Goal: Book appointment/travel/reservation

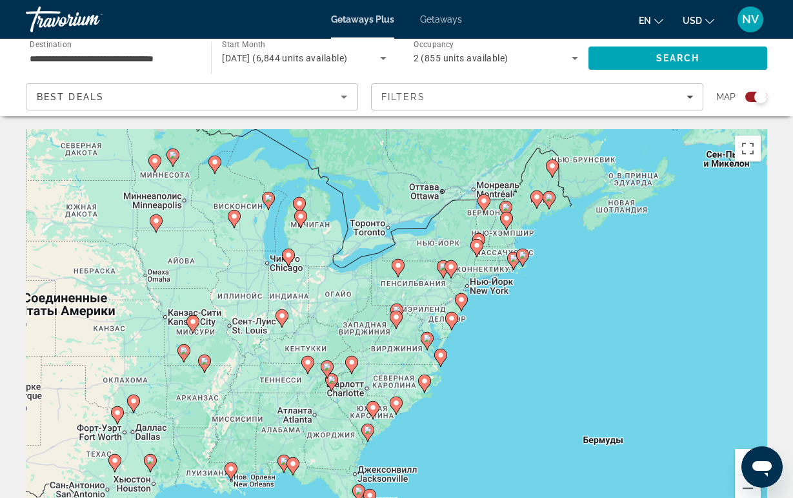
click at [332, 382] on image "Main content" at bounding box center [332, 380] width 8 height 8
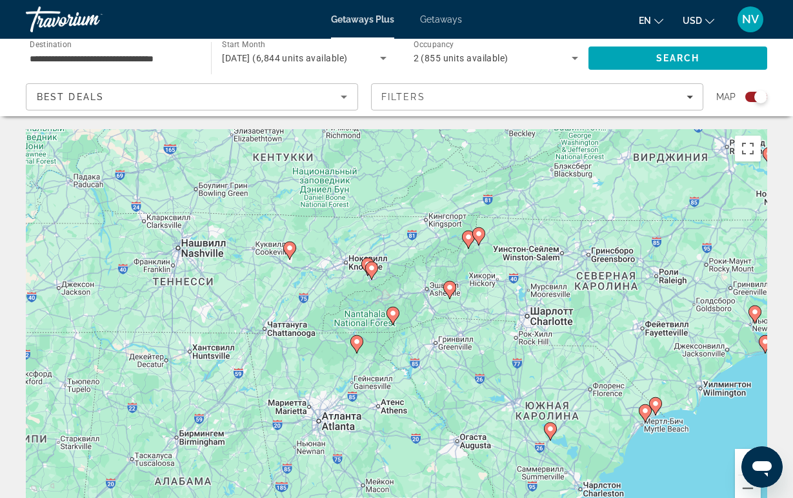
click at [453, 291] on icon "Main content" at bounding box center [449, 289] width 12 height 17
type input "**********"
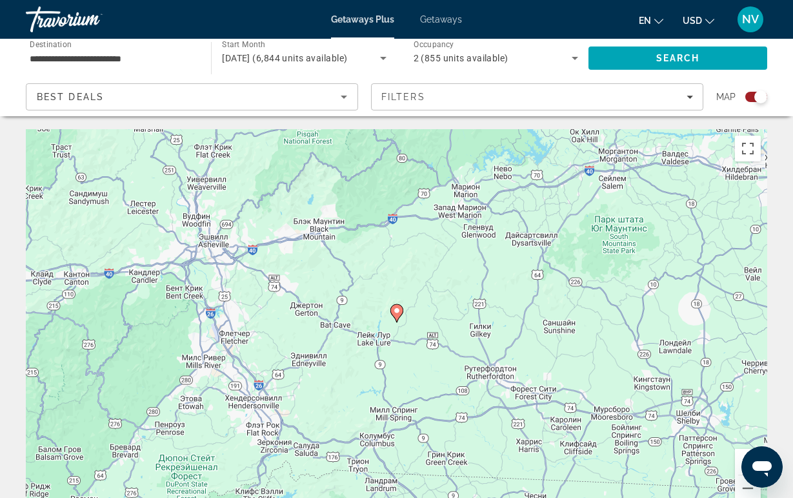
click at [397, 313] on image "Main content" at bounding box center [397, 311] width 8 height 8
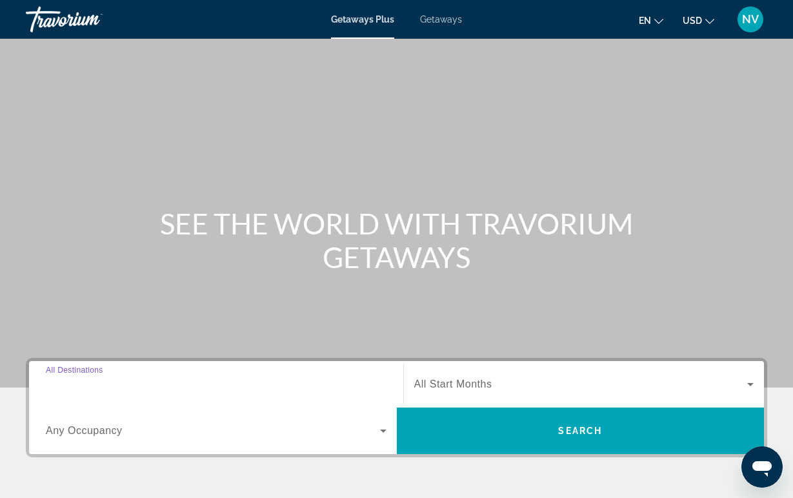
click at [216, 382] on input "Destination All Destinations" at bounding box center [216, 384] width 341 height 15
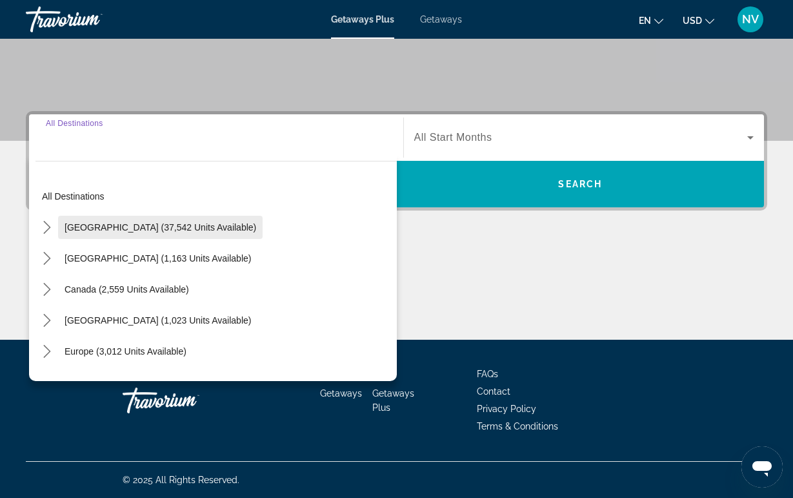
click at [151, 221] on span "Select destination: United States (37,542 units available)" at bounding box center [160, 227] width 205 height 31
type input "**********"
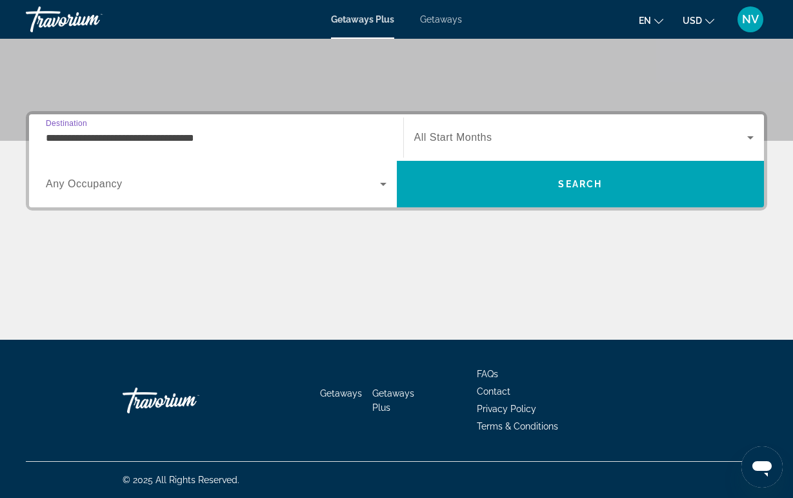
click at [152, 190] on span "Search widget" at bounding box center [213, 183] width 334 height 15
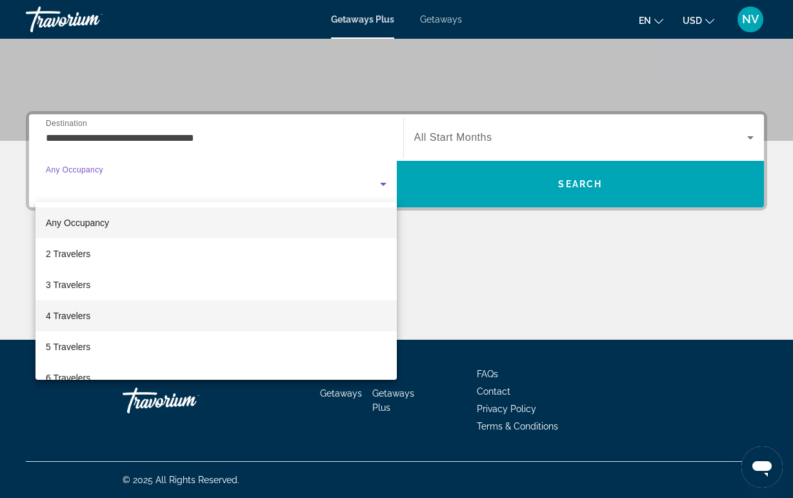
click at [128, 308] on mat-option "4 Travelers" at bounding box center [216, 315] width 361 height 31
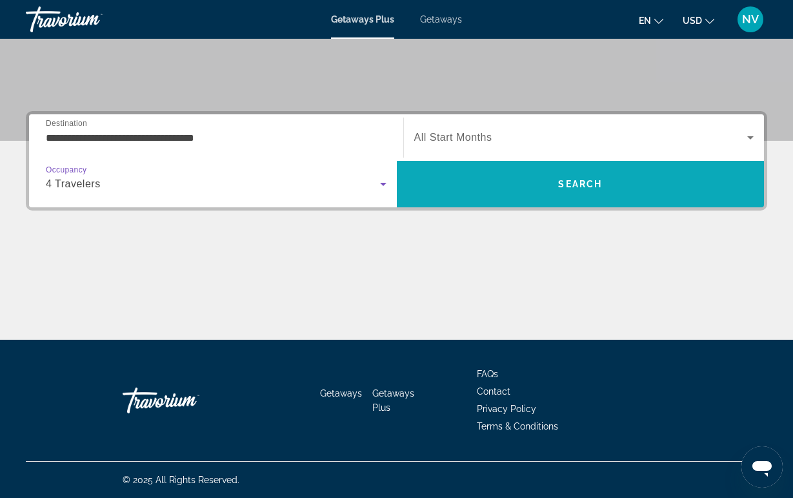
click at [416, 168] on span "Search" at bounding box center [581, 183] width 368 height 31
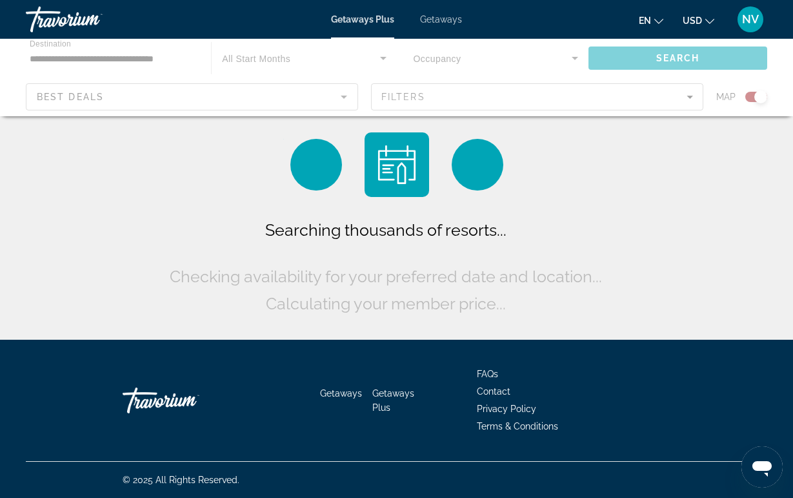
click at [435, 90] on div "Main content" at bounding box center [396, 77] width 793 height 77
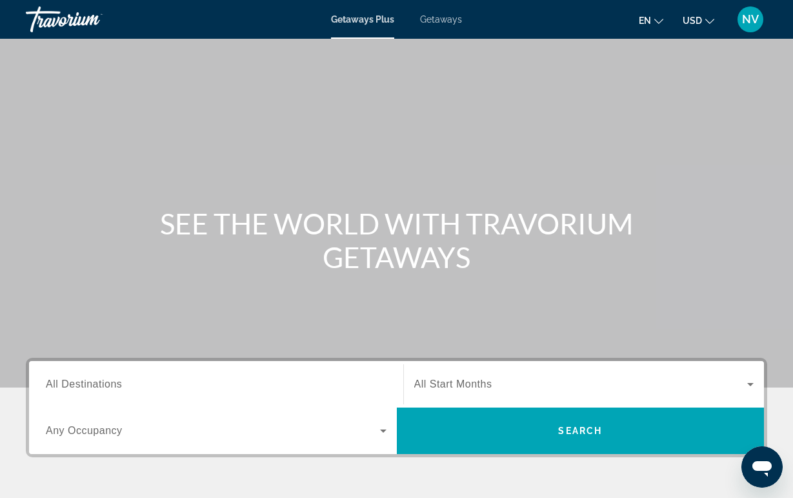
click at [244, 400] on div "Search widget" at bounding box center [216, 384] width 341 height 37
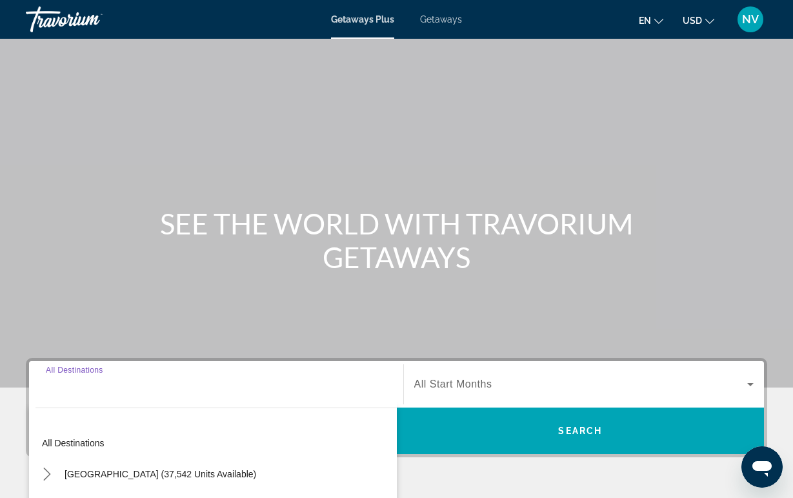
scroll to position [247, 0]
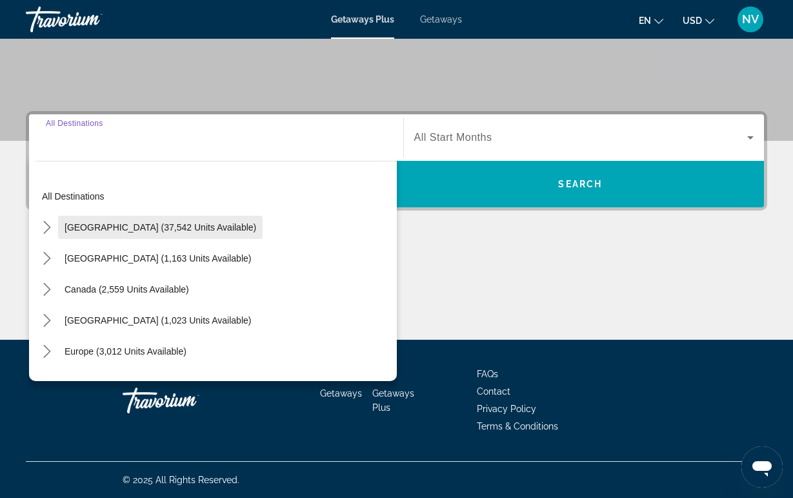
click at [147, 223] on span "United States (37,542 units available)" at bounding box center [161, 227] width 192 height 10
type input "**********"
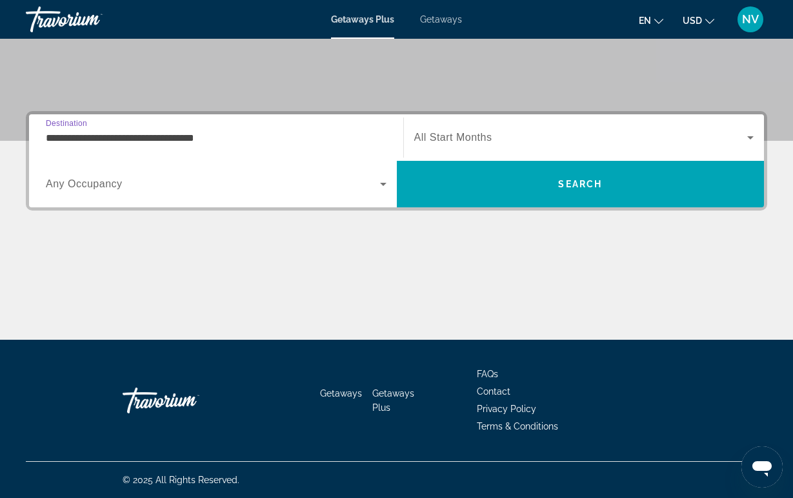
click at [147, 170] on div "Search widget" at bounding box center [216, 184] width 341 height 36
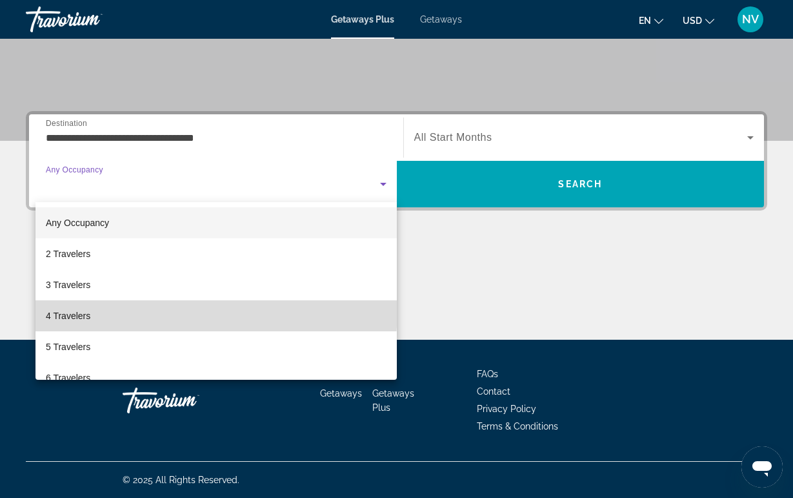
click at [108, 307] on mat-option "4 Travelers" at bounding box center [216, 315] width 361 height 31
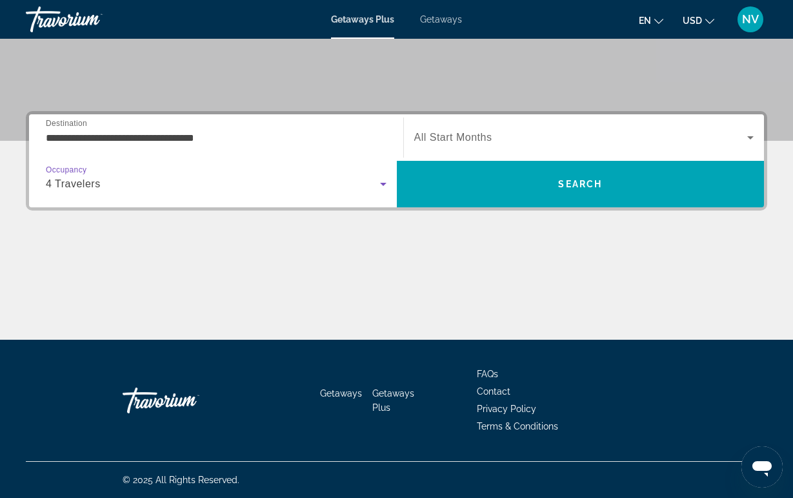
click at [406, 148] on div "Start Month All Start Months" at bounding box center [584, 137] width 361 height 36
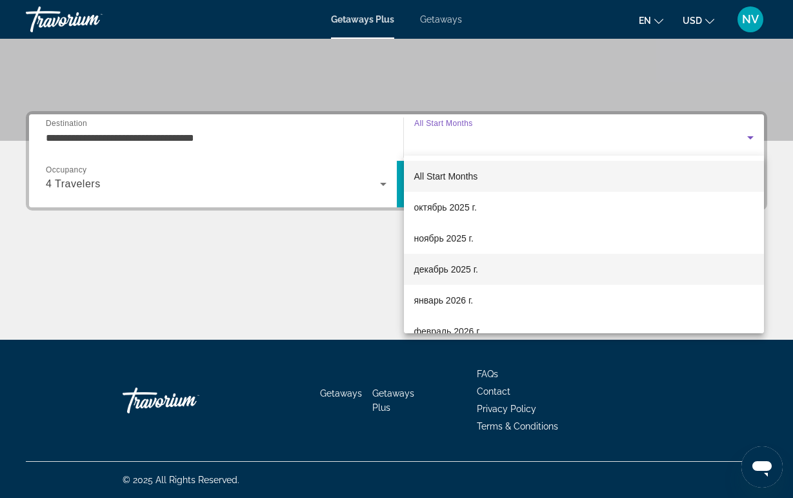
click at [431, 262] on span "декабрь 2025 г." at bounding box center [446, 268] width 64 height 15
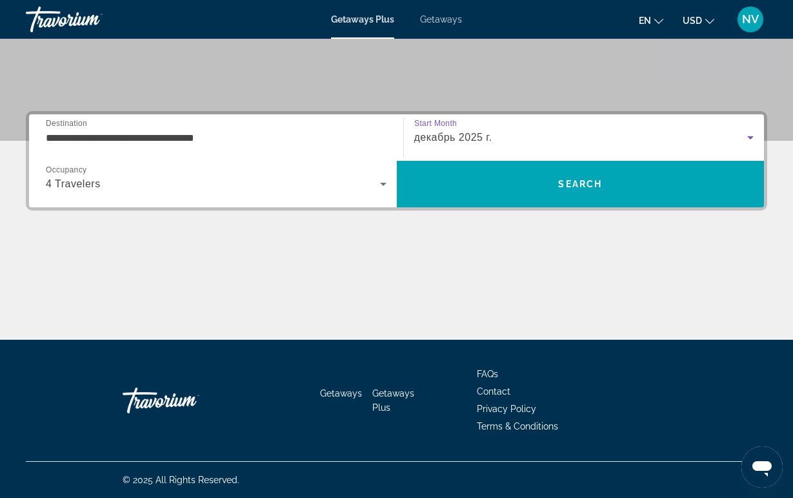
click at [440, 154] on div "декабрь 2025 г." at bounding box center [584, 137] width 340 height 36
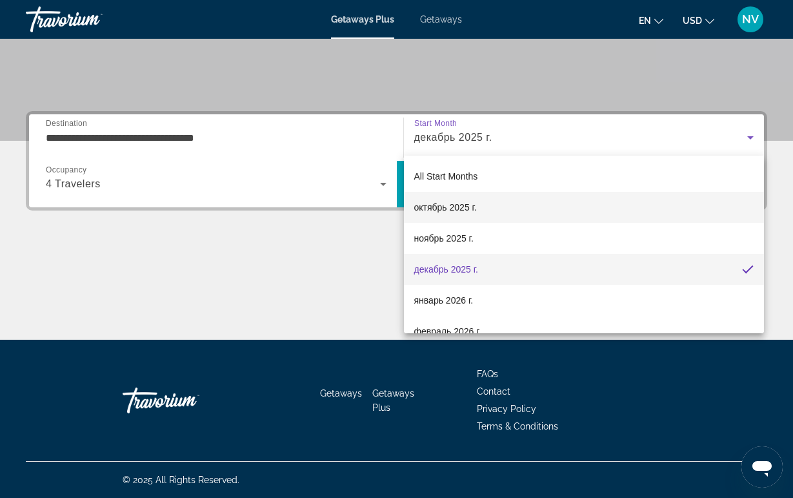
click at [429, 219] on mat-option "октябрь 2025 г." at bounding box center [584, 207] width 361 height 31
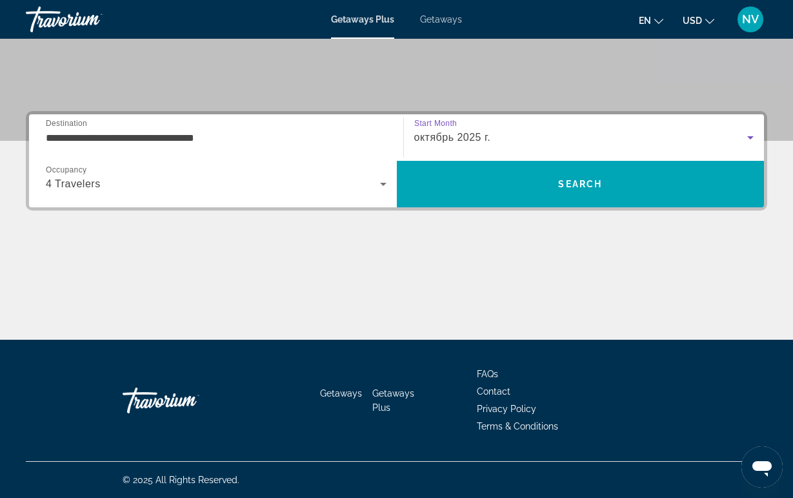
click at [460, 150] on div "октябрь 2025 г." at bounding box center [584, 137] width 340 height 36
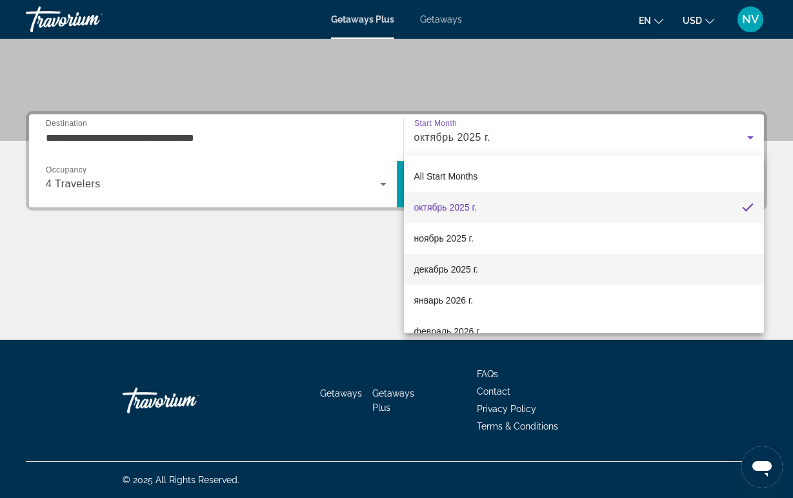
click at [442, 274] on span "декабрь 2025 г." at bounding box center [446, 268] width 64 height 15
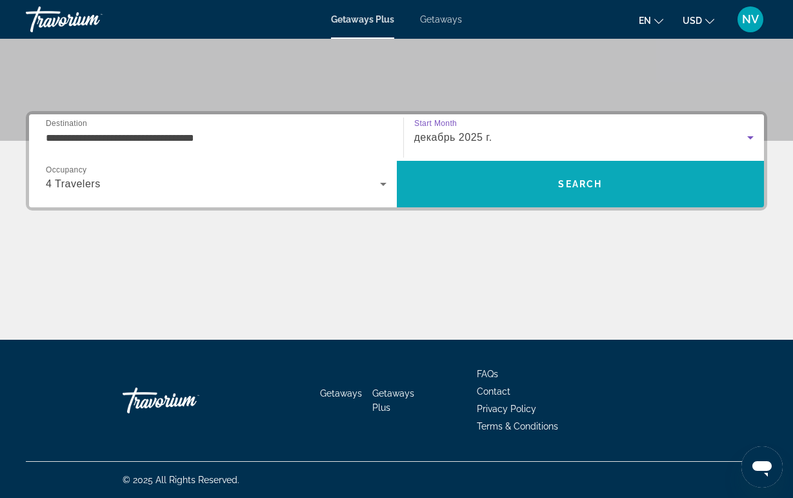
click at [459, 179] on span "Search" at bounding box center [581, 183] width 368 height 31
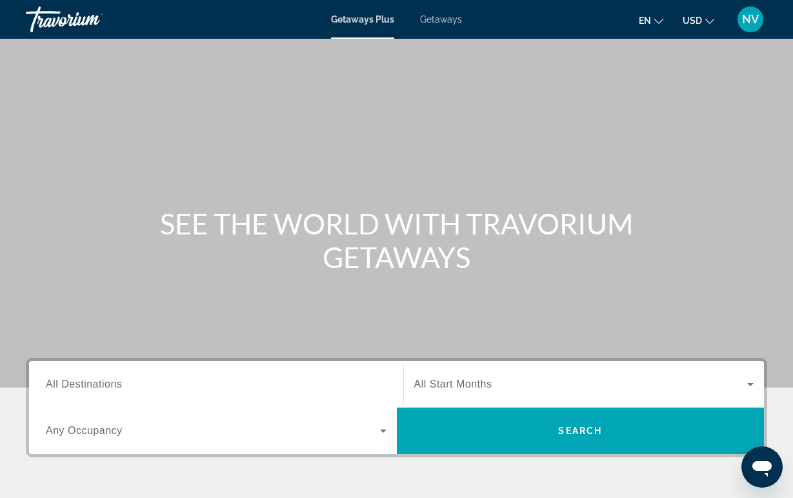
click at [132, 375] on div "Search widget" at bounding box center [216, 384] width 341 height 37
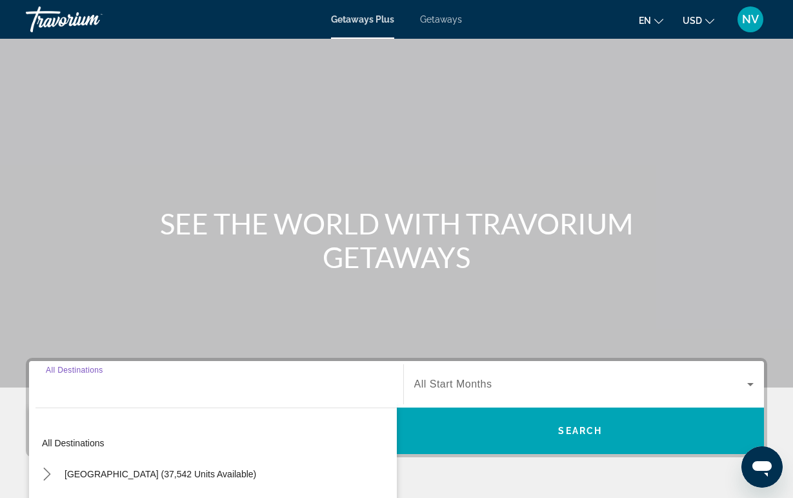
scroll to position [247, 0]
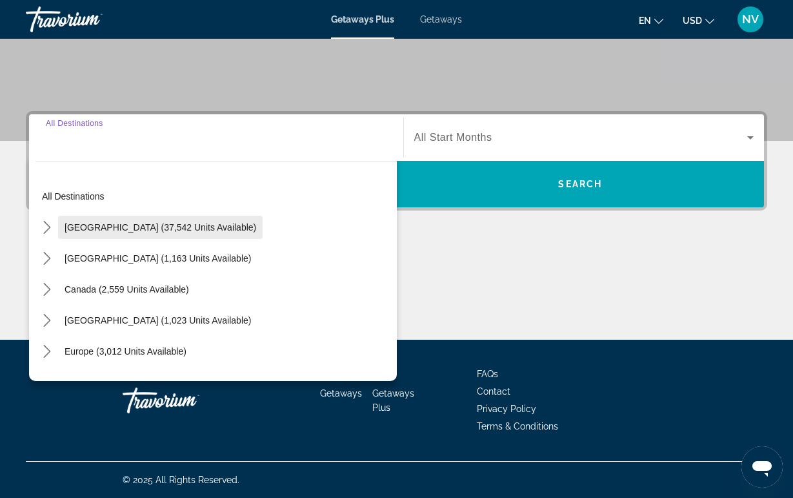
click at [132, 221] on span "Select destination: United States (37,542 units available)" at bounding box center [160, 227] width 205 height 31
type input "**********"
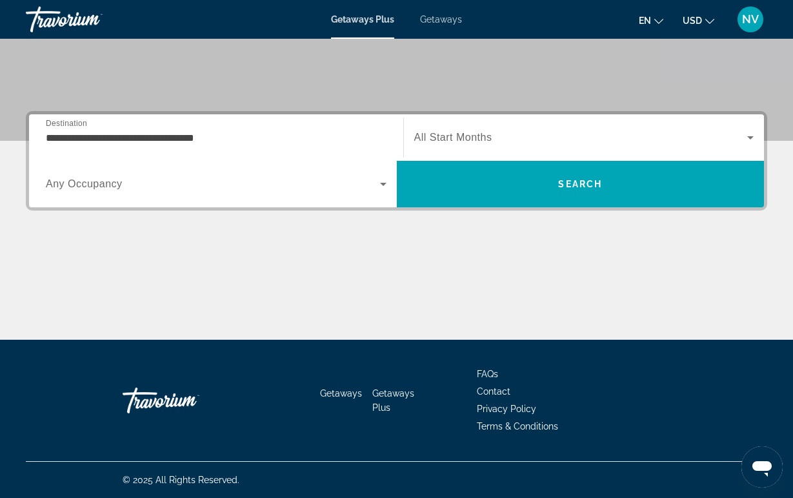
click at [145, 203] on div "Occupancy Any Occupancy" at bounding box center [216, 184] width 361 height 46
click at [145, 198] on div "Search widget" at bounding box center [216, 184] width 341 height 36
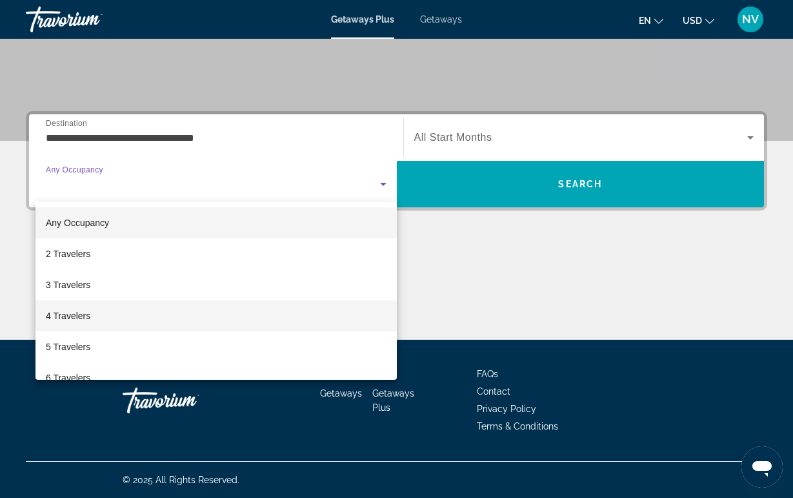
click at [112, 309] on mat-option "4 Travelers" at bounding box center [216, 315] width 361 height 31
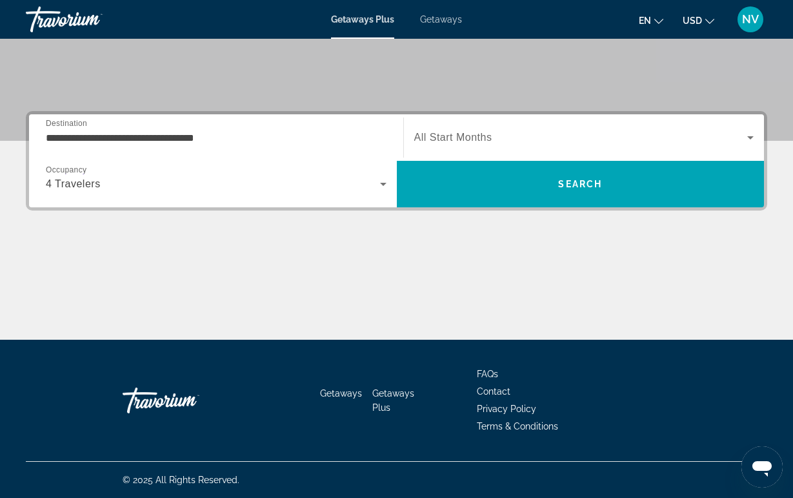
click at [440, 141] on span "All Start Months" at bounding box center [453, 137] width 78 height 11
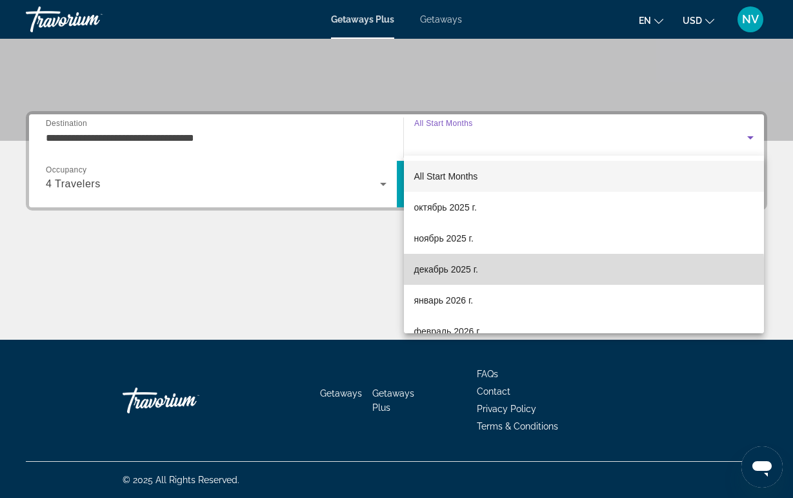
click at [434, 278] on mat-option "декабрь 2025 г." at bounding box center [584, 269] width 361 height 31
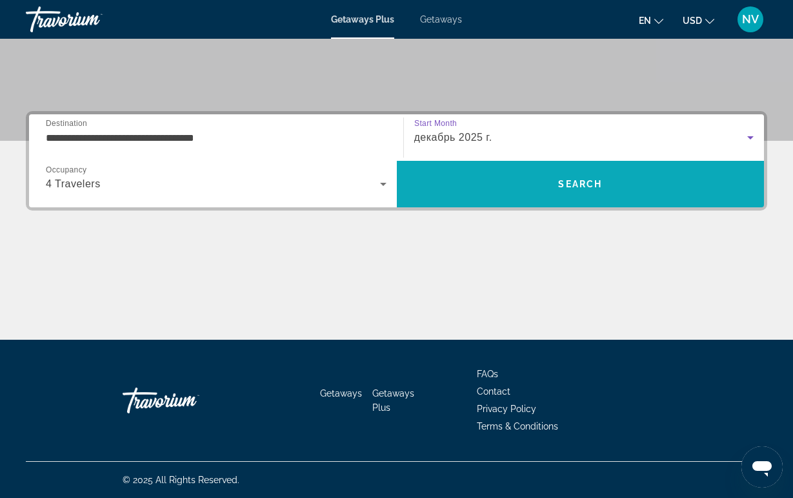
click at [436, 189] on span "Search" at bounding box center [581, 183] width 368 height 31
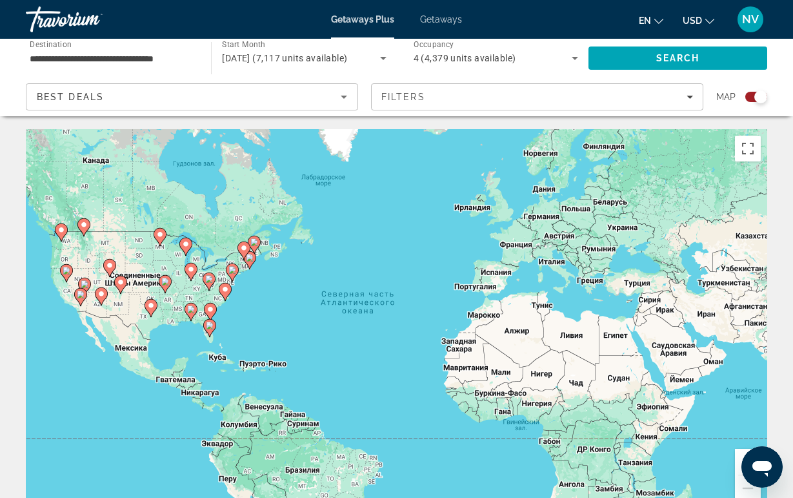
click at [204, 287] on gmp-advanced-marker "Main content" at bounding box center [209, 281] width 13 height 19
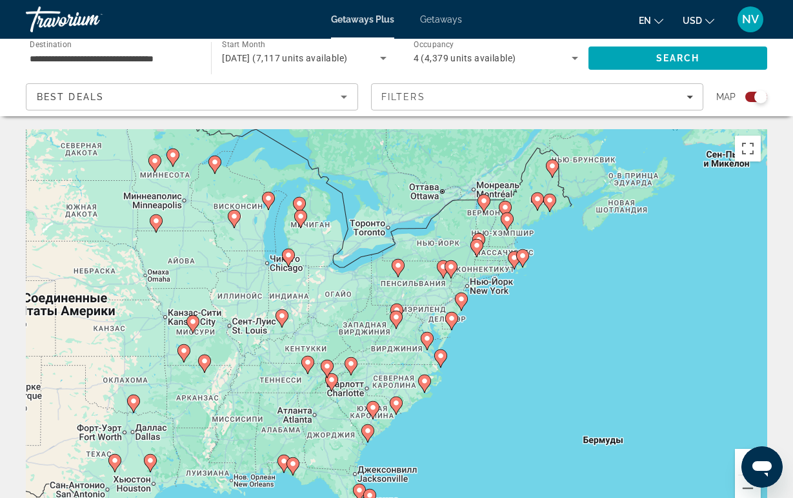
click at [336, 383] on icon "Main content" at bounding box center [331, 382] width 12 height 17
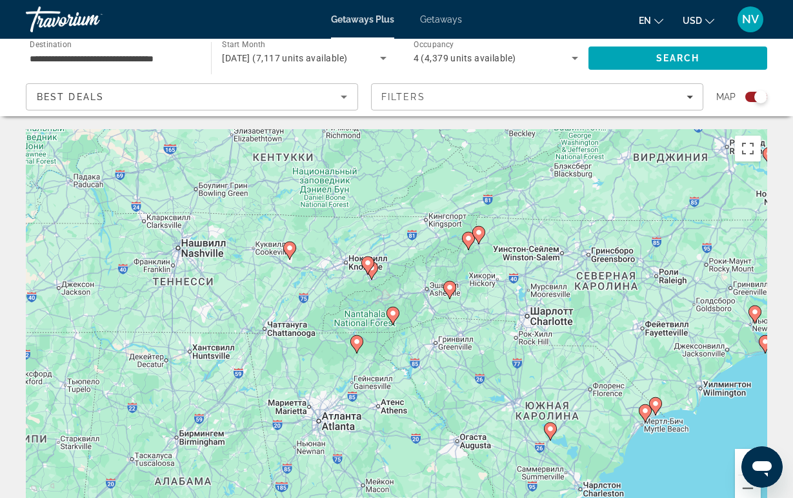
click at [451, 298] on gmp-advanced-marker "Main content" at bounding box center [449, 289] width 13 height 19
type input "**********"
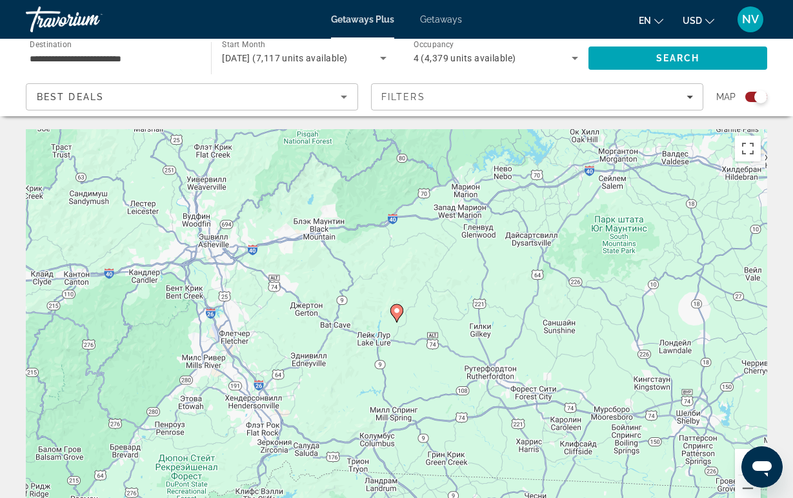
click at [396, 316] on icon "Main content" at bounding box center [397, 313] width 12 height 17
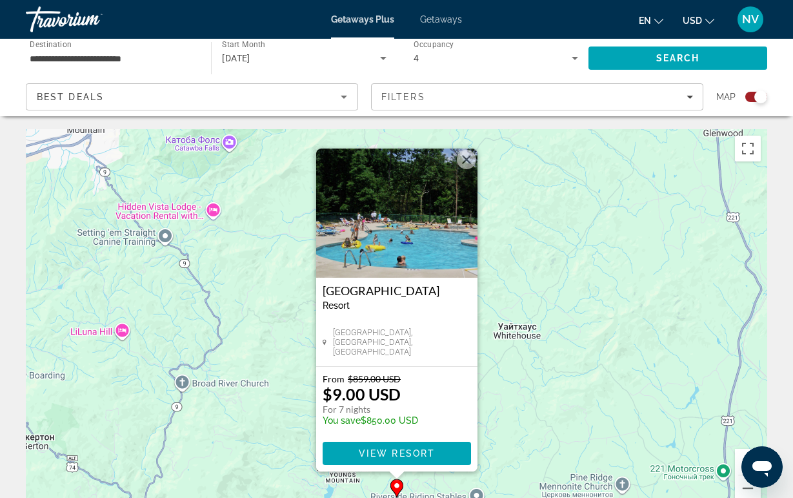
click at [390, 241] on img "Main content" at bounding box center [396, 212] width 161 height 129
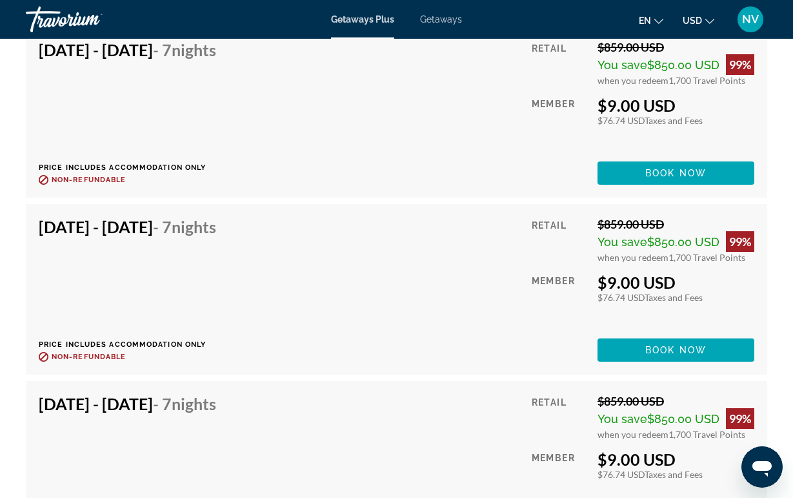
scroll to position [3171, 0]
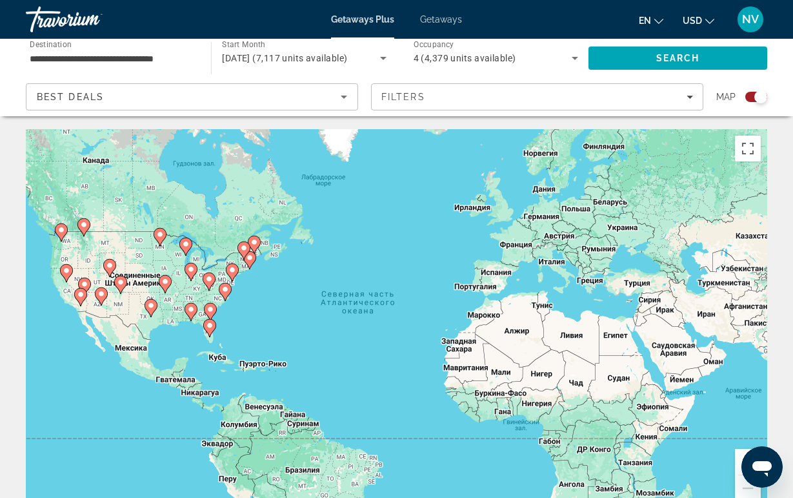
click at [204, 285] on gmp-advanced-marker "Main content" at bounding box center [209, 281] width 13 height 19
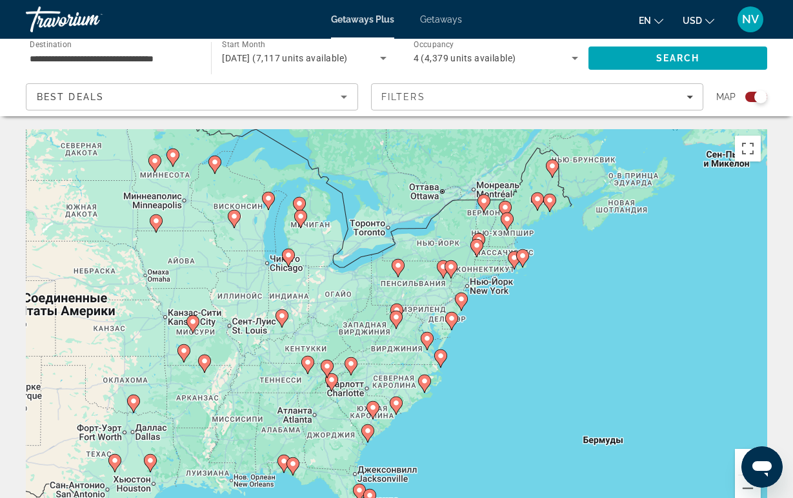
click at [325, 371] on icon "Main content" at bounding box center [327, 368] width 12 height 17
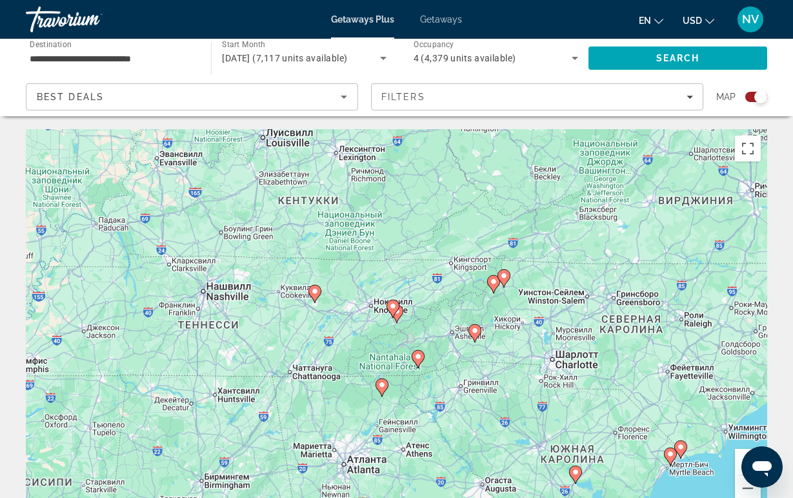
click at [497, 285] on icon "Main content" at bounding box center [493, 284] width 12 height 17
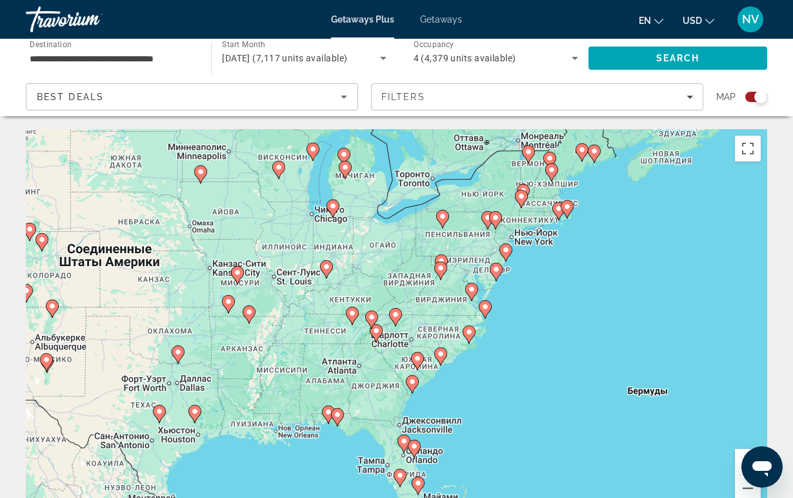
click at [398, 321] on icon "Main content" at bounding box center [395, 317] width 13 height 18
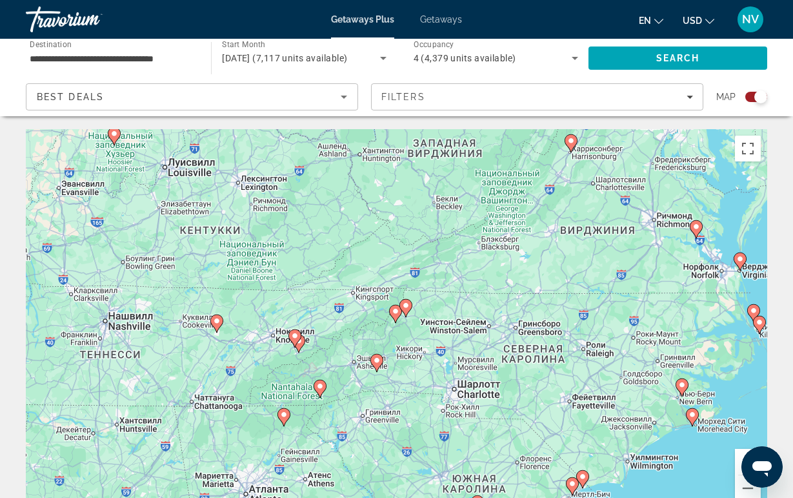
click at [398, 317] on icon "Main content" at bounding box center [395, 313] width 12 height 17
type input "**********"
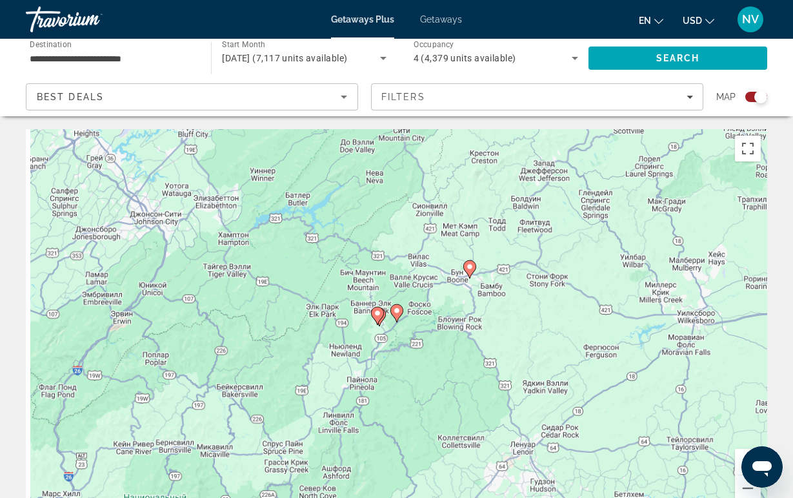
click at [389, 315] on div "Для навигации используйте клавиши со стрелками. Чтобы активировать перетаскиван…" at bounding box center [397, 322] width 742 height 387
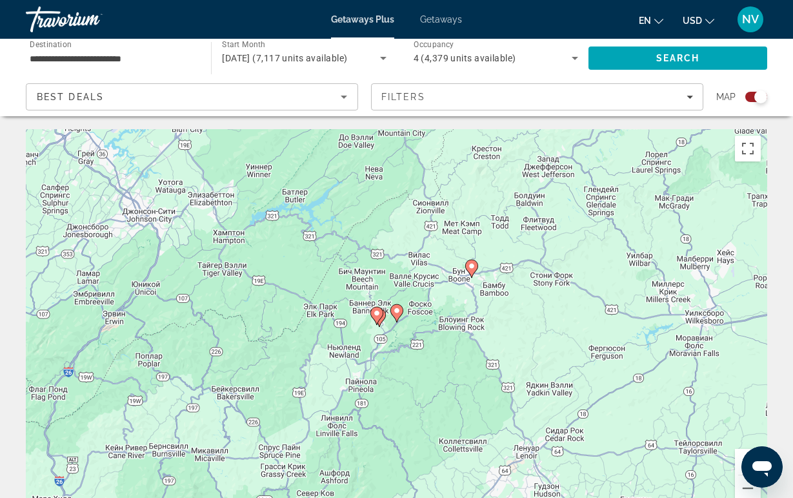
click at [400, 316] on icon "Main content" at bounding box center [397, 313] width 12 height 17
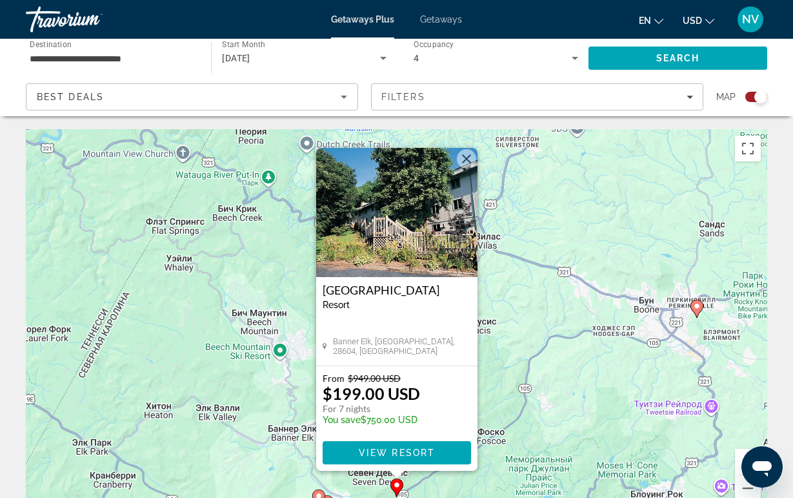
drag, startPoint x: 262, startPoint y: 456, endPoint x: 261, endPoint y: 339, distance: 116.8
click at [261, 338] on div "Для навигации используйте клавиши со стрелками. Чтобы активировать перетаскиван…" at bounding box center [397, 322] width 742 height 387
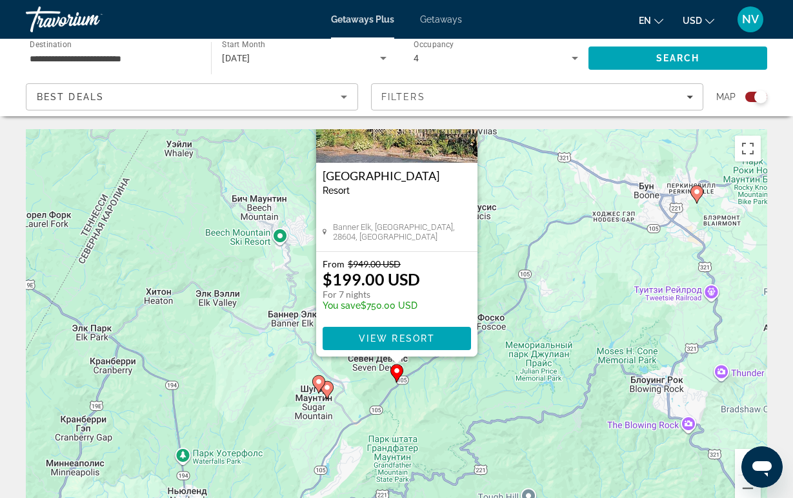
click at [321, 385] on icon "Main content" at bounding box center [318, 384] width 12 height 17
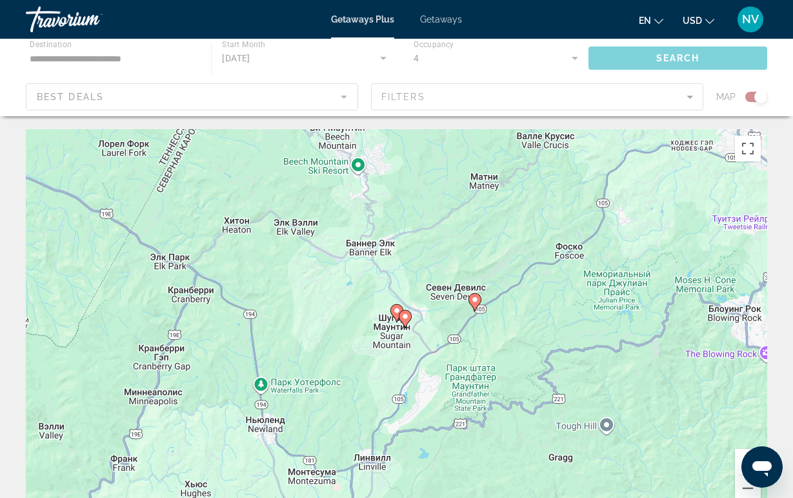
click at [398, 304] on gmp-advanced-marker "Main content" at bounding box center [397, 312] width 13 height 19
click at [395, 315] on icon "Main content" at bounding box center [397, 313] width 12 height 17
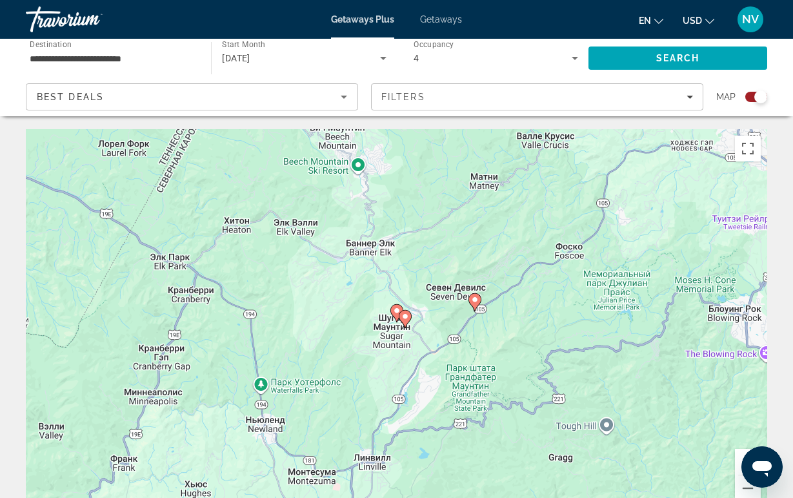
click at [396, 310] on image "Main content" at bounding box center [397, 311] width 8 height 8
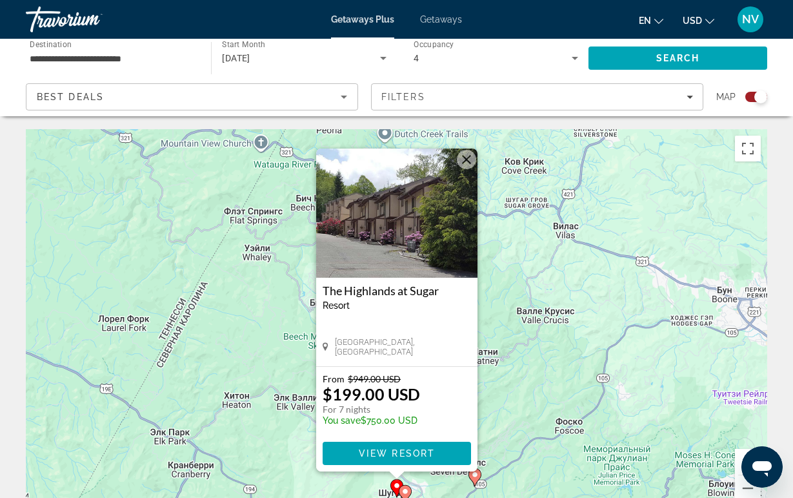
click at [409, 489] on g "Main content" at bounding box center [405, 494] width 13 height 18
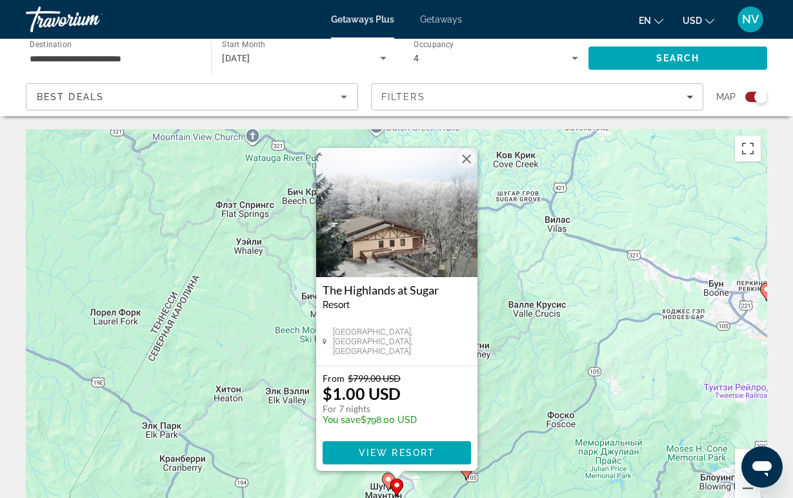
click at [519, 259] on div "Для навигации используйте клавиши со стрелками. Чтобы активировать перетаскиван…" at bounding box center [397, 322] width 742 height 387
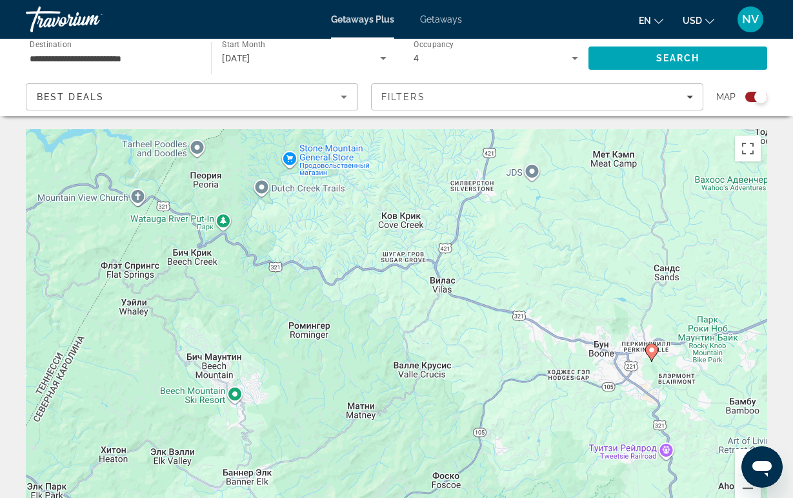
drag, startPoint x: 520, startPoint y: 407, endPoint x: 383, endPoint y: 478, distance: 154.5
click at [383, 478] on div "Чтобы активировать перетаскивание с помощью клавиатуры, нажмите Alt + Ввод. Пос…" at bounding box center [397, 322] width 742 height 387
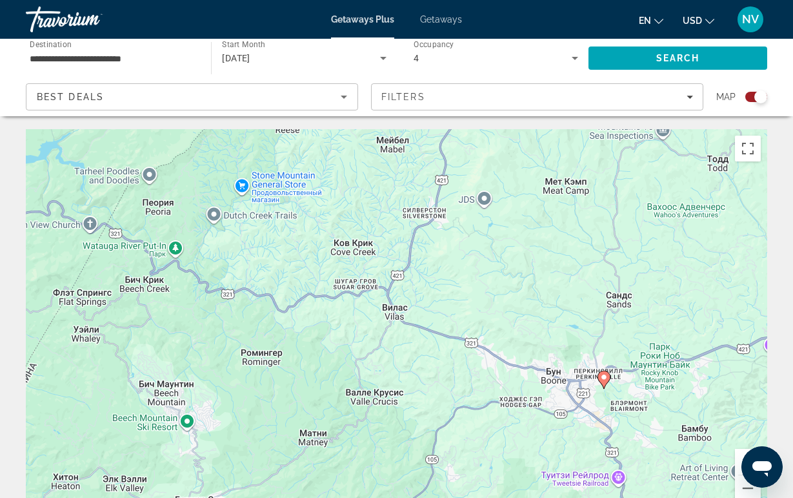
click at [599, 378] on icon "Main content" at bounding box center [604, 379] width 12 height 17
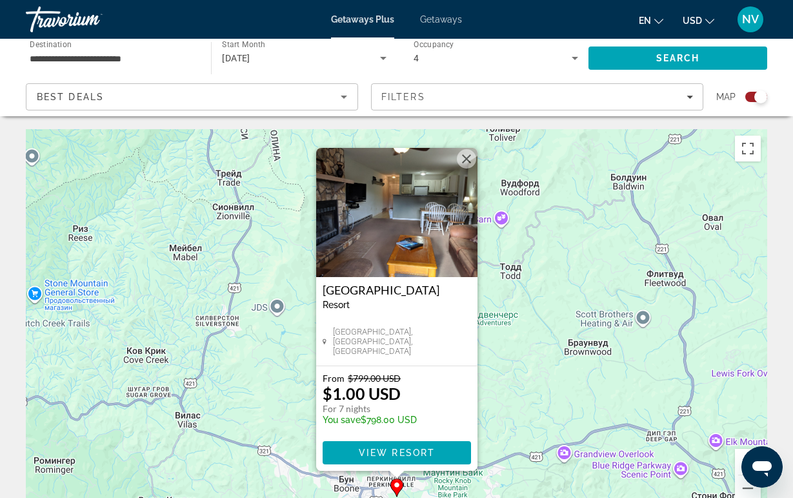
click at [462, 161] on button "Закрыть" at bounding box center [466, 158] width 19 height 19
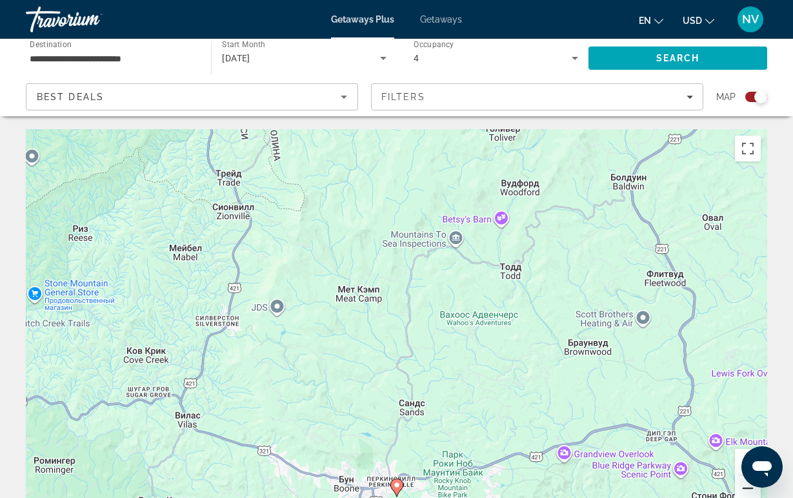
click at [738, 486] on button "Уменьшить" at bounding box center [748, 488] width 26 height 26
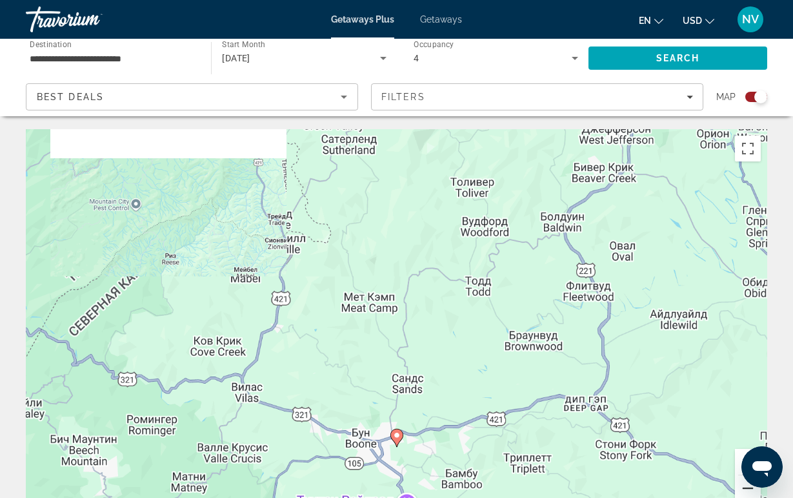
click at [738, 486] on button "Уменьшить" at bounding box center [748, 488] width 26 height 26
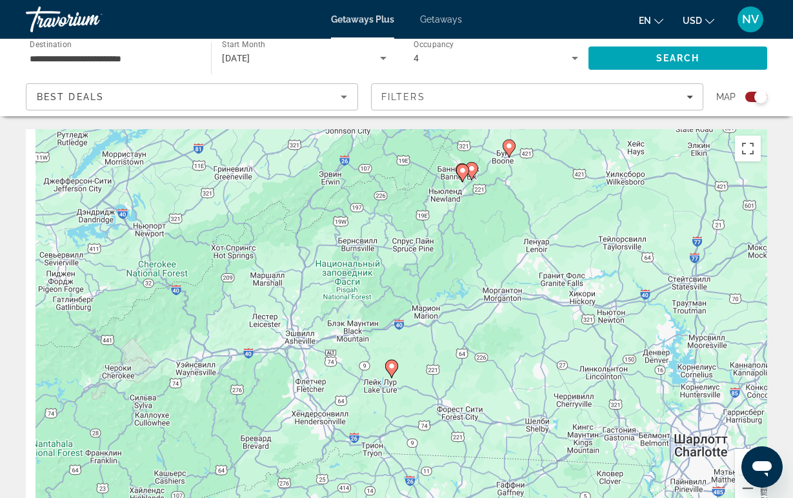
drag, startPoint x: 552, startPoint y: 367, endPoint x: 664, endPoint y: 177, distance: 221.1
click at [665, 177] on div "Чтобы активировать перетаскивание с помощью клавиатуры, нажмите Alt + Ввод. Пос…" at bounding box center [397, 322] width 742 height 387
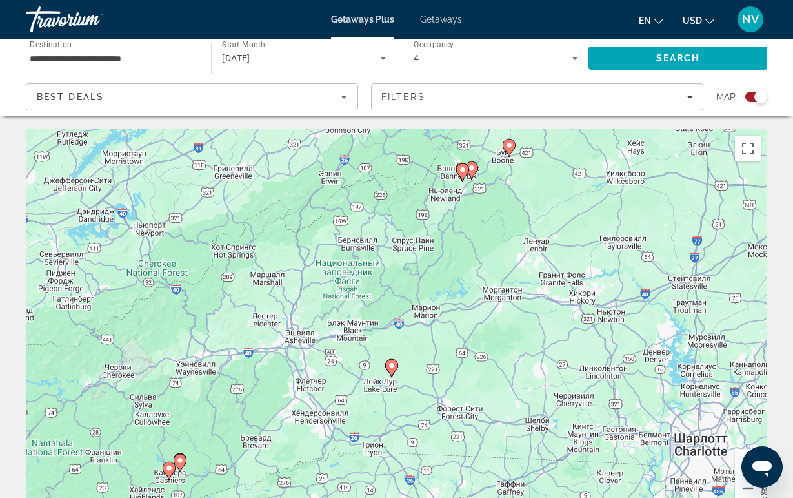
click at [388, 370] on icon "Main content" at bounding box center [391, 368] width 12 height 17
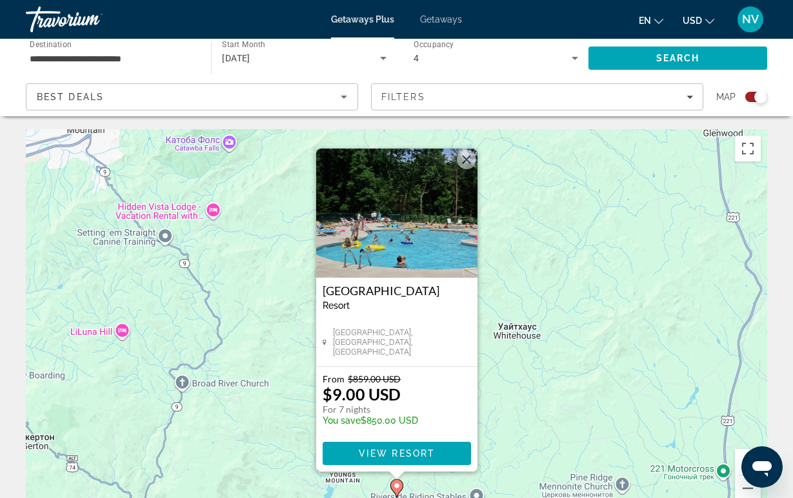
click at [465, 155] on button "Закрыть" at bounding box center [466, 159] width 19 height 19
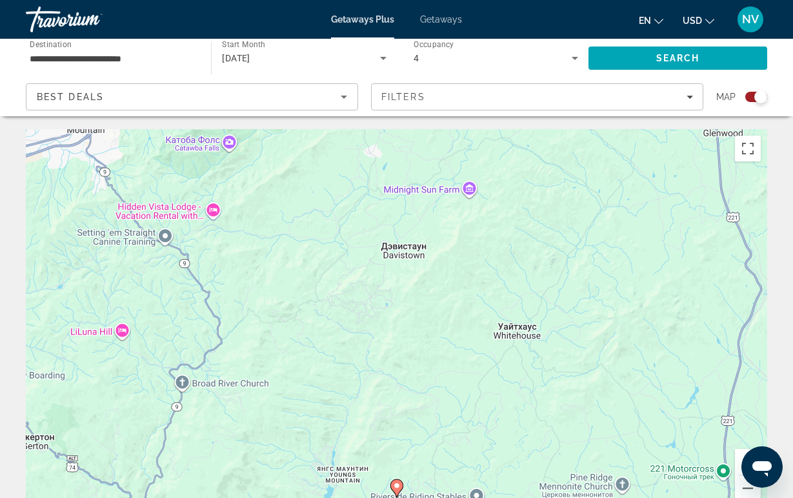
drag, startPoint x: 311, startPoint y: 367, endPoint x: 450, endPoint y: 174, distance: 238.3
click at [449, 174] on div "Для навигации используйте клавиши со стрелками. Чтобы активировать перетаскиван…" at bounding box center [397, 322] width 742 height 387
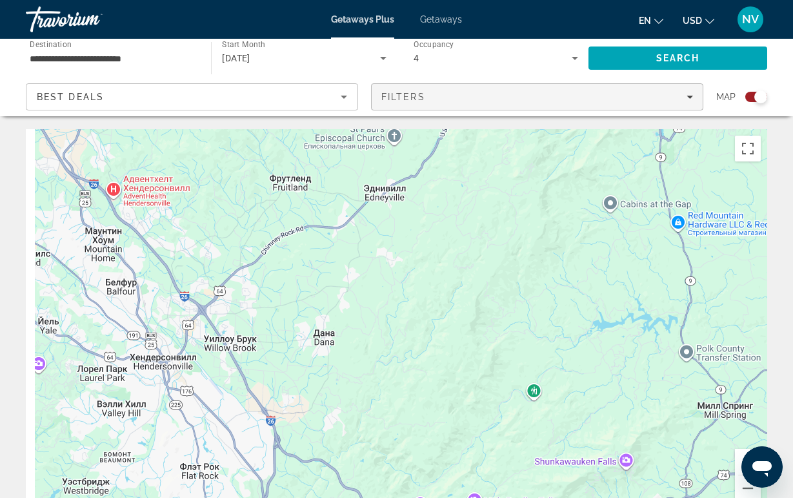
drag, startPoint x: 450, startPoint y: 174, endPoint x: 551, endPoint y: 109, distance: 119.6
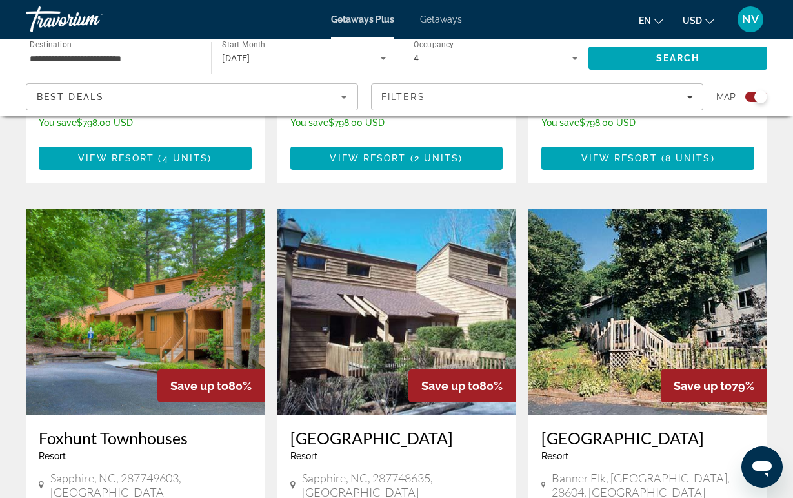
scroll to position [1308, 0]
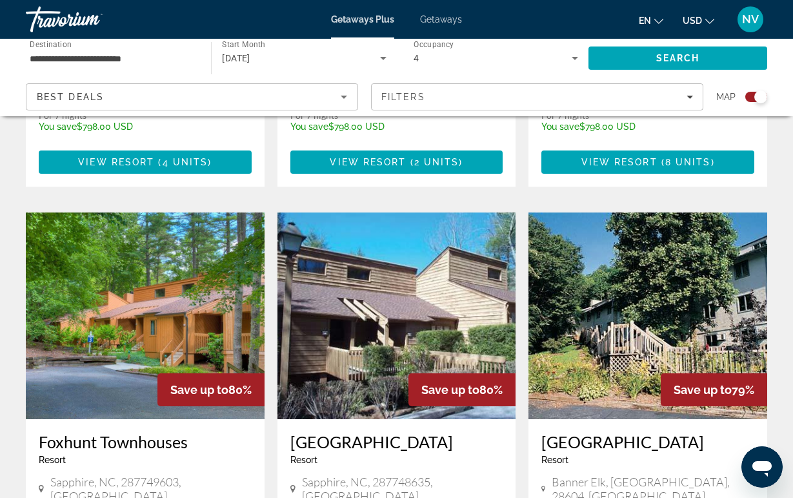
drag, startPoint x: 70, startPoint y: 254, endPoint x: 247, endPoint y: 449, distance: 262.3
click at [70, 254] on img "Main content" at bounding box center [145, 315] width 239 height 207
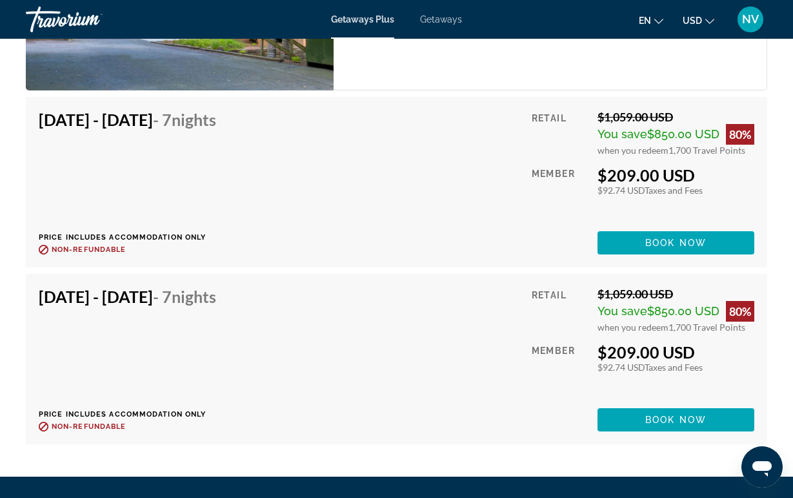
scroll to position [2495, 0]
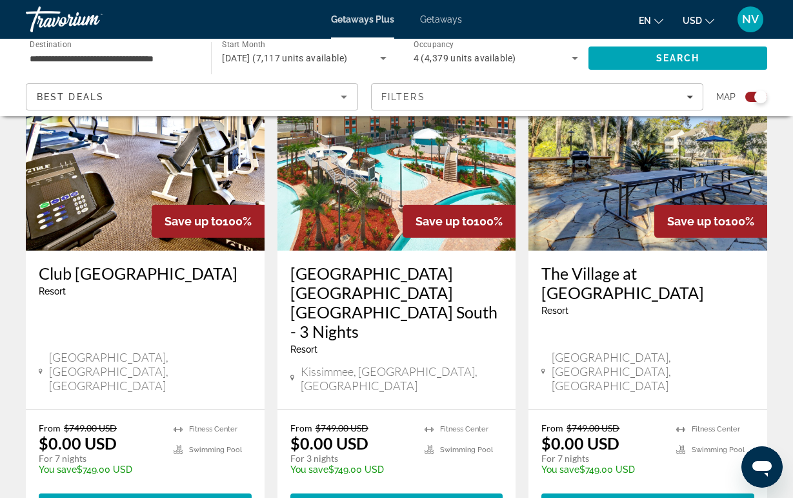
scroll to position [1929, 0]
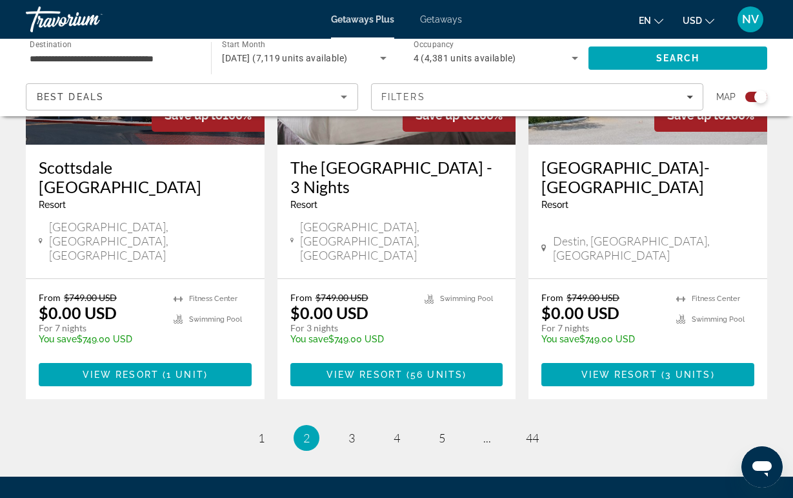
scroll to position [2108, 0]
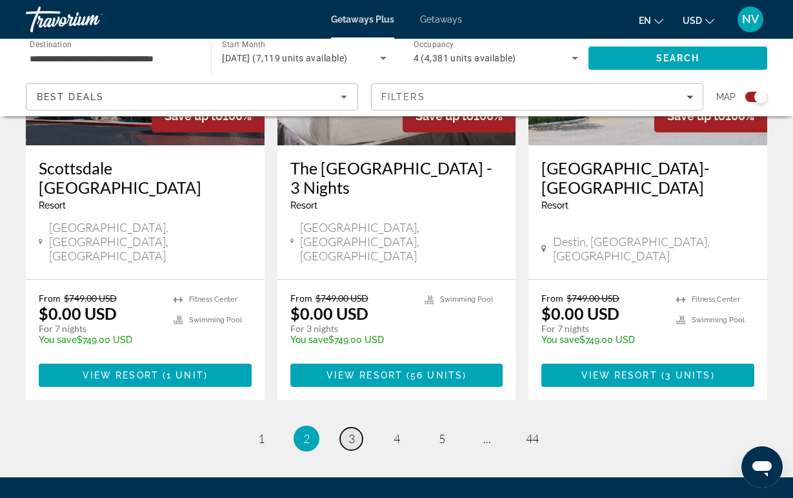
click at [350, 427] on link "page 3" at bounding box center [351, 438] width 23 height 23
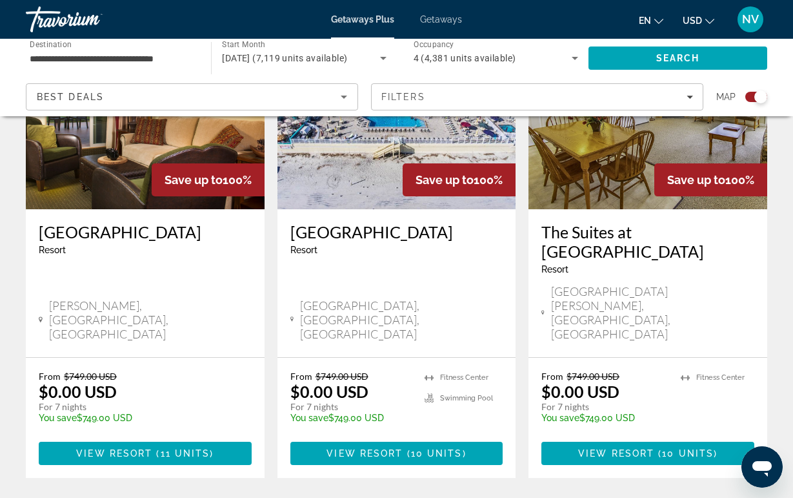
scroll to position [2053, 0]
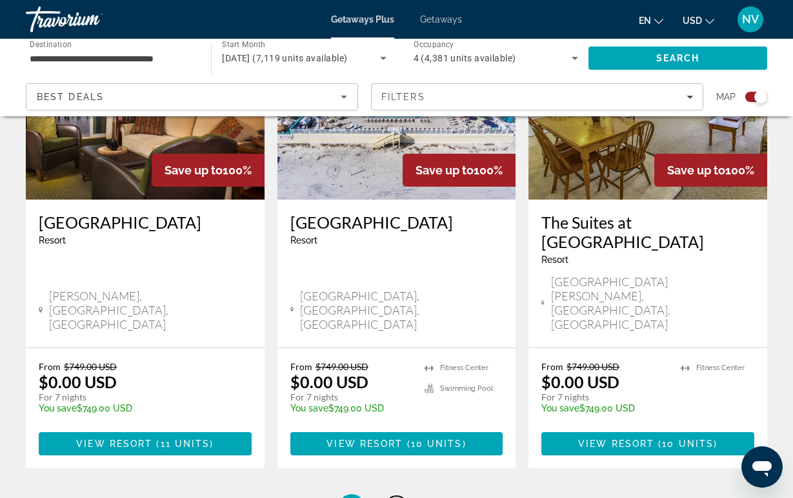
click at [394, 497] on span "4" at bounding box center [397, 507] width 6 height 14
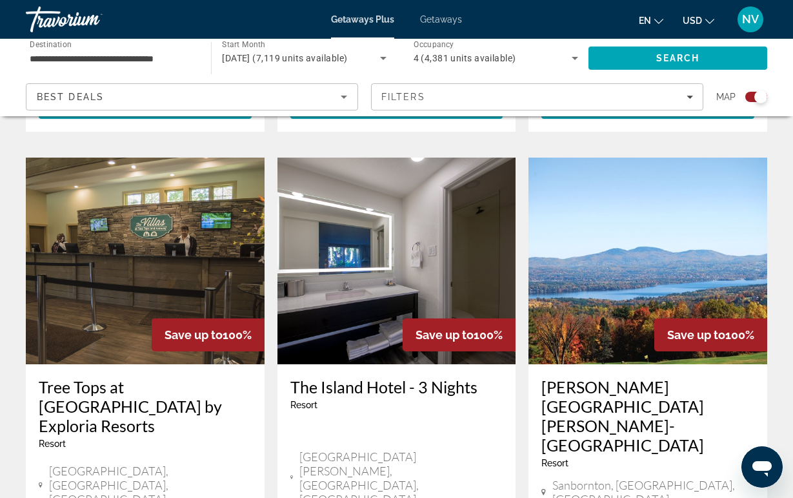
scroll to position [1868, 0]
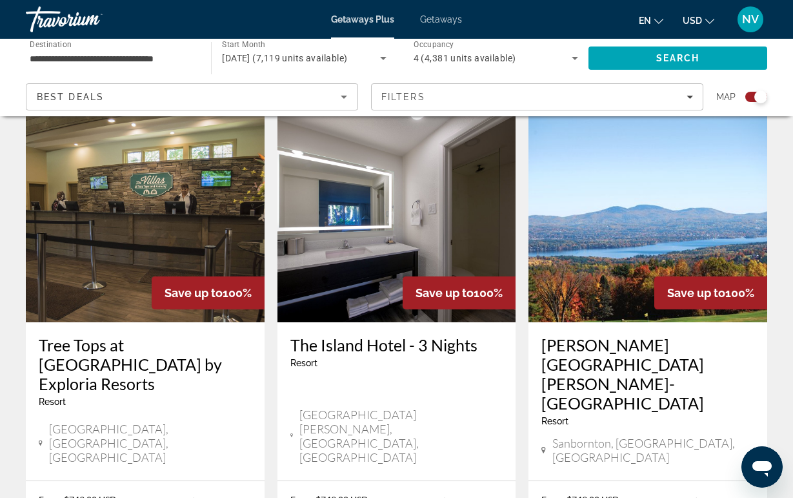
click at [631, 219] on img "Main content" at bounding box center [648, 219] width 239 height 207
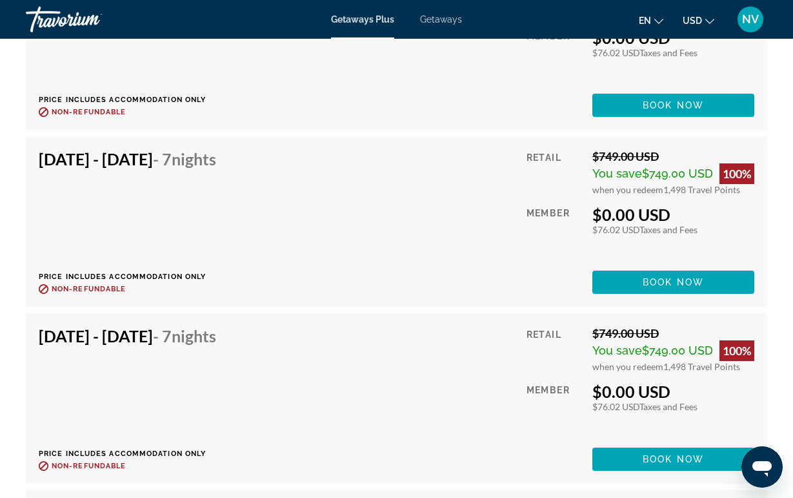
scroll to position [2884, 0]
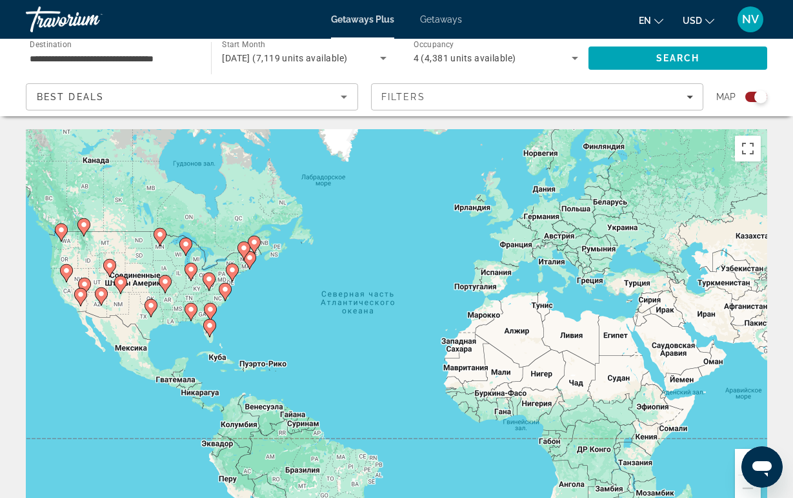
click at [212, 298] on div "Чтобы активировать перетаскивание с помощью клавиатуры, нажмите Alt + Ввод. Пос…" at bounding box center [397, 322] width 742 height 387
click at [217, 282] on div "Чтобы активировать перетаскивание с помощью клавиатуры, нажмите Alt + Ввод. Пос…" at bounding box center [397, 322] width 742 height 387
click at [227, 292] on image "Main content" at bounding box center [225, 289] width 8 height 8
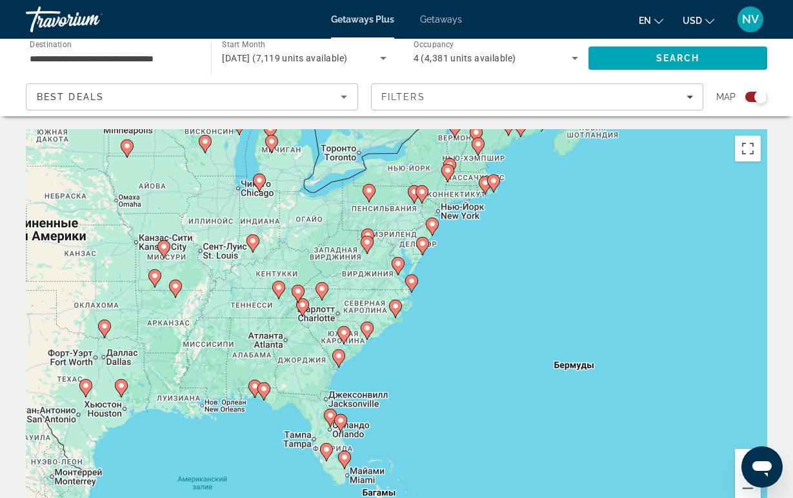
click at [301, 305] on image "Main content" at bounding box center [303, 305] width 8 height 8
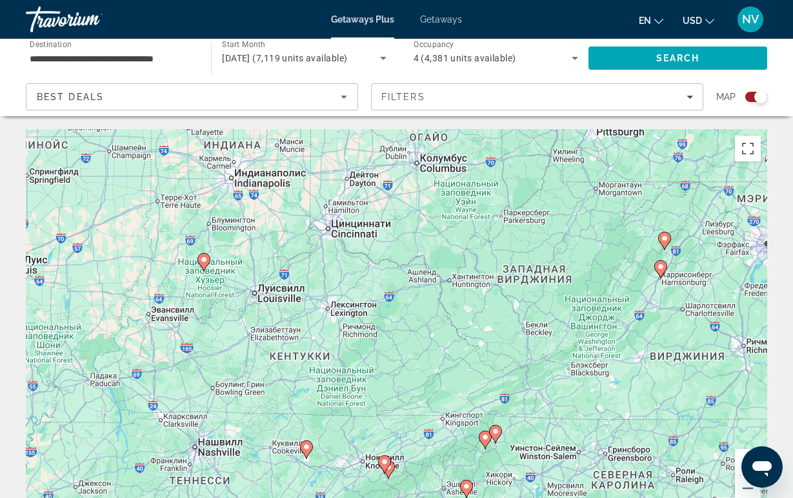
drag, startPoint x: 356, startPoint y: 241, endPoint x: 422, endPoint y: 441, distance: 209.9
click at [422, 441] on div "Чтобы активировать перетаскивание с помощью клавиатуры, нажмите Alt + Ввод. Пос…" at bounding box center [397, 322] width 742 height 387
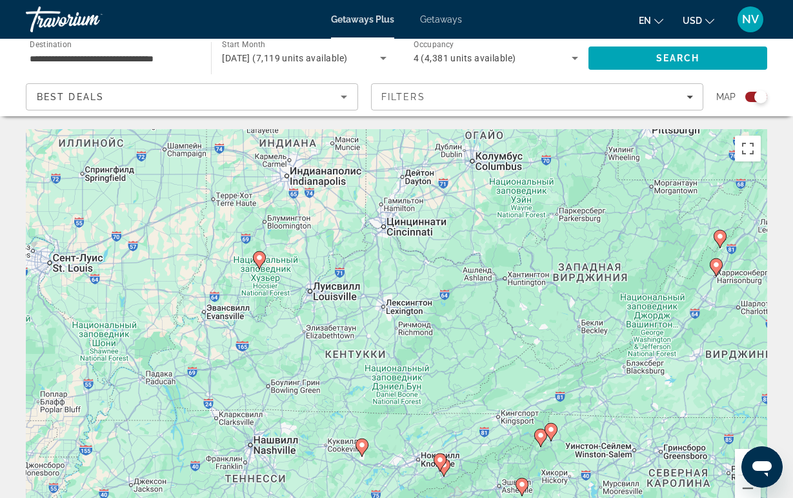
click at [257, 256] on image "Main content" at bounding box center [260, 258] width 8 height 8
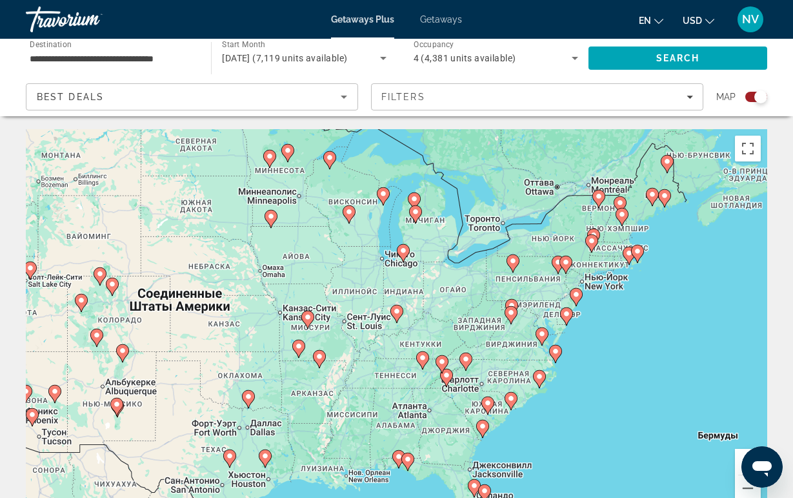
click at [396, 316] on icon "Main content" at bounding box center [397, 313] width 12 height 17
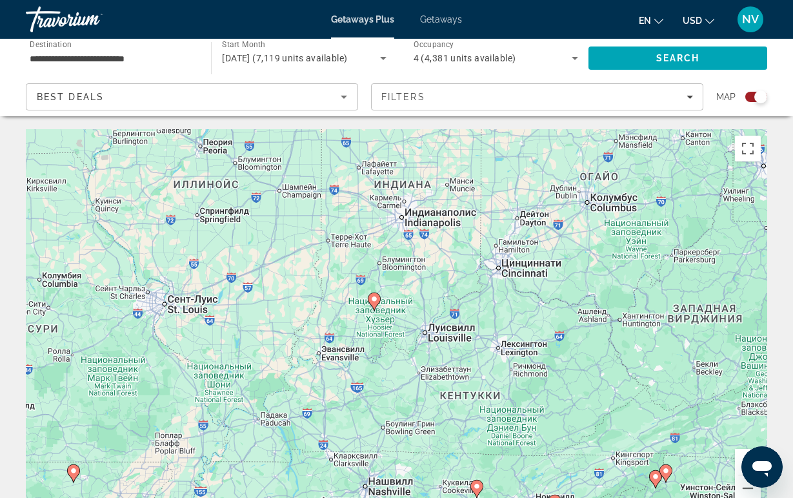
drag, startPoint x: 468, startPoint y: 345, endPoint x: 278, endPoint y: 212, distance: 231.7
click at [278, 212] on div "Для навигации используйте клавиши со стрелками. Чтобы активировать перетаскиван…" at bounding box center [397, 322] width 742 height 387
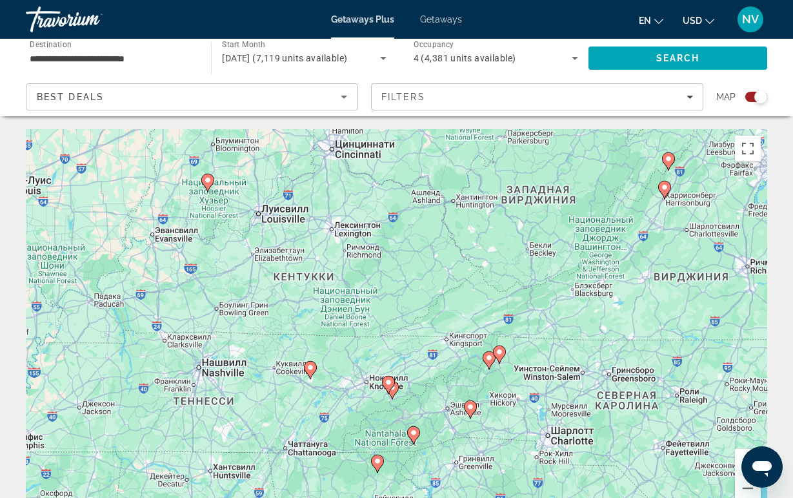
drag, startPoint x: 278, startPoint y: 212, endPoint x: 107, endPoint y: 229, distance: 172.5
click at [108, 229] on div "Для навигации используйте клавиши со стрелками. Чтобы активировать перетаскиван…" at bounding box center [397, 322] width 742 height 387
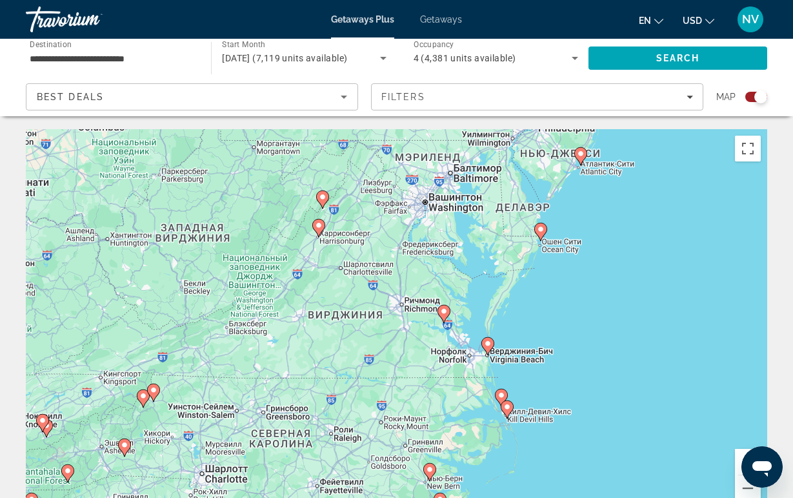
drag, startPoint x: 443, startPoint y: 327, endPoint x: 433, endPoint y: 320, distance: 12.2
click at [433, 320] on div "Для навигации используйте клавиши со стрелками. Чтобы активировать перетаскиван…" at bounding box center [397, 322] width 742 height 387
click at [321, 236] on gmp-advanced-marker "Main content" at bounding box center [318, 227] width 13 height 19
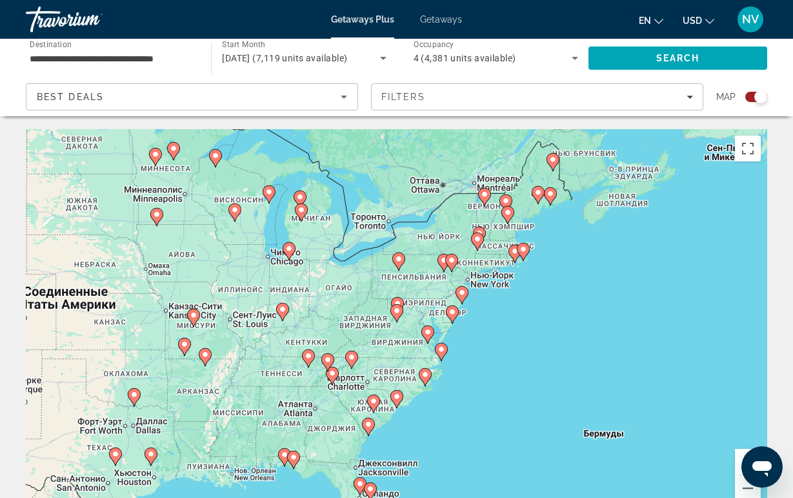
click at [397, 310] on image "Main content" at bounding box center [397, 311] width 8 height 8
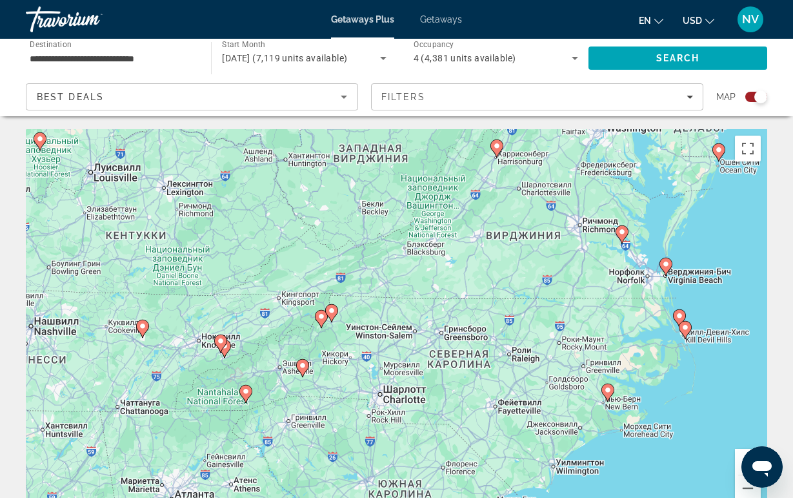
drag, startPoint x: 345, startPoint y: 387, endPoint x: 447, endPoint y: 212, distance: 202.2
click at [447, 212] on div "Для навигации используйте клавиши со стрелками. Чтобы активировать перетаскиван…" at bounding box center [397, 322] width 742 height 387
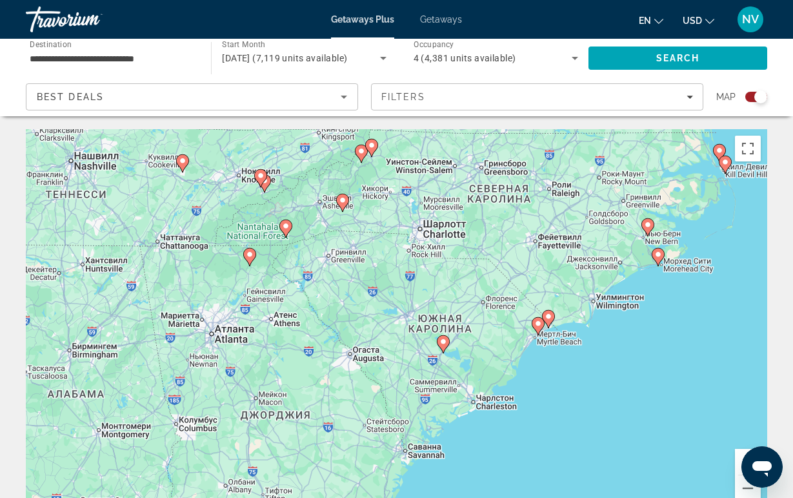
drag, startPoint x: 466, startPoint y: 361, endPoint x: 506, endPoint y: 197, distance: 168.8
click at [506, 197] on div "Для навигации используйте клавиши со стрелками. Чтобы активировать перетаскиван…" at bounding box center [397, 322] width 742 height 387
click at [445, 348] on icon "Main content" at bounding box center [442, 344] width 12 height 17
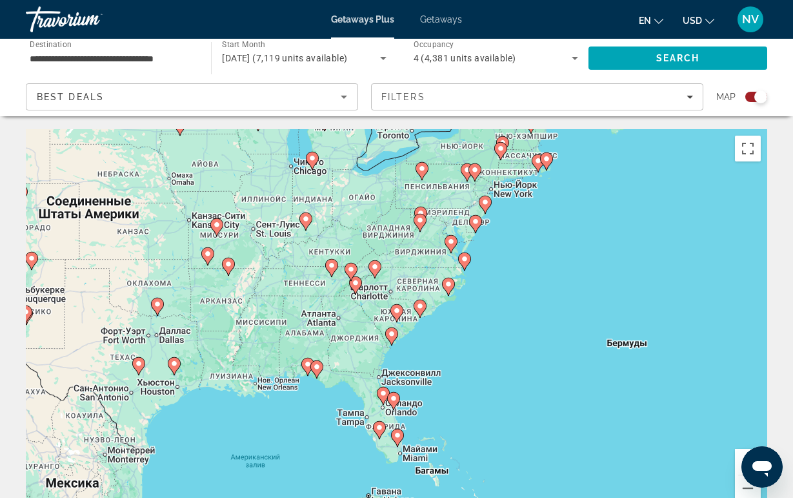
click at [355, 292] on icon "Main content" at bounding box center [355, 285] width 12 height 17
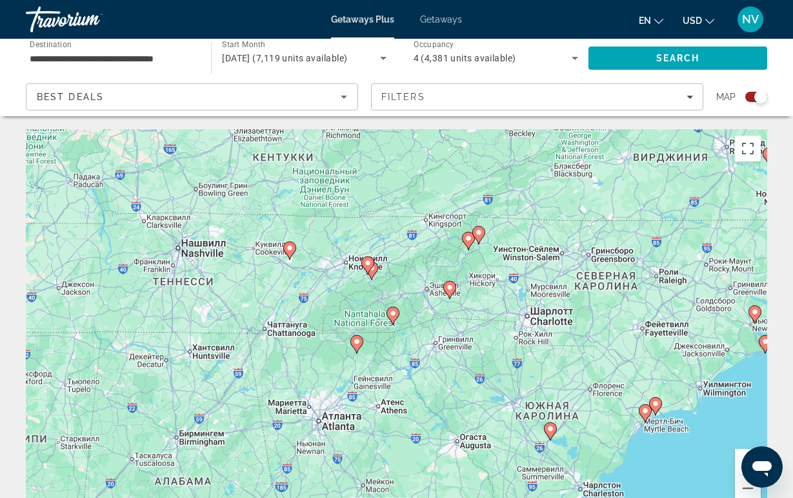
click at [356, 346] on icon "Main content" at bounding box center [357, 344] width 12 height 17
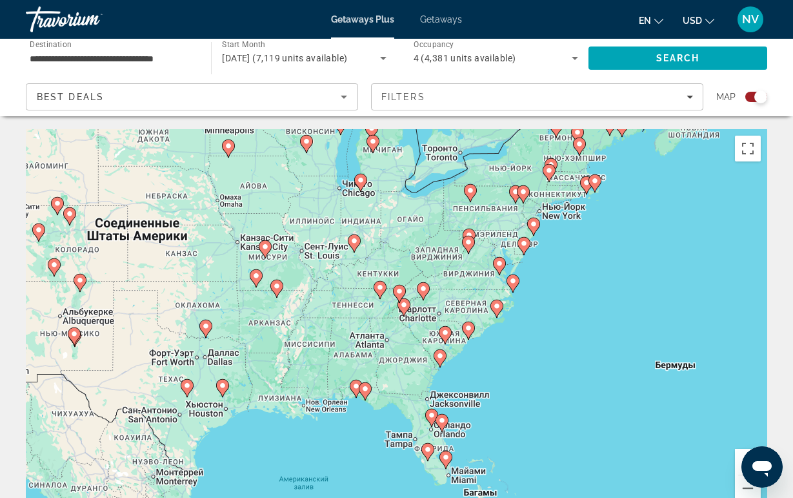
click at [406, 310] on icon "Main content" at bounding box center [404, 307] width 12 height 17
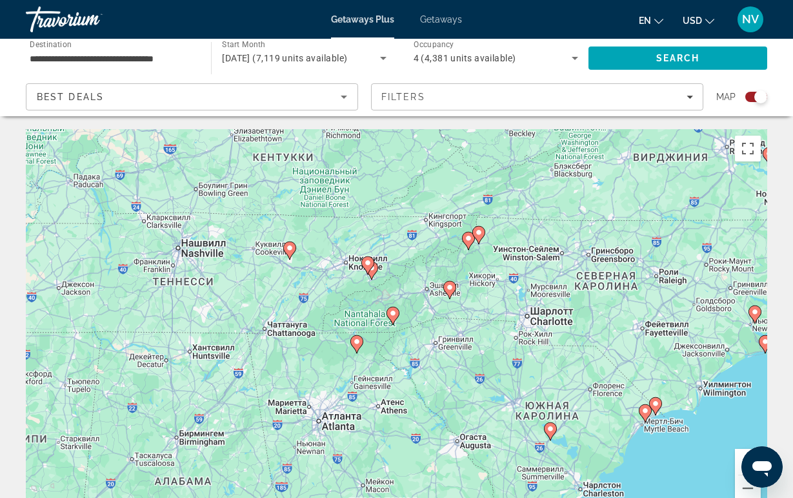
click at [356, 345] on image "Main content" at bounding box center [357, 342] width 8 height 8
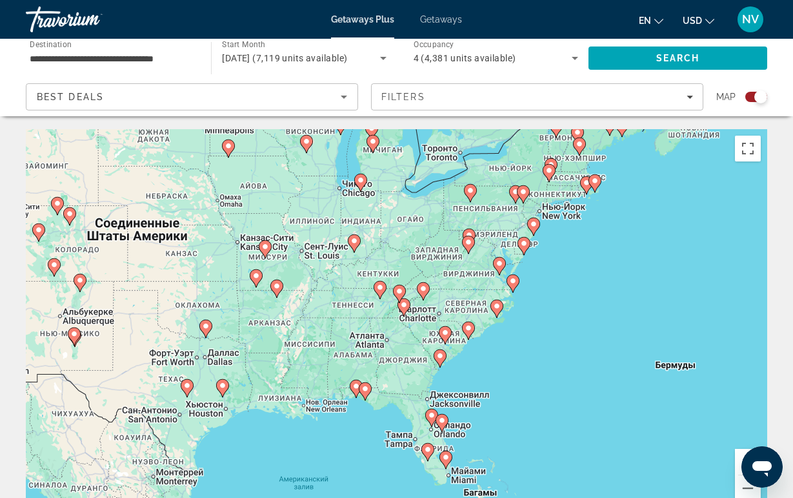
click at [405, 309] on icon "Main content" at bounding box center [404, 307] width 12 height 17
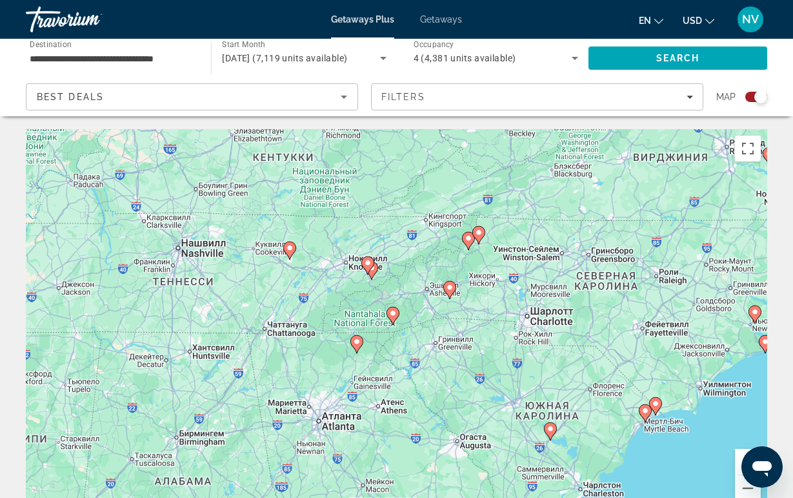
click at [359, 349] on icon "Main content" at bounding box center [357, 344] width 13 height 18
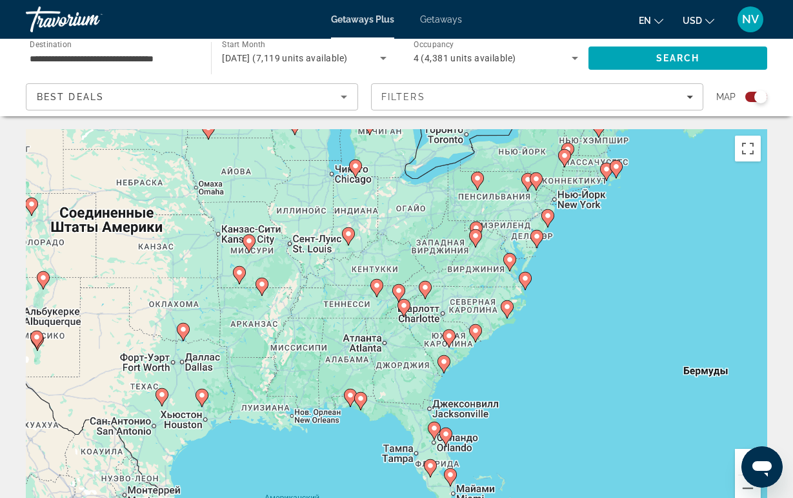
click at [385, 328] on div "Для навигации используйте клавиши со стрелками. Чтобы активировать перетаскиван…" at bounding box center [397, 322] width 742 height 387
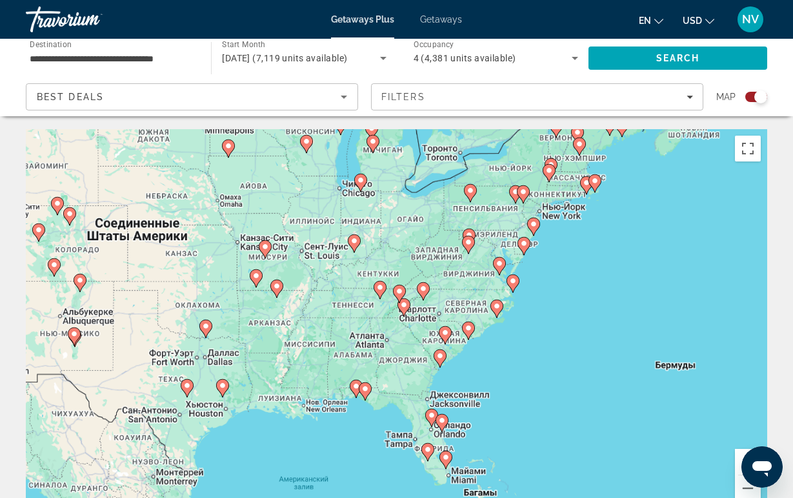
click at [403, 313] on icon "Main content" at bounding box center [404, 307] width 12 height 17
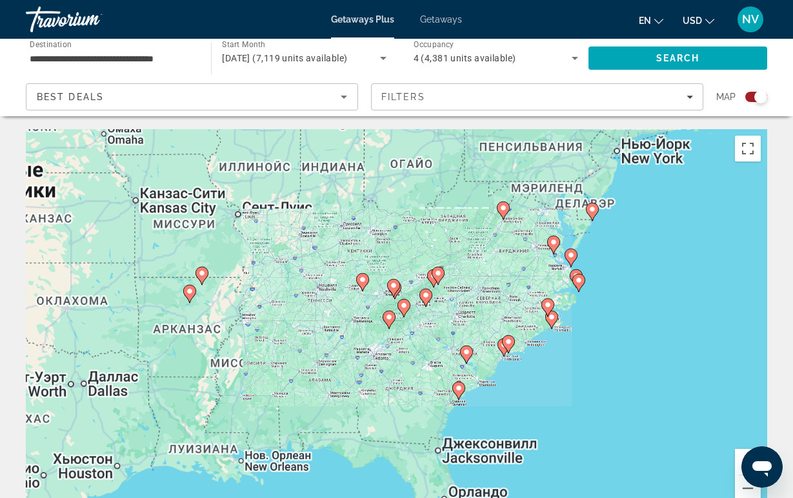
click at [403, 313] on g "Main content" at bounding box center [404, 308] width 13 height 18
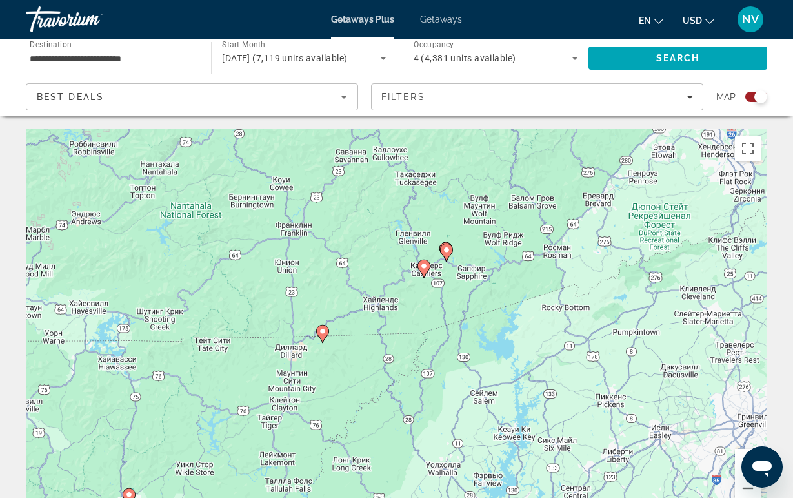
drag, startPoint x: 201, startPoint y: 468, endPoint x: 400, endPoint y: 241, distance: 301.9
click at [400, 241] on div "Для навигации используйте клавиши со стрелками. Чтобы активировать перетаскиван…" at bounding box center [397, 322] width 742 height 387
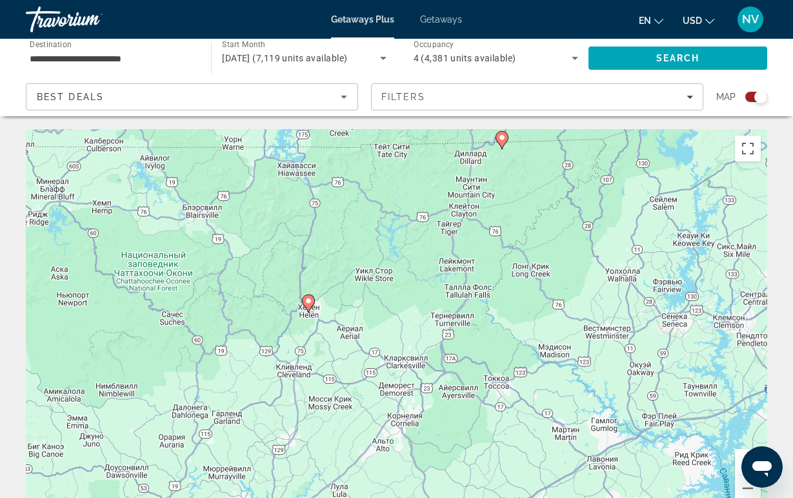
click at [304, 313] on div "Для навигации используйте клавиши со стрелками. Чтобы активировать перетаскиван…" at bounding box center [397, 322] width 742 height 387
click at [307, 311] on gmp-advanced-marker "Main content" at bounding box center [308, 303] width 13 height 19
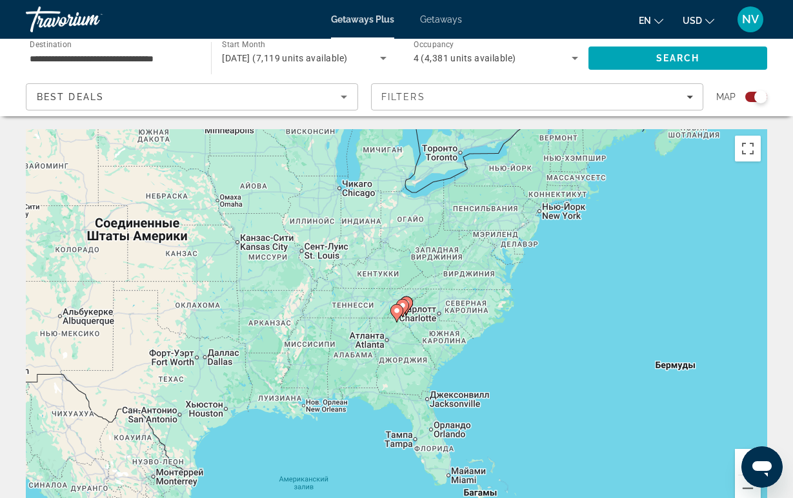
click at [402, 312] on icon "Main content" at bounding box center [397, 313] width 12 height 17
type input "**********"
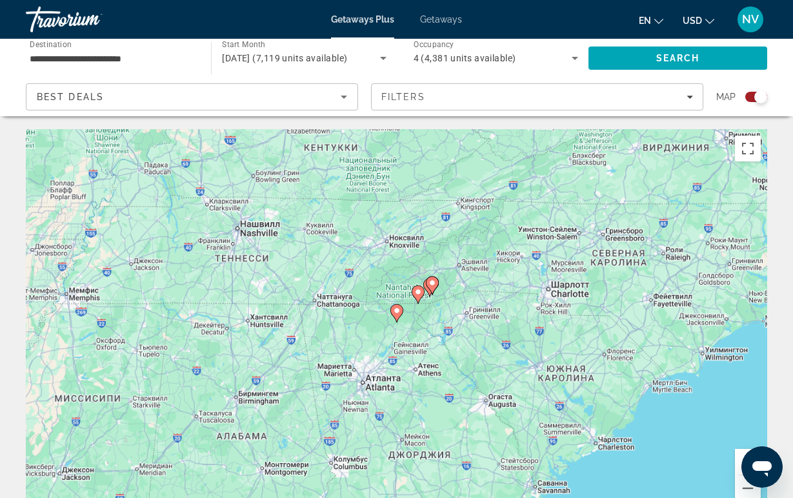
click at [390, 315] on div "Для навигации используйте клавиши со стрелками. Чтобы активировать перетаскиван…" at bounding box center [397, 322] width 742 height 387
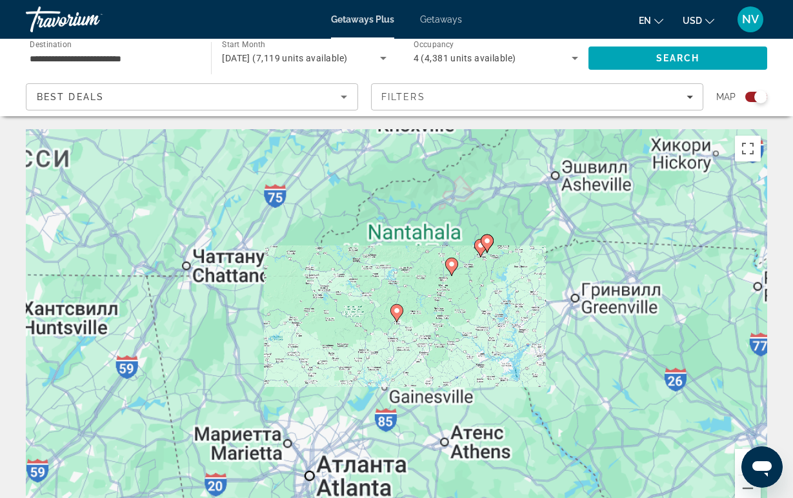
click at [392, 315] on icon "Main content" at bounding box center [397, 313] width 13 height 18
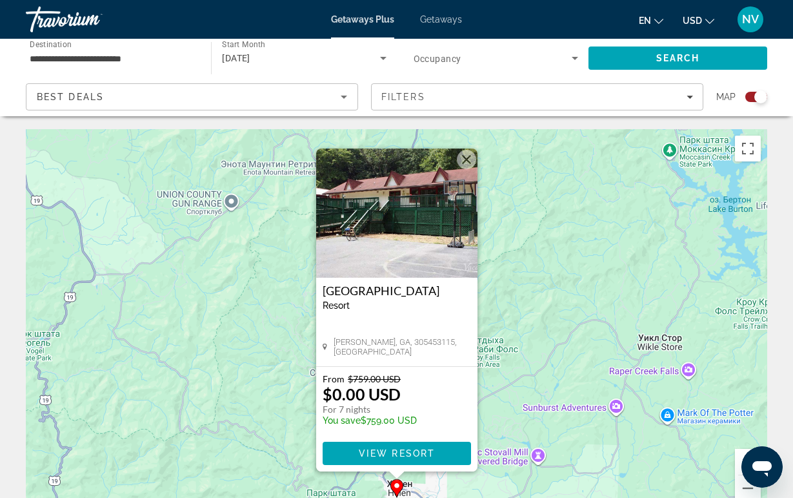
click at [469, 154] on button "Закрыть" at bounding box center [466, 159] width 19 height 19
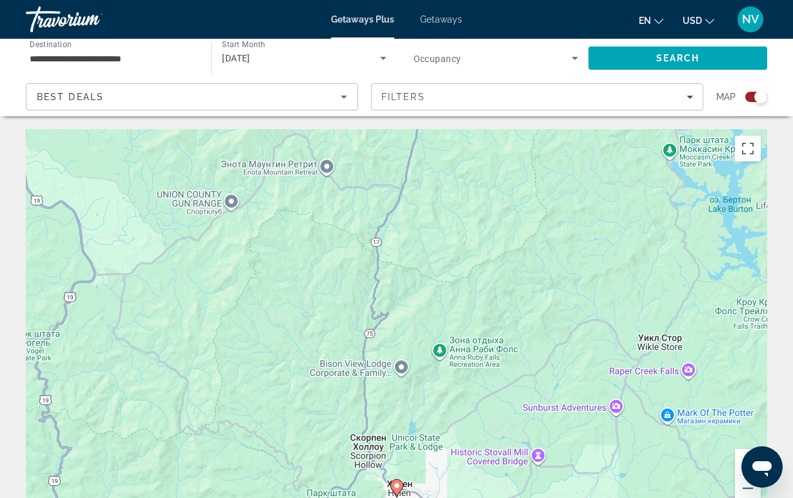
drag, startPoint x: 467, startPoint y: 273, endPoint x: 314, endPoint y: 462, distance: 242.8
click at [319, 457] on div "Для навигации используйте клавиши со стрелками. Чтобы активировать перетаскиван…" at bounding box center [397, 322] width 742 height 387
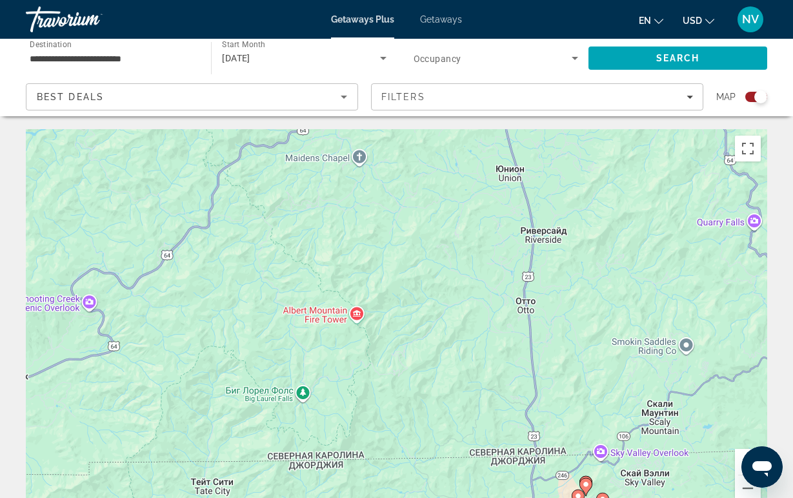
drag, startPoint x: 381, startPoint y: 392, endPoint x: 263, endPoint y: 497, distance: 158.2
click at [263, 497] on div "Чтобы активировать перетаскивание с помощью клавиатуры, нажмите Alt + Ввод. Пос…" at bounding box center [397, 322] width 742 height 387
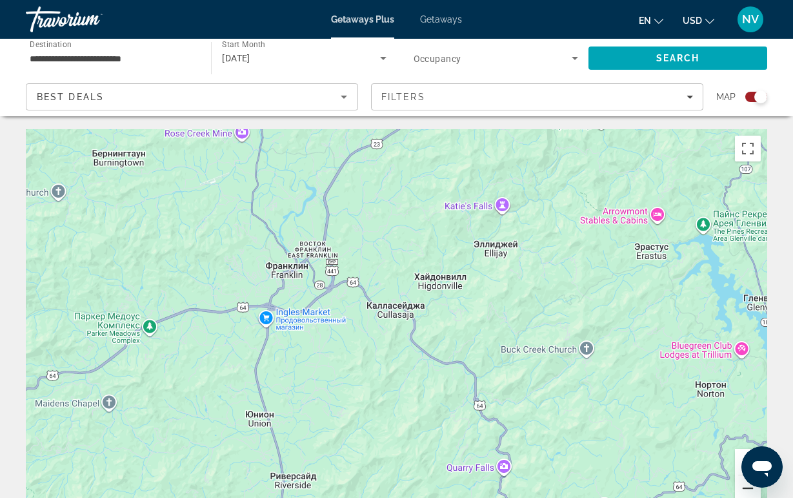
click at [751, 489] on button "Уменьшить" at bounding box center [748, 488] width 26 height 26
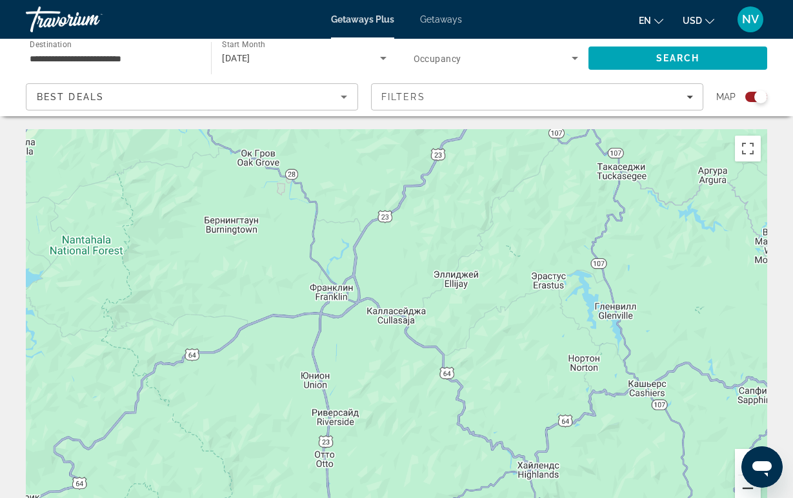
click at [751, 489] on button "Уменьшить" at bounding box center [748, 488] width 26 height 26
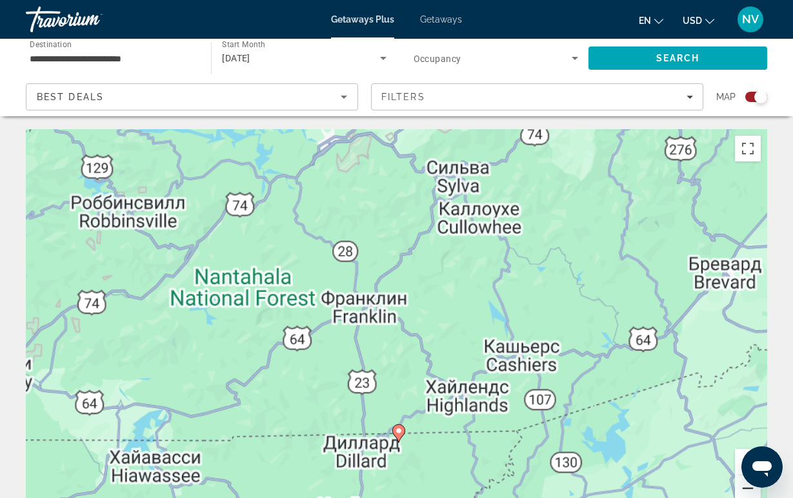
click at [751, 489] on button "Уменьшить" at bounding box center [748, 488] width 26 height 26
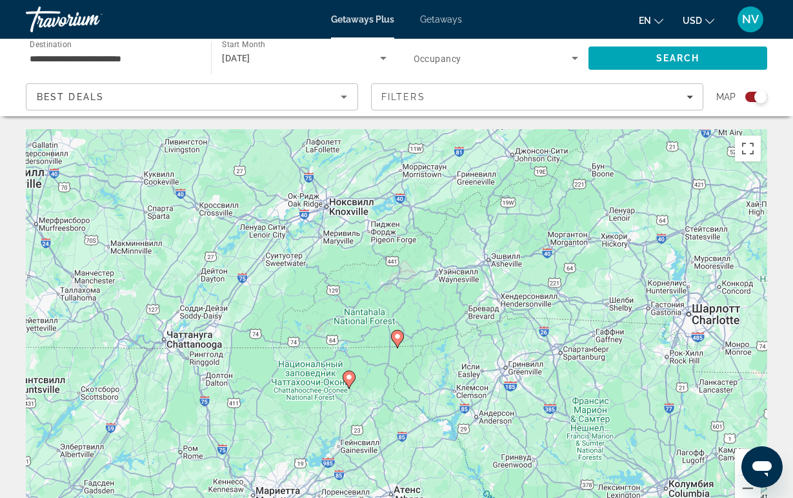
click at [399, 349] on div "Чтобы активировать перетаскивание с помощью клавиатуры, нажмите Alt + Ввод. Пос…" at bounding box center [397, 322] width 742 height 387
click at [398, 340] on image "Main content" at bounding box center [398, 336] width 8 height 8
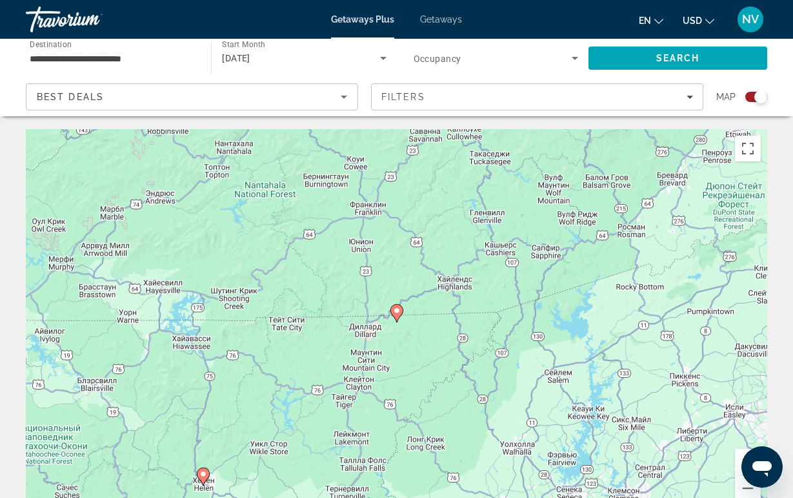
click at [397, 309] on image "Main content" at bounding box center [397, 311] width 8 height 8
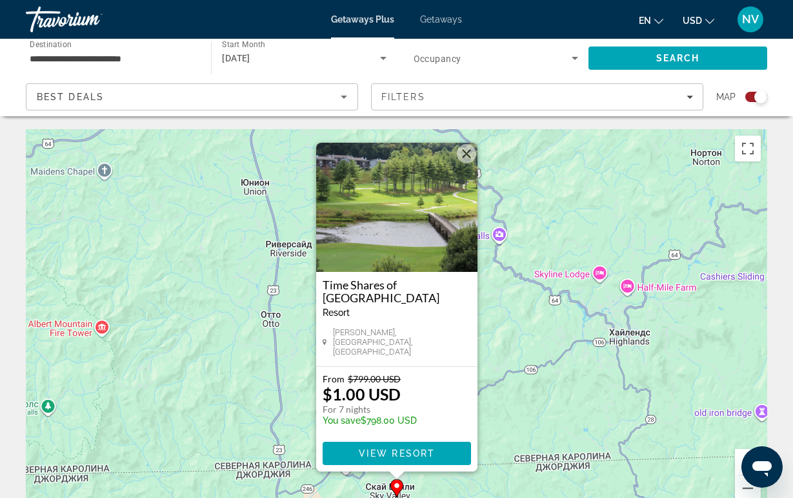
click at [409, 243] on img "Main content" at bounding box center [396, 207] width 161 height 129
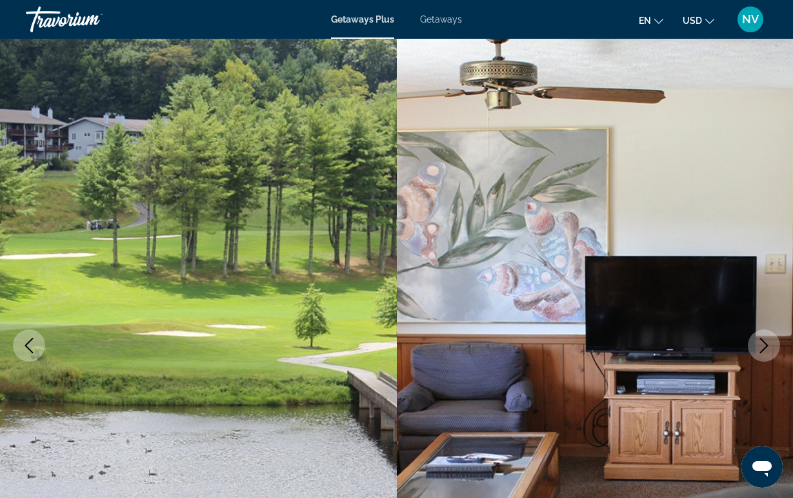
click at [755, 347] on button "Next image" at bounding box center [764, 345] width 32 height 32
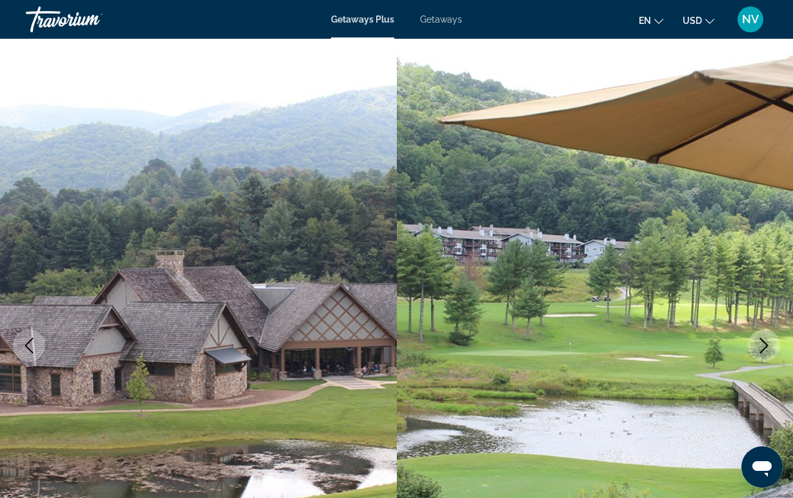
click at [755, 347] on button "Next image" at bounding box center [764, 345] width 32 height 32
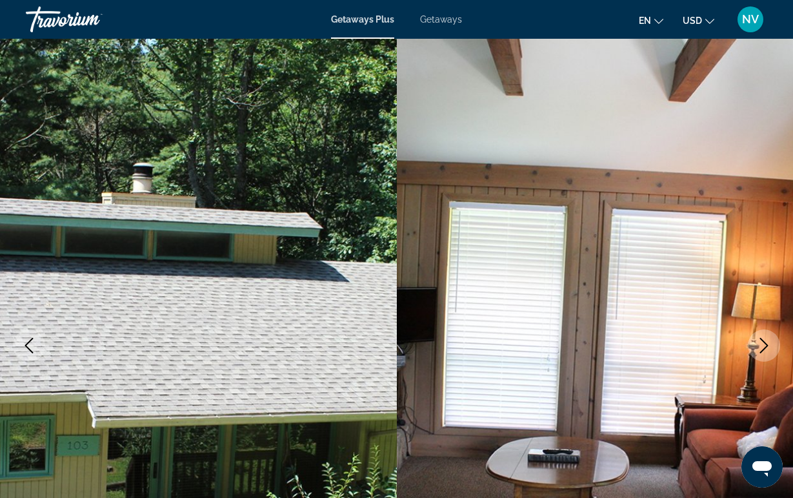
click at [755, 347] on button "Next image" at bounding box center [764, 345] width 32 height 32
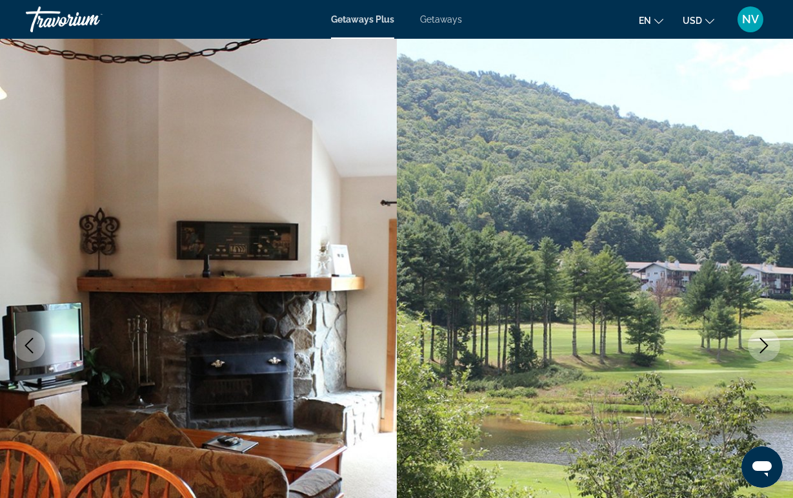
click at [755, 347] on button "Next image" at bounding box center [764, 345] width 32 height 32
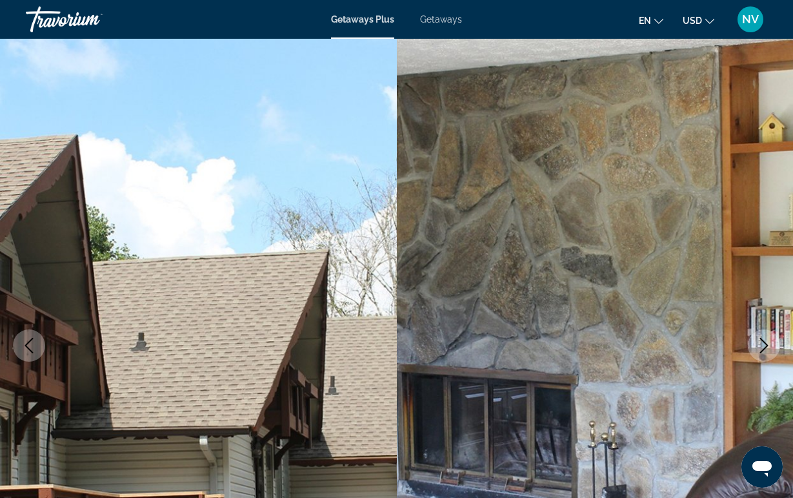
click at [755, 347] on button "Next image" at bounding box center [764, 345] width 32 height 32
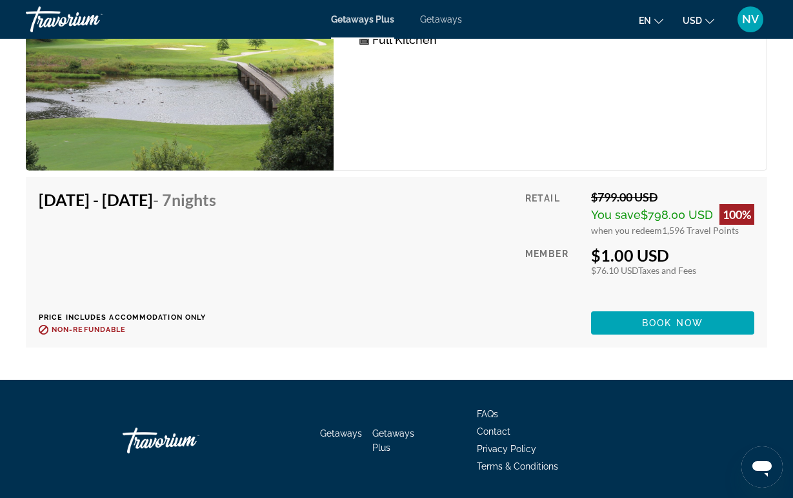
scroll to position [2916, 0]
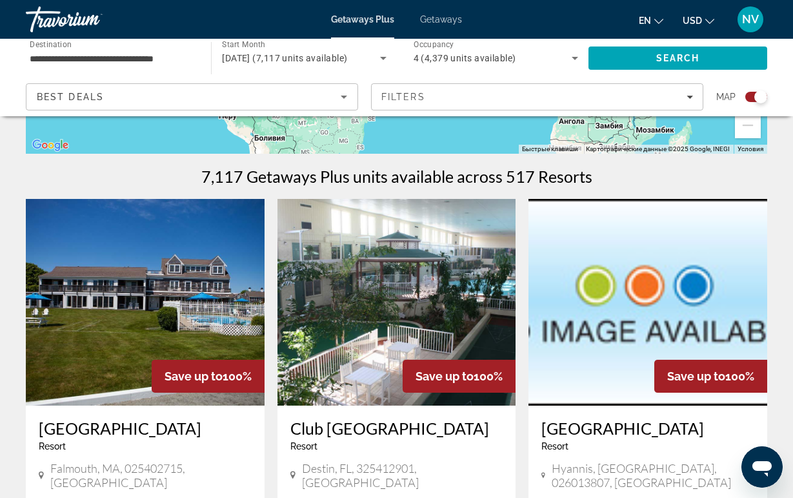
scroll to position [276, 0]
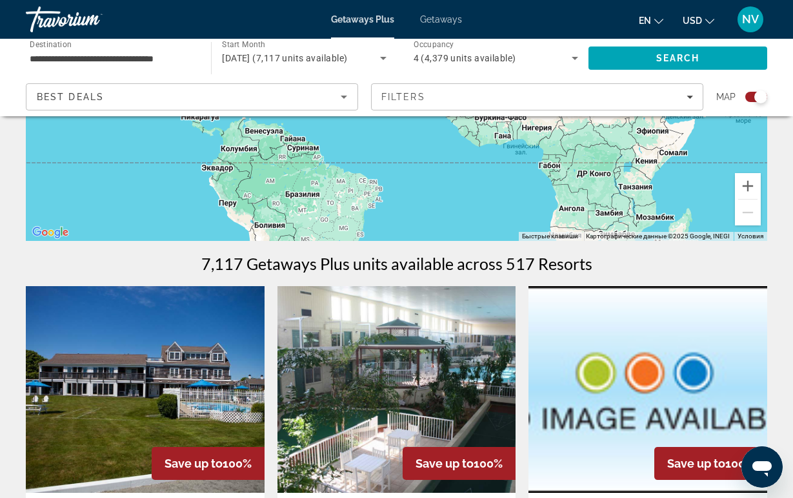
click at [202, 1] on mat-toolbar "Getaways Plus Getaways en English Español Français Italiano Português русский U…" at bounding box center [396, 19] width 793 height 39
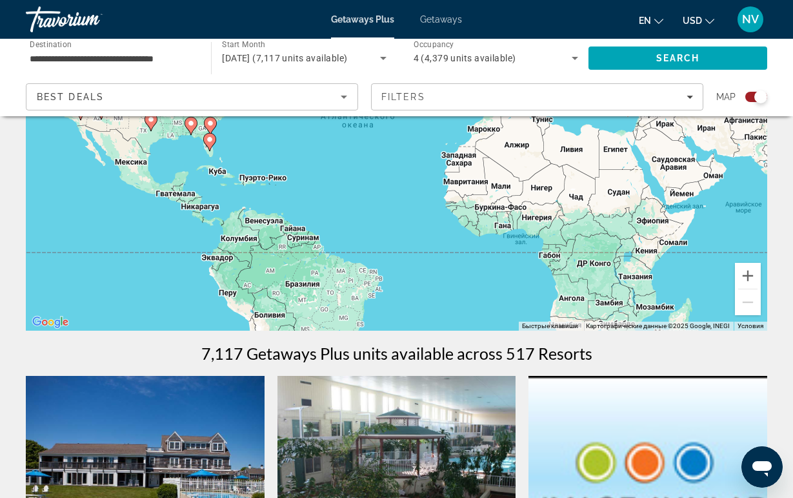
scroll to position [327, 0]
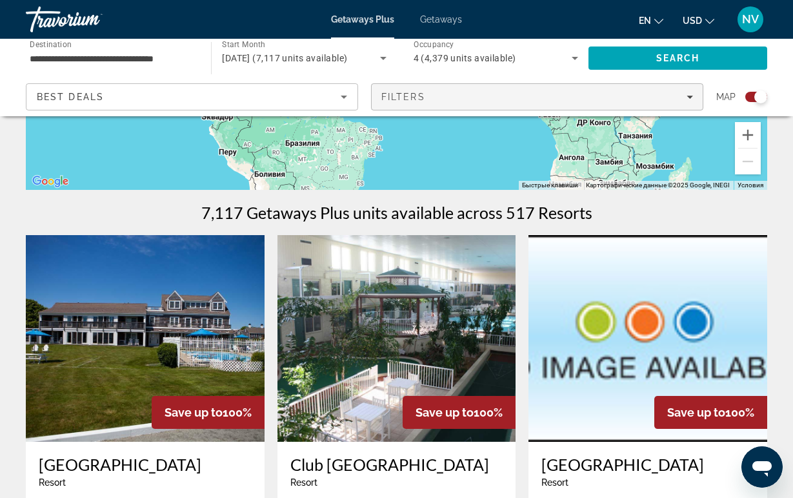
click at [450, 101] on div "Filters" at bounding box center [538, 97] width 312 height 10
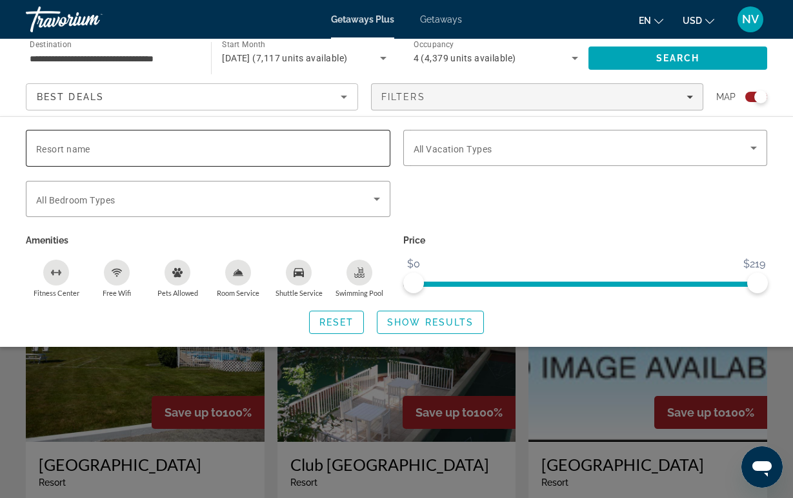
click at [241, 145] on input "Resort name" at bounding box center [208, 148] width 344 height 15
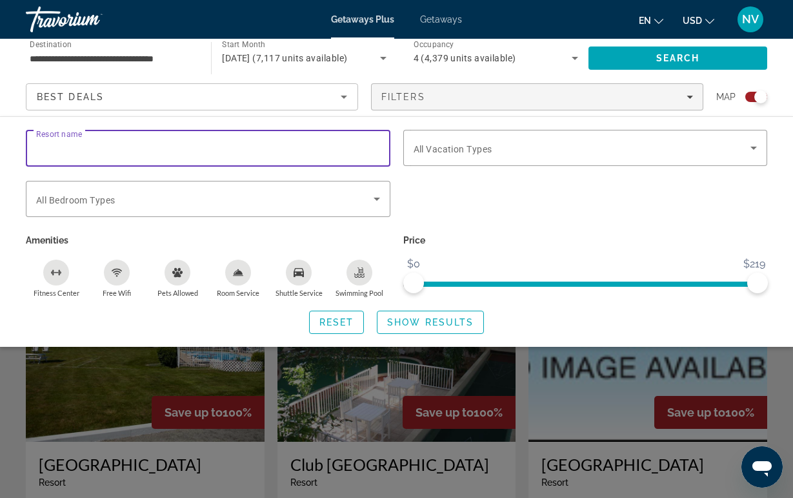
paste input "**********"
type input "**********"
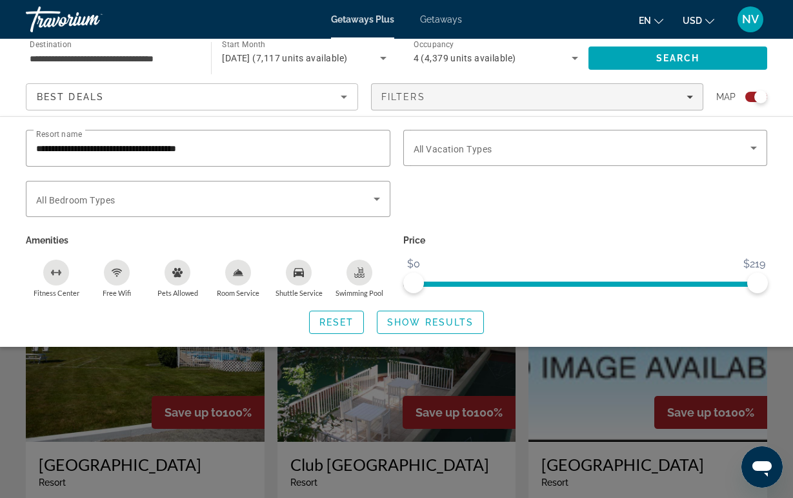
click at [416, 305] on div "**********" at bounding box center [396, 232] width 793 height 204
click at [409, 318] on span "Search widget" at bounding box center [431, 322] width 106 height 31
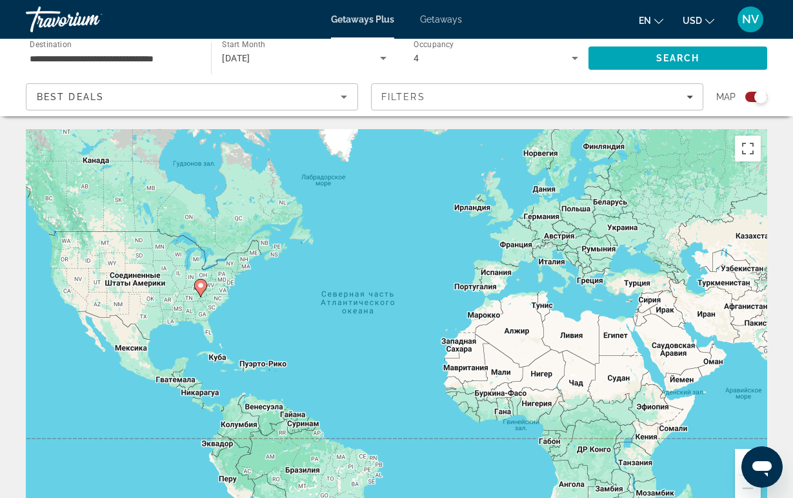
click at [200, 294] on icon "Main content" at bounding box center [200, 288] width 12 height 17
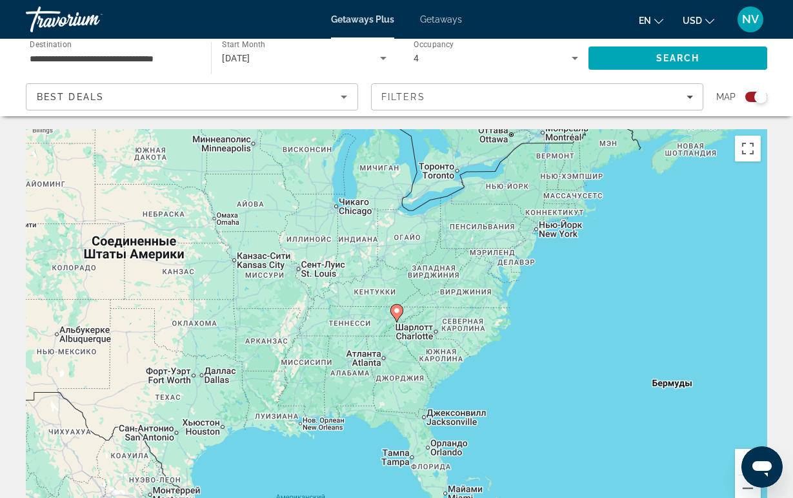
click at [400, 313] on image "Main content" at bounding box center [397, 311] width 8 height 8
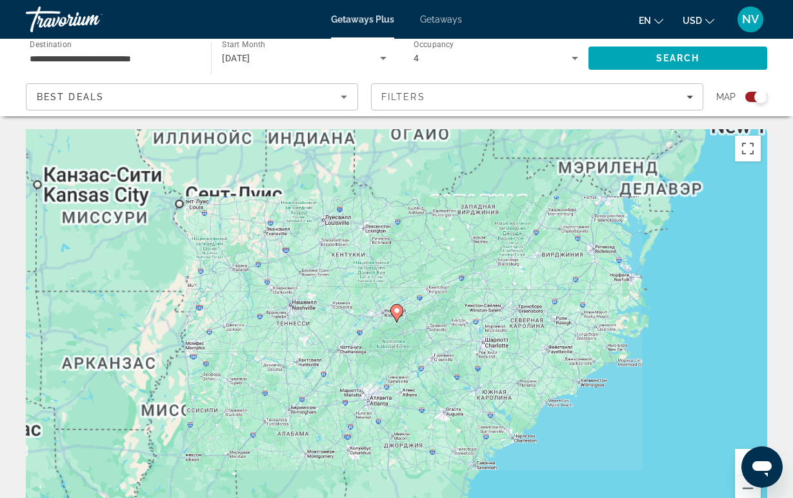
click at [400, 313] on image "Main content" at bounding box center [397, 311] width 8 height 8
type input "**********"
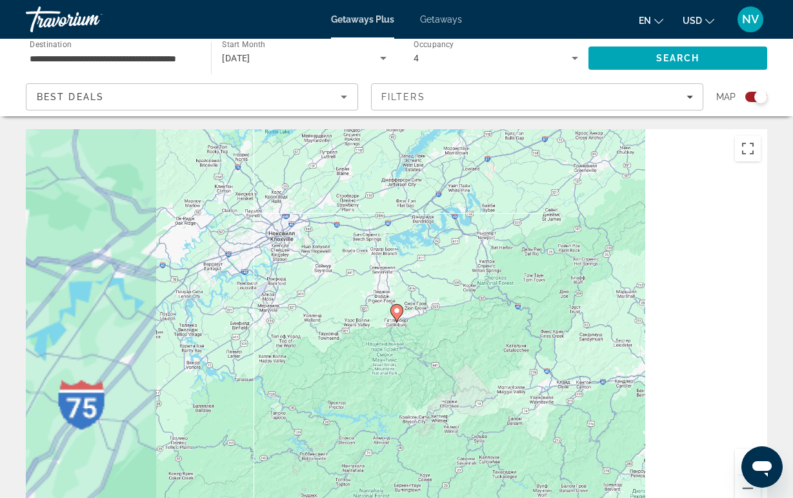
click at [400, 314] on image "Main content" at bounding box center [397, 311] width 8 height 8
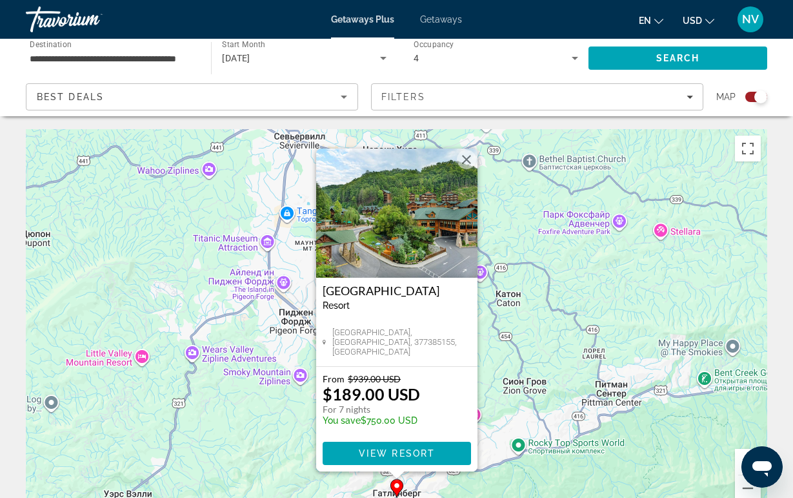
click at [398, 263] on img "Main content" at bounding box center [396, 212] width 161 height 129
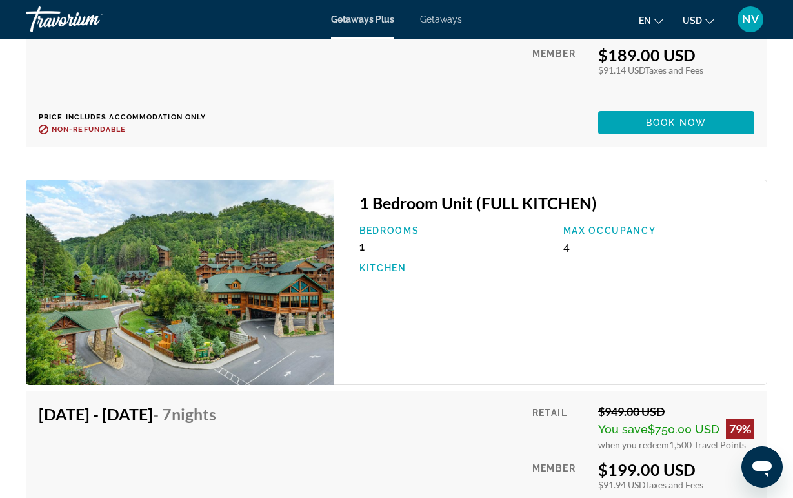
scroll to position [2875, 0]
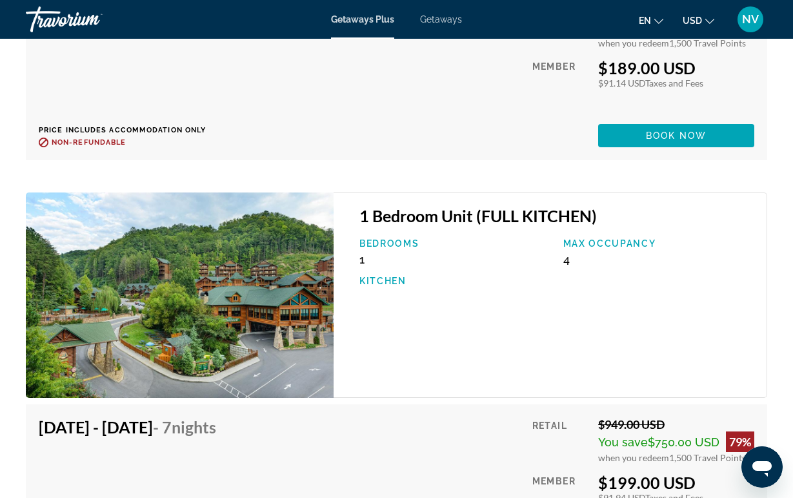
click at [621, 243] on div "1 Bedroom Unit (FULL KITCHEN) Bedrooms 1 Max Occupancy 4 Kitchen" at bounding box center [551, 295] width 434 height 206
click at [621, 249] on div "1 Bedroom Unit (FULL KITCHEN) Bedrooms 1 Max Occupancy 4 Kitchen" at bounding box center [551, 295] width 434 height 206
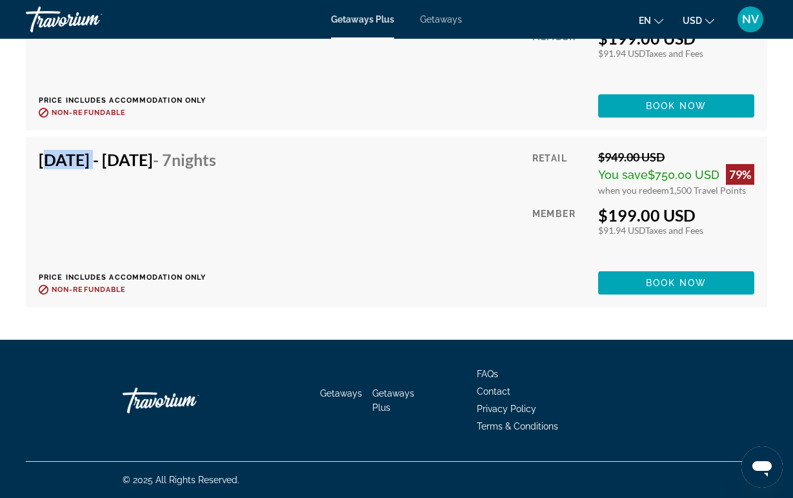
drag, startPoint x: 34, startPoint y: 164, endPoint x: 87, endPoint y: 167, distance: 52.4
click at [87, 167] on div "Dec 12, 2025 - Dec 19, 2025 - 7 Nights Price includes accommodation only Refund…" at bounding box center [397, 222] width 742 height 170
click at [87, 167] on h4 "Dec 12, 2025 - Dec 19, 2025 - 7 Nights" at bounding box center [128, 159] width 178 height 19
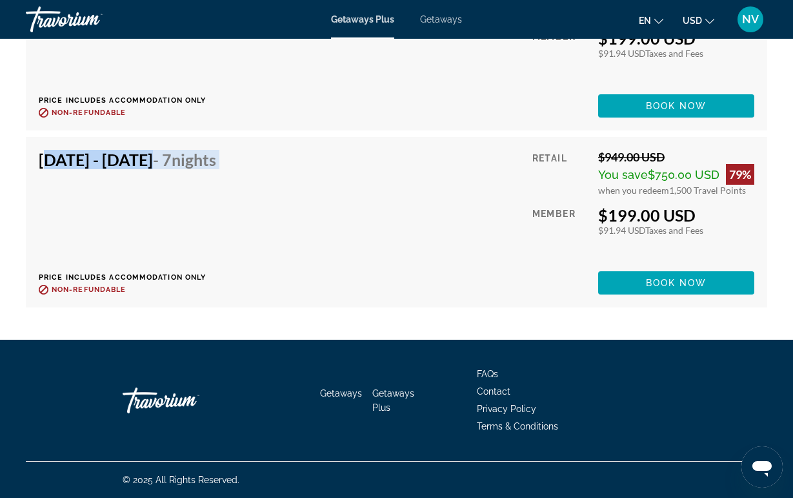
click at [87, 167] on h4 "Dec 12, 2025 - Dec 19, 2025 - 7 Nights" at bounding box center [128, 159] width 178 height 19
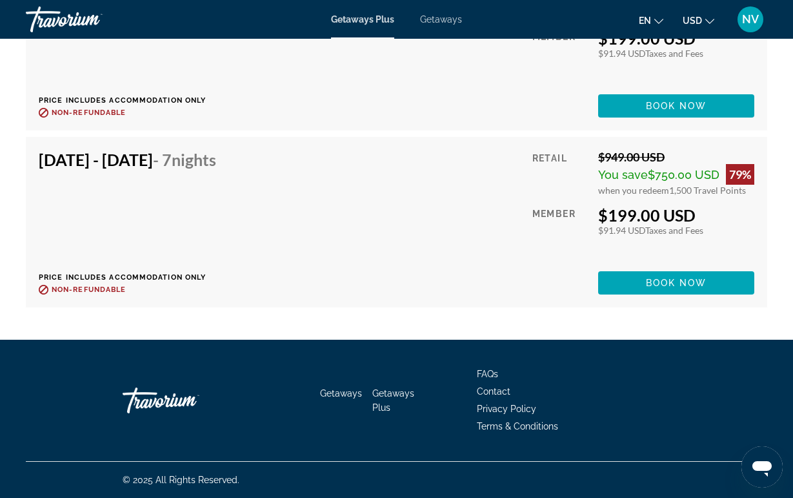
click at [61, 167] on h4 "Dec 12, 2025 - Dec 19, 2025 - 7 Nights" at bounding box center [128, 159] width 178 height 19
drag, startPoint x: 41, startPoint y: 166, endPoint x: 88, endPoint y: 165, distance: 47.1
click at [88, 165] on h4 "Dec 12, 2025 - Dec 19, 2025 - 7 Nights" at bounding box center [128, 159] width 178 height 19
drag, startPoint x: 88, startPoint y: 165, endPoint x: 40, endPoint y: 170, distance: 48.7
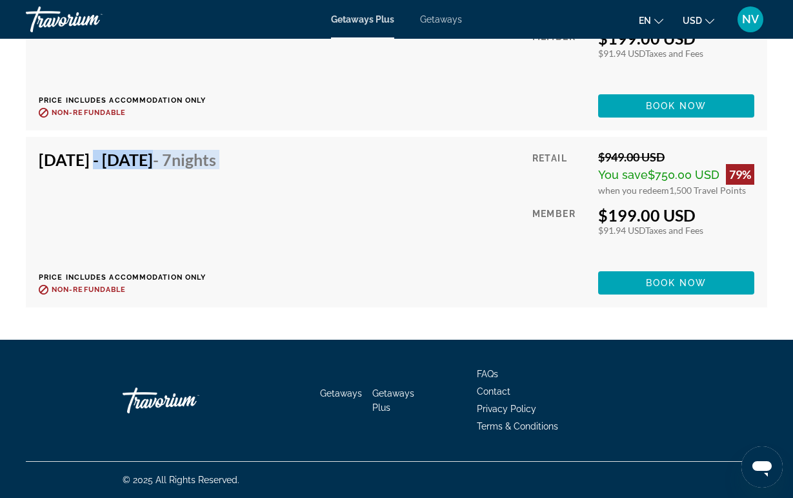
click at [40, 170] on div "Dec 12, 2025 - Dec 19, 2025 - 7 Nights" at bounding box center [128, 163] width 178 height 26
click at [40, 168] on h4 "Dec 12, 2025 - Dec 19, 2025 - 7 Nights" at bounding box center [128, 159] width 178 height 19
drag, startPoint x: 40, startPoint y: 168, endPoint x: 88, endPoint y: 167, distance: 47.8
click at [88, 167] on h4 "Dec 12, 2025 - Dec 19, 2025 - 7 Nights" at bounding box center [128, 159] width 178 height 19
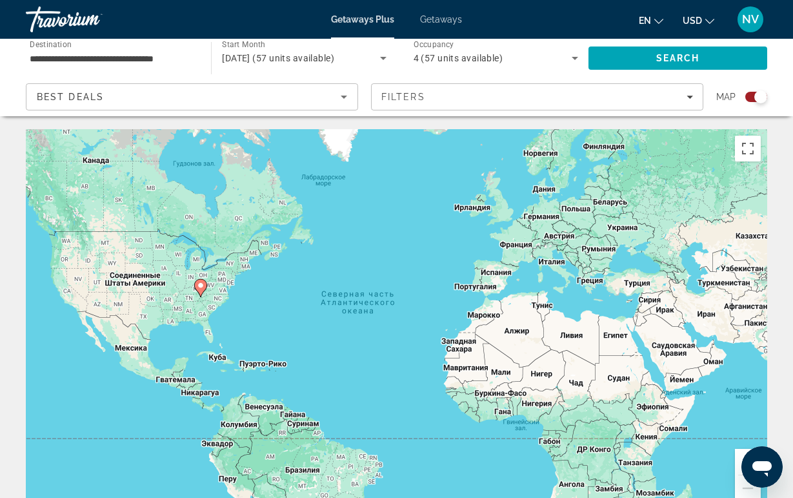
drag, startPoint x: 238, startPoint y: 101, endPoint x: 245, endPoint y: 101, distance: 7.7
click at [238, 101] on div "Best Deals" at bounding box center [189, 96] width 304 height 15
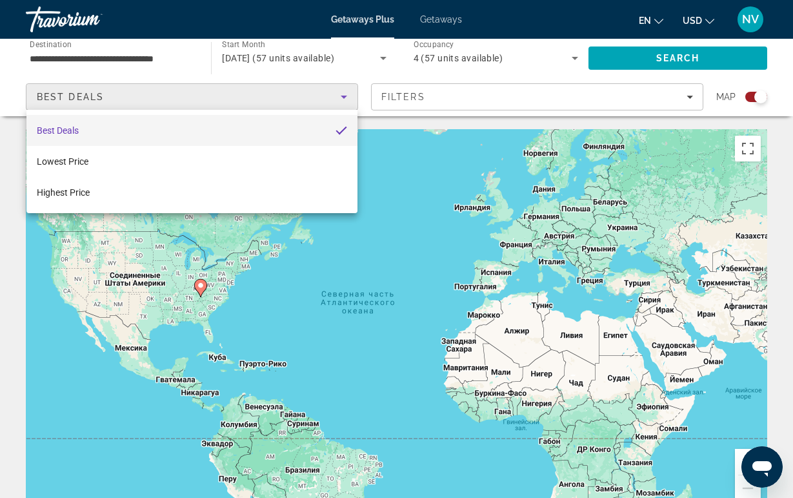
click at [497, 87] on div at bounding box center [396, 249] width 793 height 498
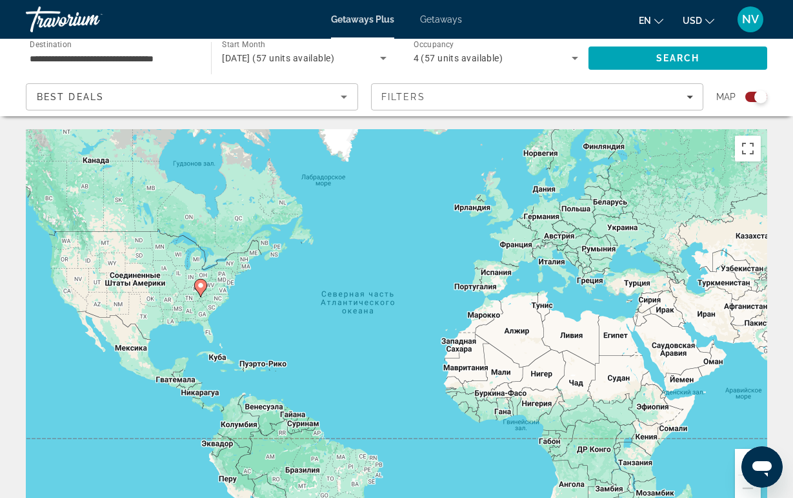
click at [497, 87] on span "Filters" at bounding box center [537, 96] width 331 height 31
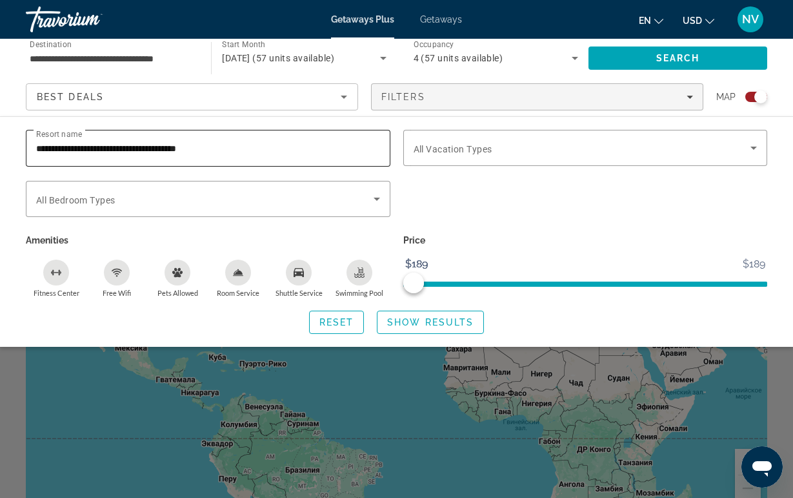
click at [275, 152] on input "**********" at bounding box center [208, 148] width 344 height 15
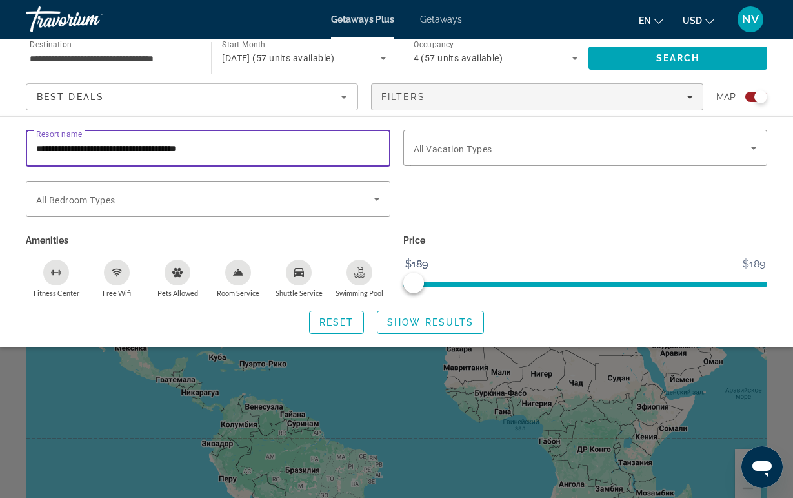
drag, startPoint x: 275, startPoint y: 152, endPoint x: 38, endPoint y: 152, distance: 236.9
click at [38, 152] on input "**********" at bounding box center [208, 148] width 344 height 15
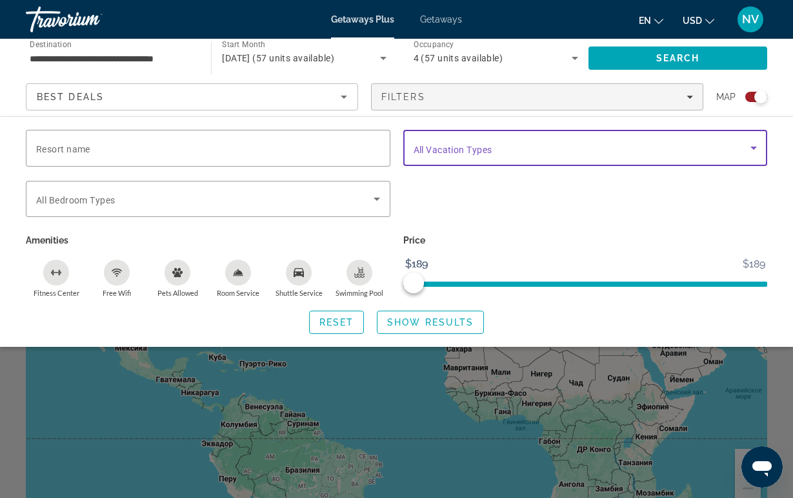
click at [571, 150] on span "Search widget" at bounding box center [583, 147] width 338 height 15
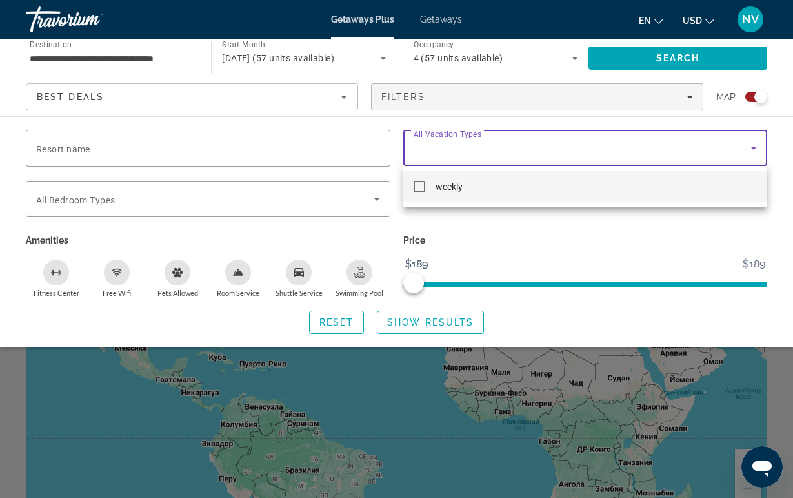
click at [308, 203] on div at bounding box center [396, 249] width 793 height 498
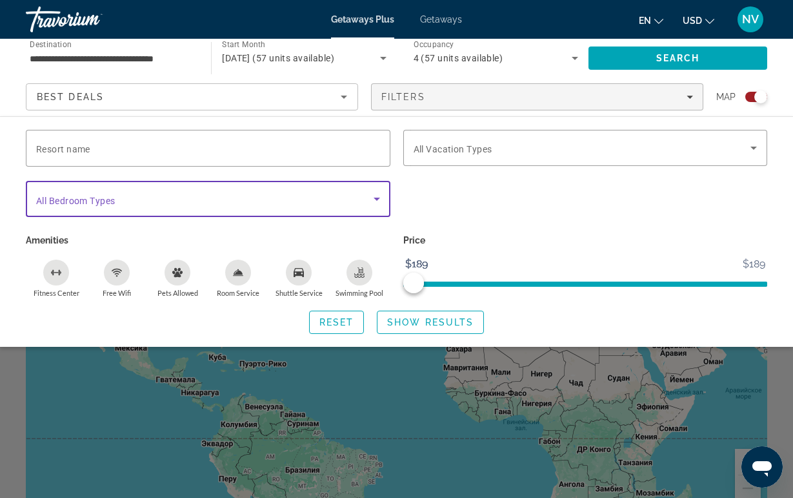
click at [309, 203] on span "Search widget" at bounding box center [205, 198] width 338 height 15
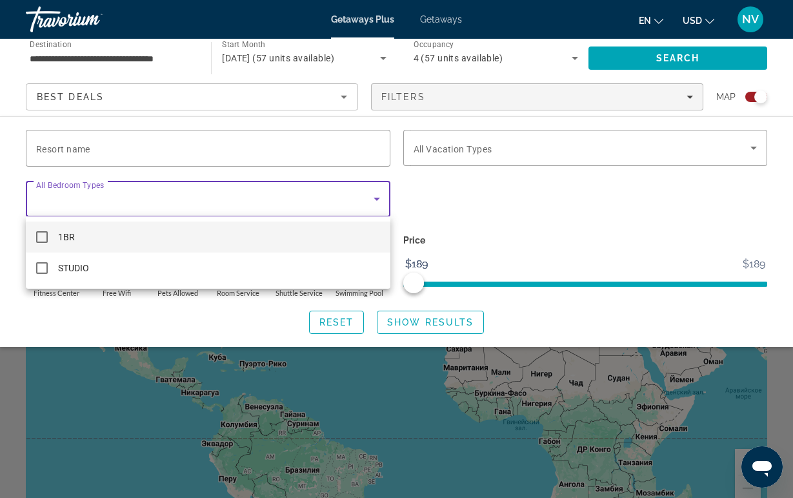
click at [309, 204] on div at bounding box center [396, 249] width 793 height 498
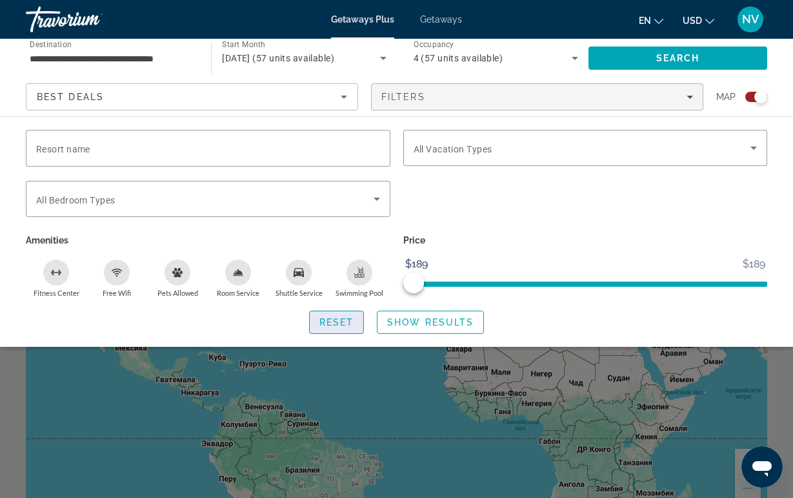
click at [349, 325] on span "Reset" at bounding box center [337, 322] width 35 height 10
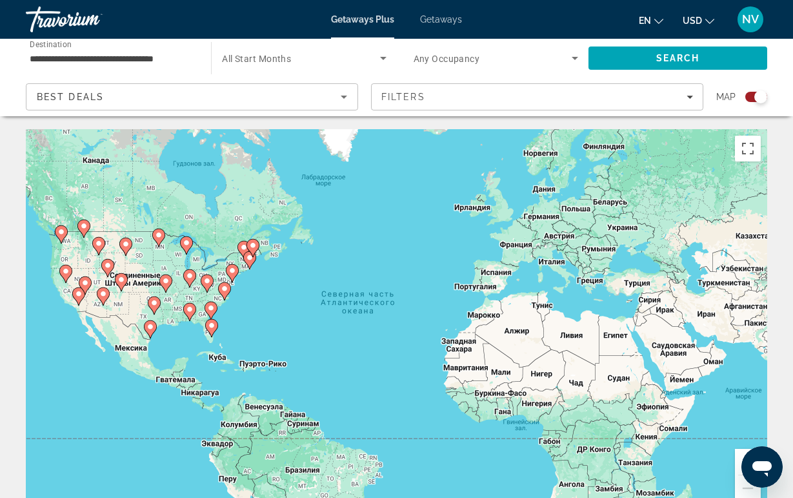
click at [207, 286] on icon "Main content" at bounding box center [207, 283] width 12 height 17
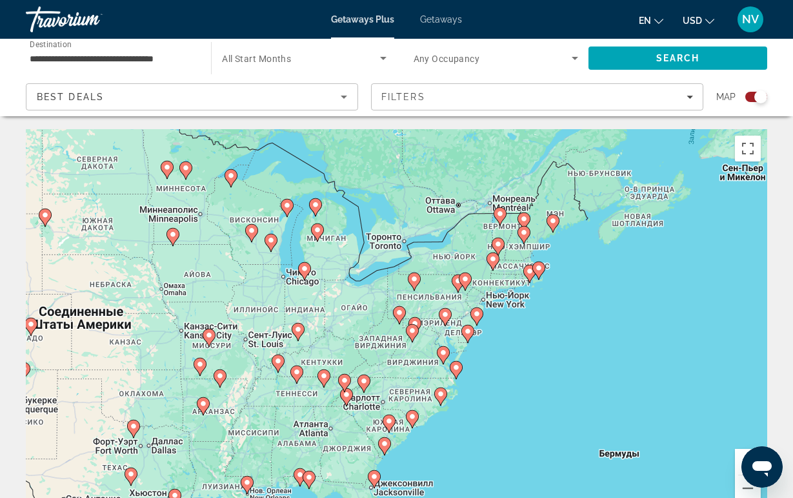
click at [300, 374] on image "Main content" at bounding box center [297, 372] width 8 height 8
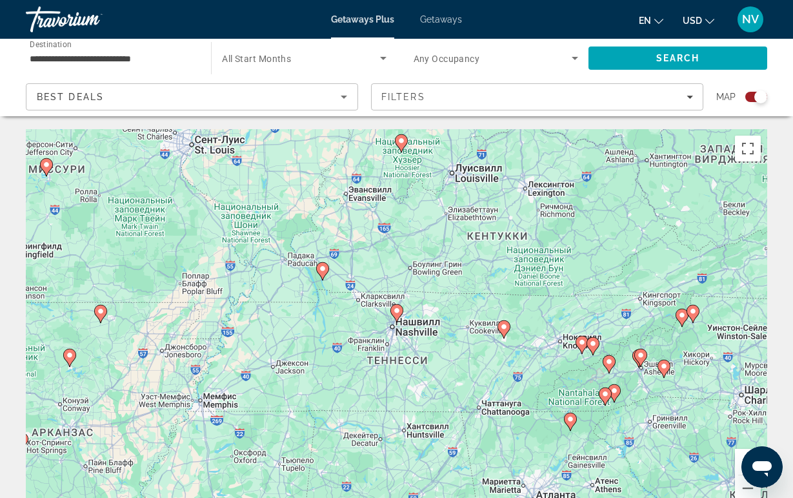
click at [395, 313] on image "Main content" at bounding box center [397, 311] width 8 height 8
type input "**********"
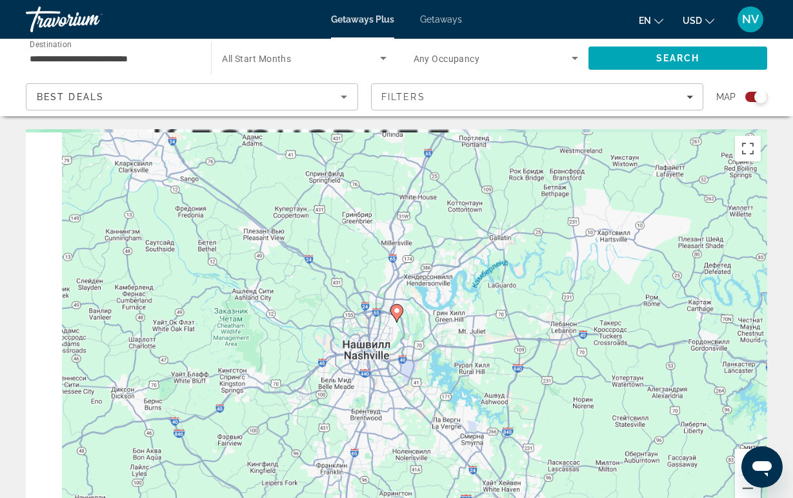
click at [395, 313] on image "Main content" at bounding box center [397, 311] width 8 height 8
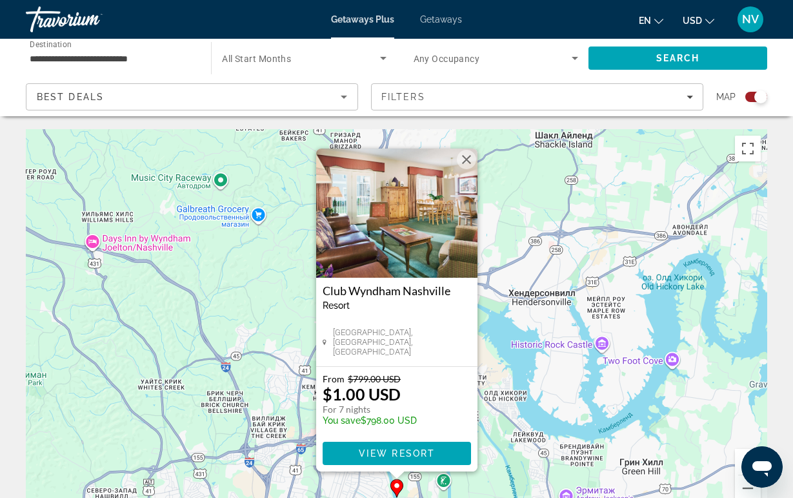
click at [392, 219] on img "Main content" at bounding box center [396, 212] width 161 height 129
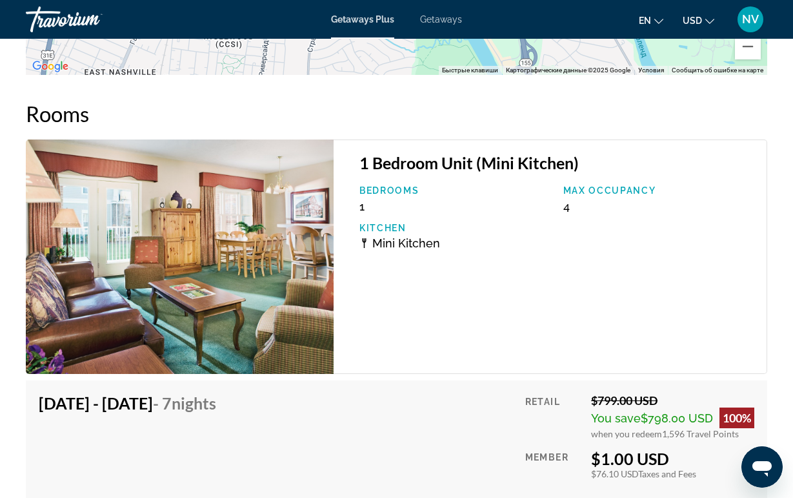
scroll to position [2591, 0]
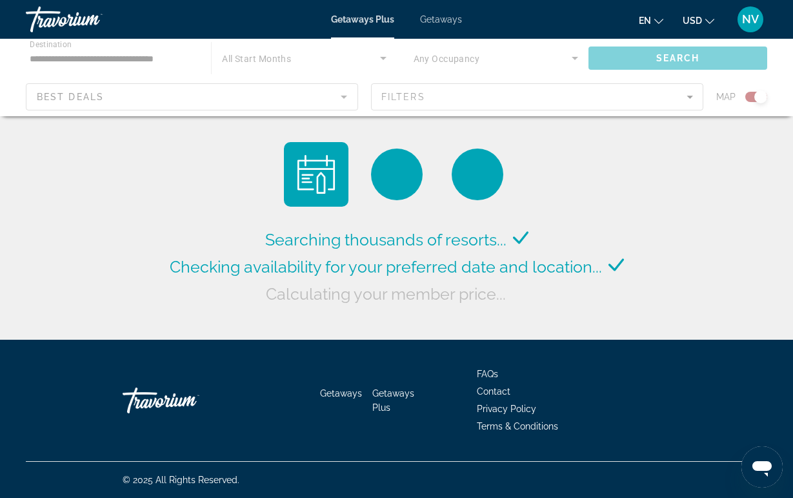
click at [304, 68] on div "Main content" at bounding box center [396, 77] width 793 height 77
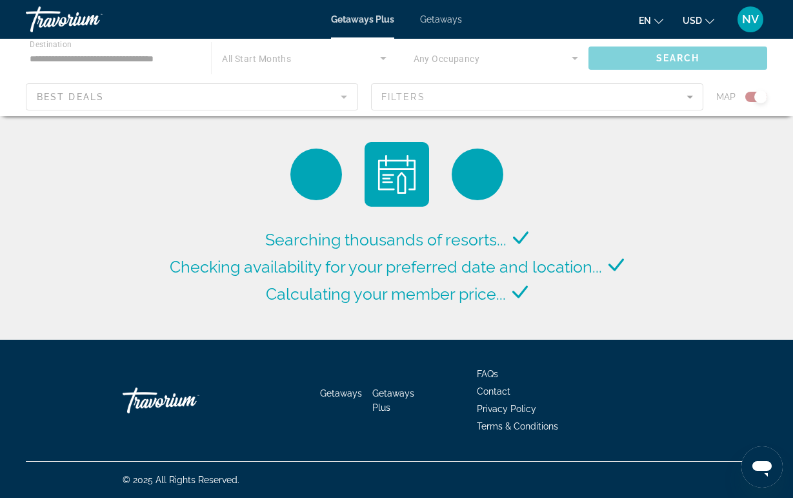
click at [314, 66] on div "Main content" at bounding box center [396, 77] width 793 height 77
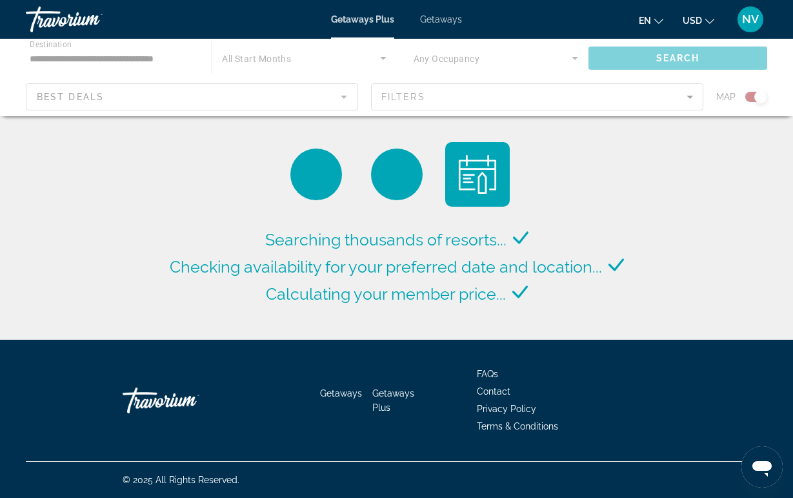
click at [311, 54] on span "Search widget" at bounding box center [301, 57] width 158 height 15
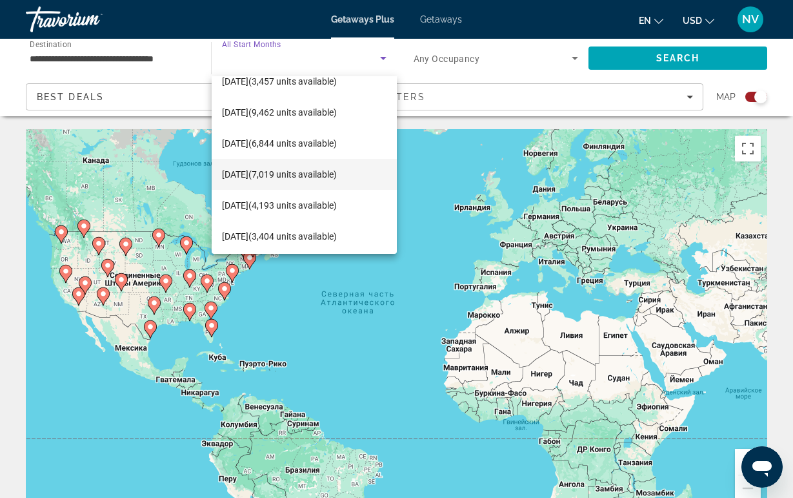
scroll to position [50, 0]
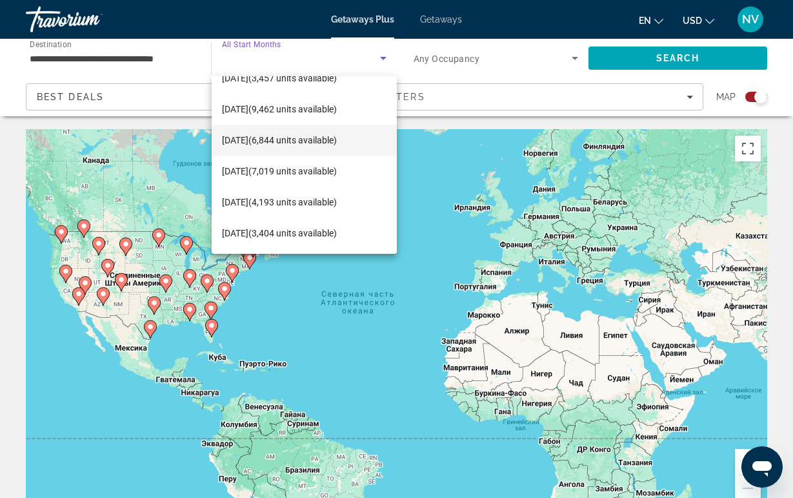
click at [258, 148] on mat-option "December 2025 (6,844 units available)" at bounding box center [304, 140] width 185 height 31
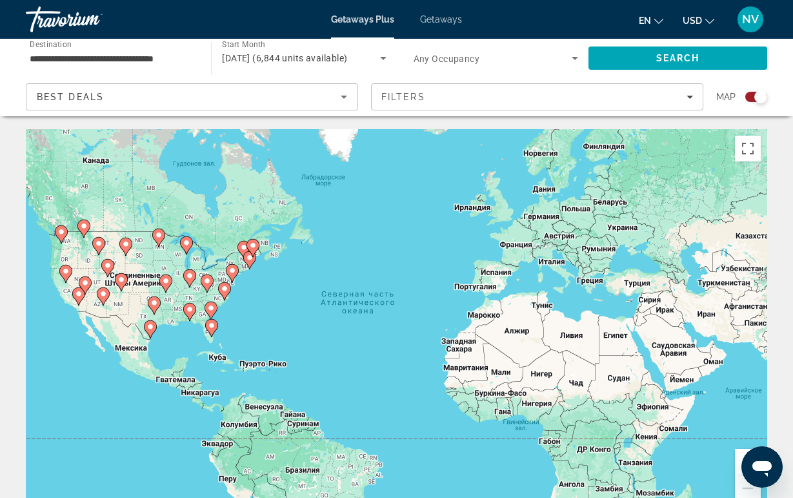
click at [463, 41] on div "Search widget" at bounding box center [496, 58] width 165 height 36
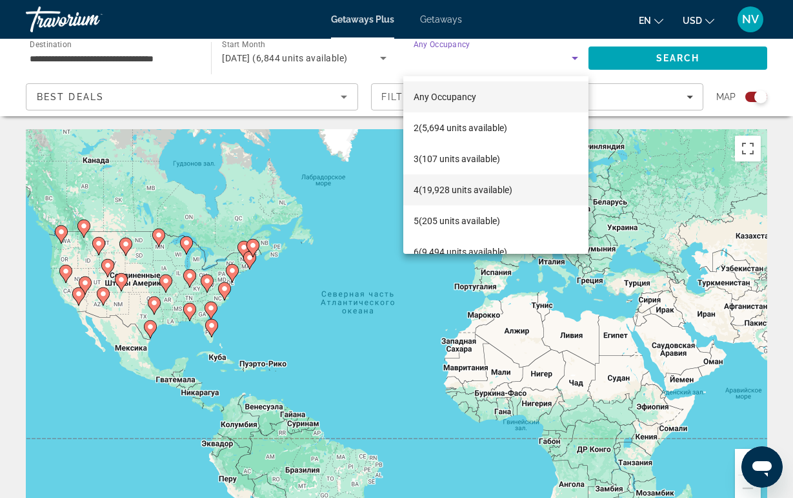
click at [441, 189] on span "4 (19,928 units available)" at bounding box center [463, 189] width 99 height 15
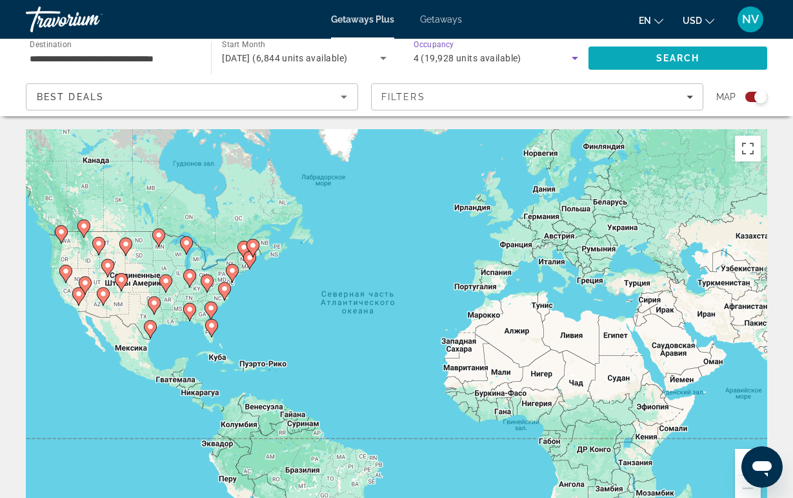
click at [619, 61] on span "Search" at bounding box center [678, 58] width 179 height 31
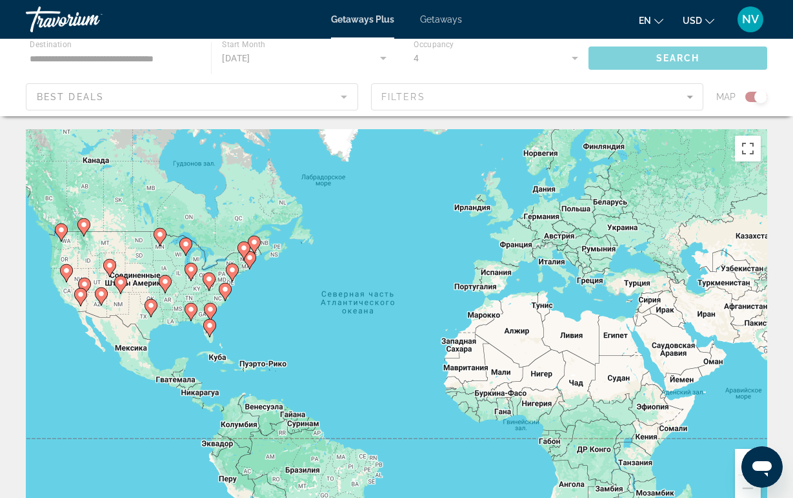
click at [195, 316] on gmp-advanced-marker "Main content" at bounding box center [191, 311] width 13 height 19
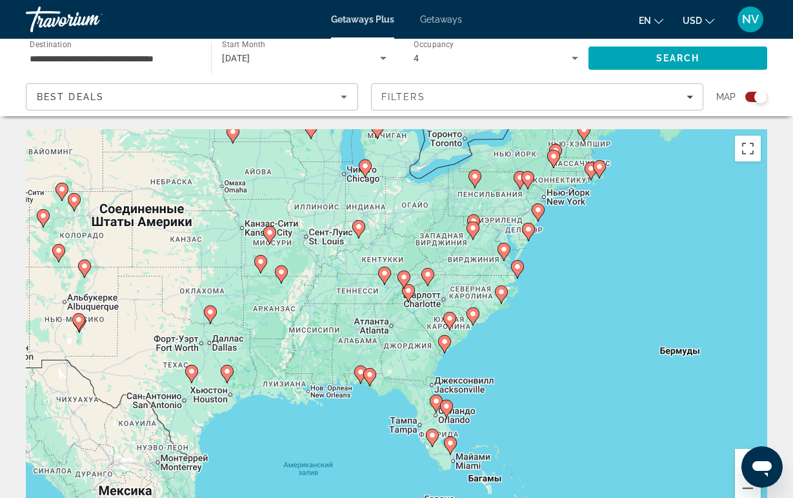
drag, startPoint x: 367, startPoint y: 266, endPoint x: 325, endPoint y: 334, distance: 79.4
click at [325, 334] on div "Для навигации используйте клавиши со стрелками. Чтобы активировать перетаскиван…" at bounding box center [397, 322] width 742 height 387
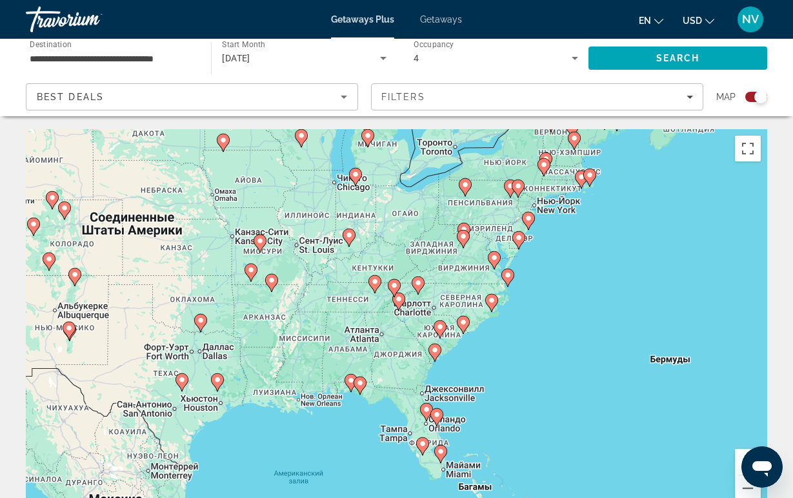
click at [373, 288] on icon "Main content" at bounding box center [375, 284] width 12 height 17
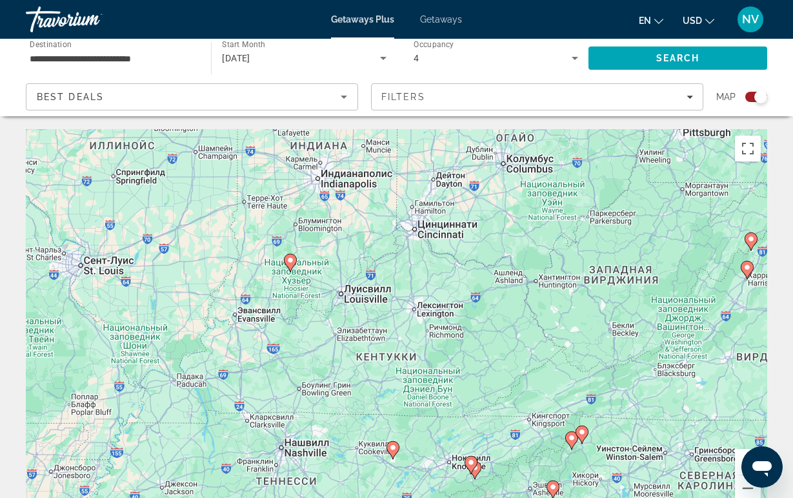
drag, startPoint x: 352, startPoint y: 278, endPoint x: 349, endPoint y: 416, distance: 138.2
click at [349, 416] on div "Для навигации используйте клавиши со стрелками. Чтобы активировать перетаскиван…" at bounding box center [397, 322] width 742 height 387
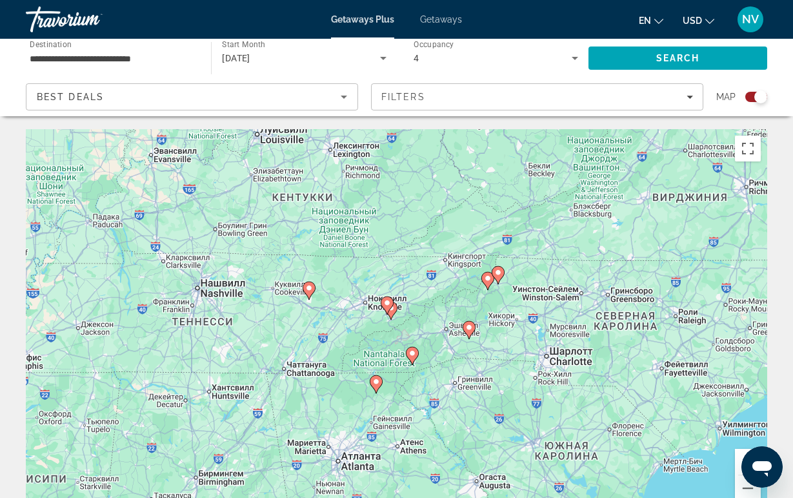
drag, startPoint x: 349, startPoint y: 416, endPoint x: 263, endPoint y: 250, distance: 186.8
click at [263, 250] on div "Для навигации используйте клавиши со стрелками. Чтобы активировать перетаскиван…" at bounding box center [397, 322] width 742 height 387
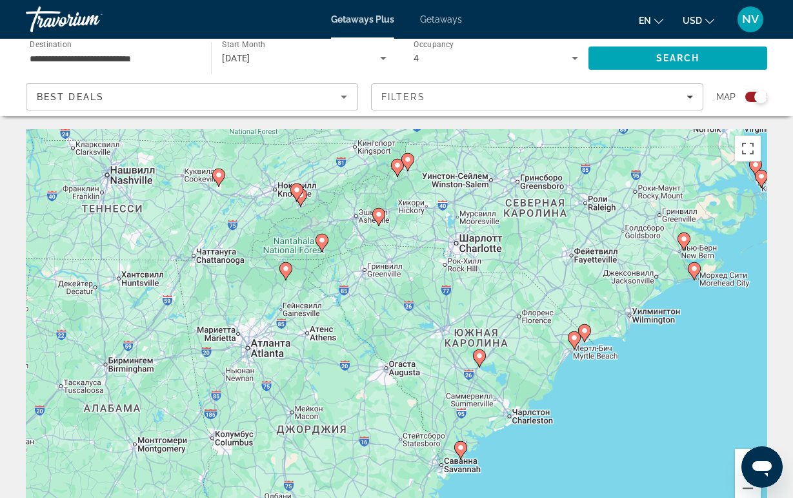
drag, startPoint x: 384, startPoint y: 290, endPoint x: 307, endPoint y: 232, distance: 95.9
click at [316, 234] on g "Main content" at bounding box center [322, 243] width 13 height 18
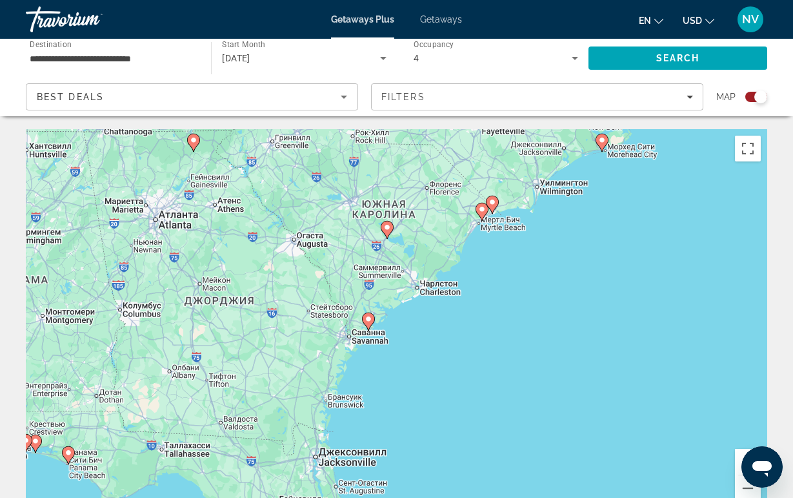
drag, startPoint x: 449, startPoint y: 408, endPoint x: 361, endPoint y: 285, distance: 151.4
click at [361, 285] on div "Чтобы активировать перетаскивание с помощью клавиатуры, нажмите Alt + Ввод. Пос…" at bounding box center [397, 322] width 742 height 387
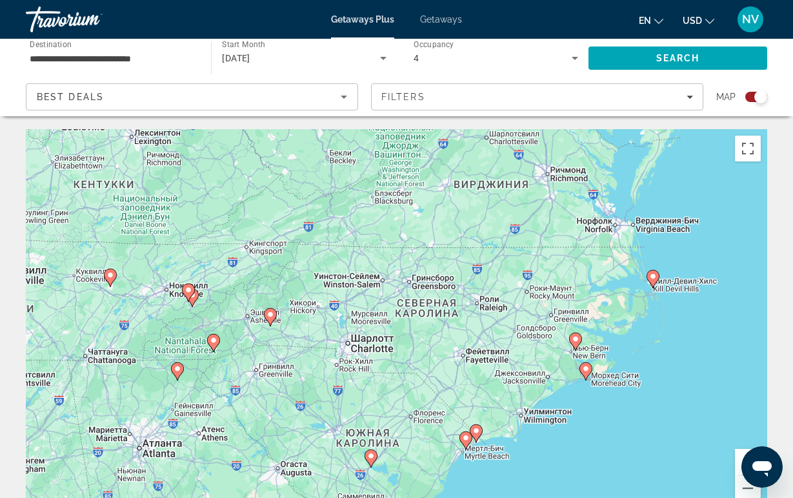
drag, startPoint x: 361, startPoint y: 285, endPoint x: 357, endPoint y: 516, distance: 231.8
click at [357, 497] on html "**********" at bounding box center [396, 249] width 793 height 498
click at [476, 432] on image "Main content" at bounding box center [476, 431] width 8 height 8
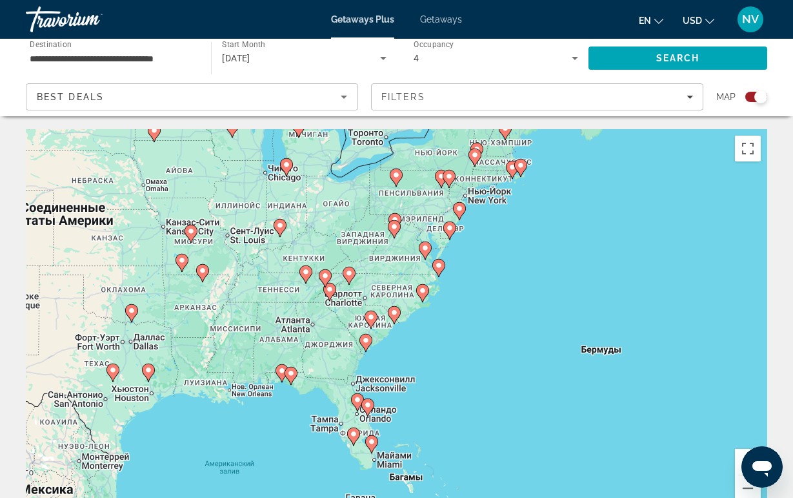
click at [422, 294] on icon "Main content" at bounding box center [422, 293] width 12 height 17
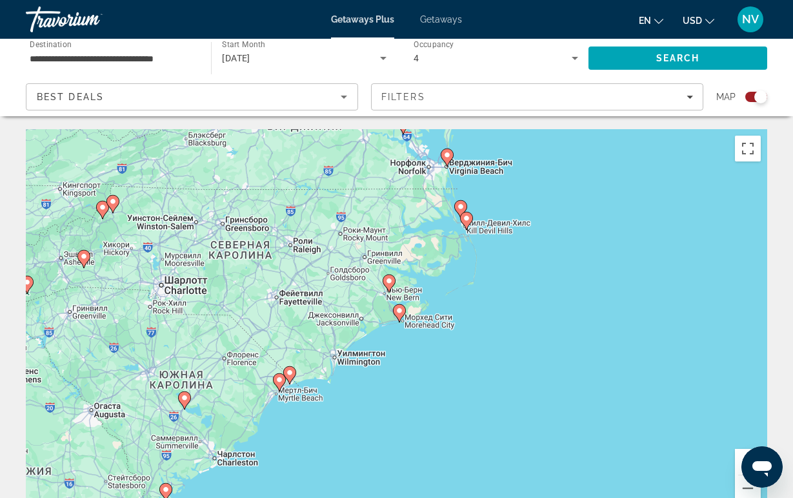
click at [392, 282] on image "Main content" at bounding box center [389, 281] width 8 height 8
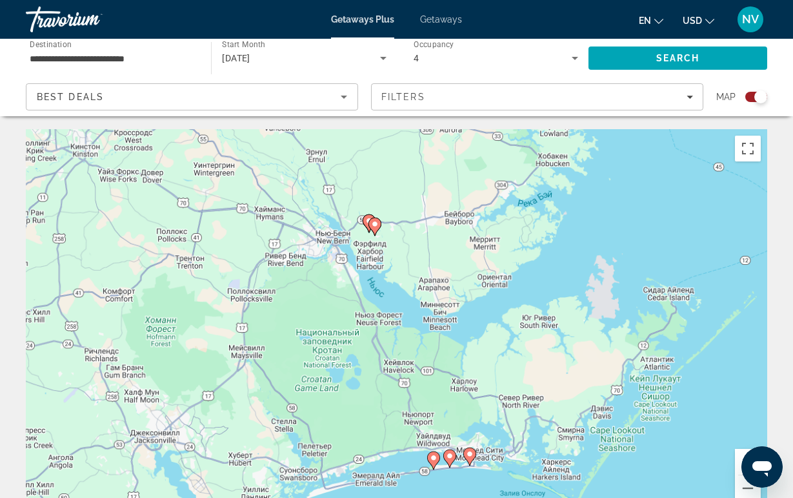
drag, startPoint x: 425, startPoint y: 287, endPoint x: 397, endPoint y: 199, distance: 92.1
click at [397, 199] on div "Чтобы активировать перетаскивание с помощью клавиатуры, нажмите Alt + Ввод. Пос…" at bounding box center [397, 322] width 742 height 387
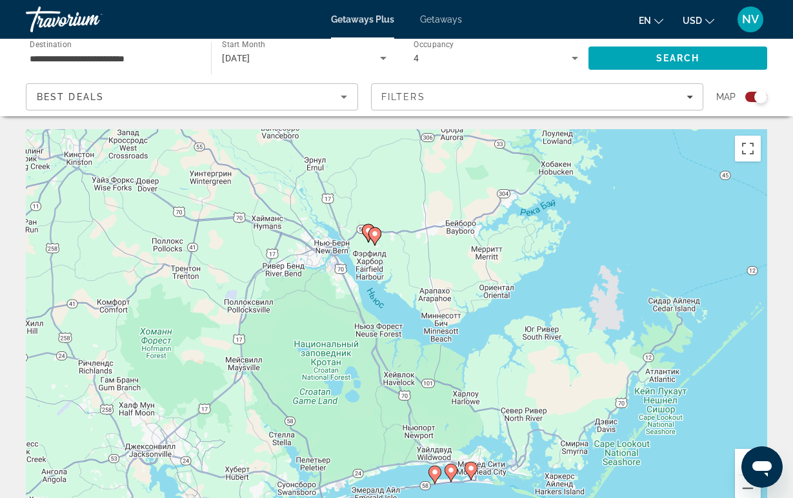
drag, startPoint x: 405, startPoint y: 275, endPoint x: 409, endPoint y: 518, distance: 242.7
click at [409, 497] on html "**********" at bounding box center [396, 249] width 793 height 498
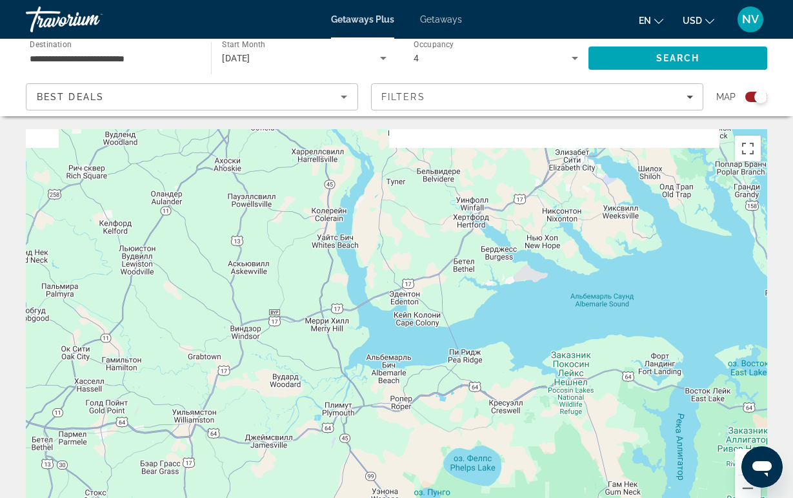
drag, startPoint x: 427, startPoint y: 381, endPoint x: 284, endPoint y: 509, distance: 192.0
click at [284, 497] on html "**********" at bounding box center [396, 249] width 793 height 498
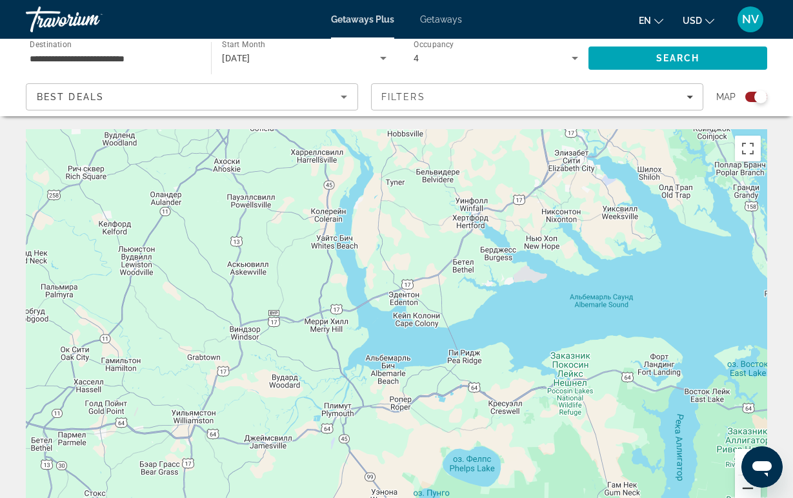
click at [740, 492] on button "Уменьшить" at bounding box center [748, 488] width 26 height 26
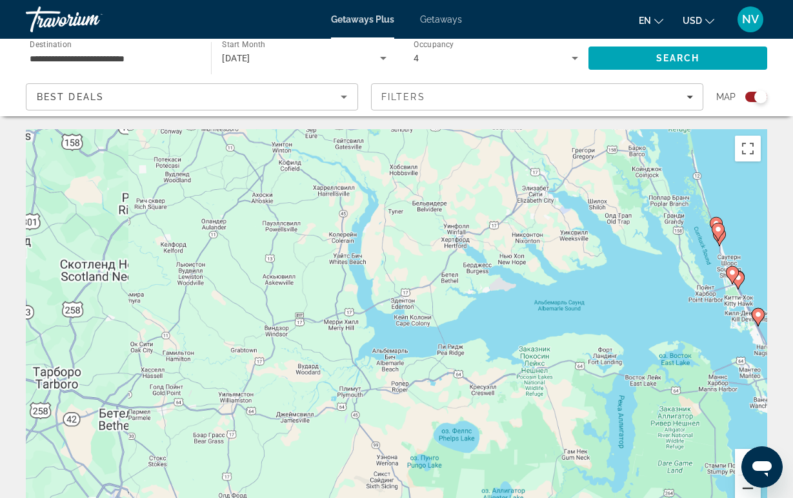
click at [740, 492] on button "Уменьшить" at bounding box center [748, 488] width 26 height 26
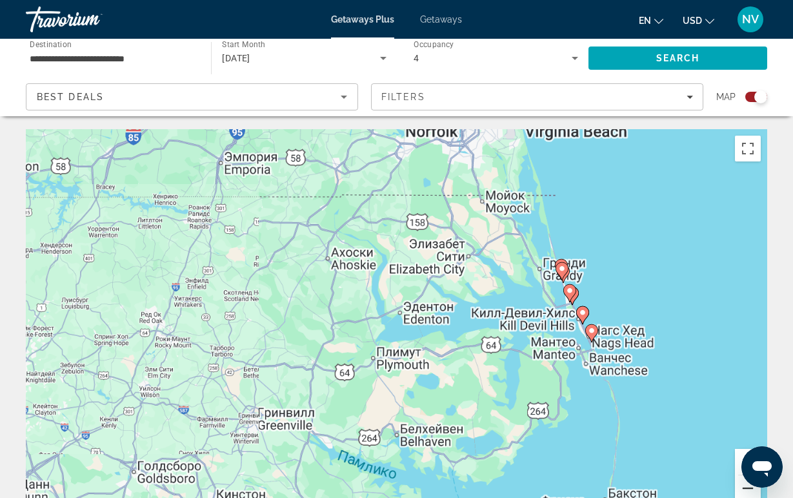
click at [740, 492] on button "Уменьшить" at bounding box center [748, 488] width 26 height 26
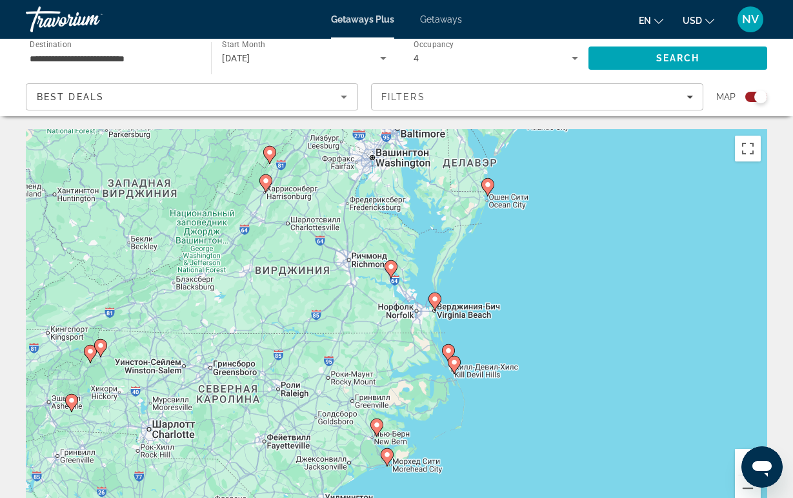
drag, startPoint x: 415, startPoint y: 260, endPoint x: 415, endPoint y: 312, distance: 51.6
click at [415, 312] on div "Чтобы активировать перетаскивание с помощью клавиатуры, нажмите Alt + Ввод. Пос…" at bounding box center [397, 322] width 742 height 387
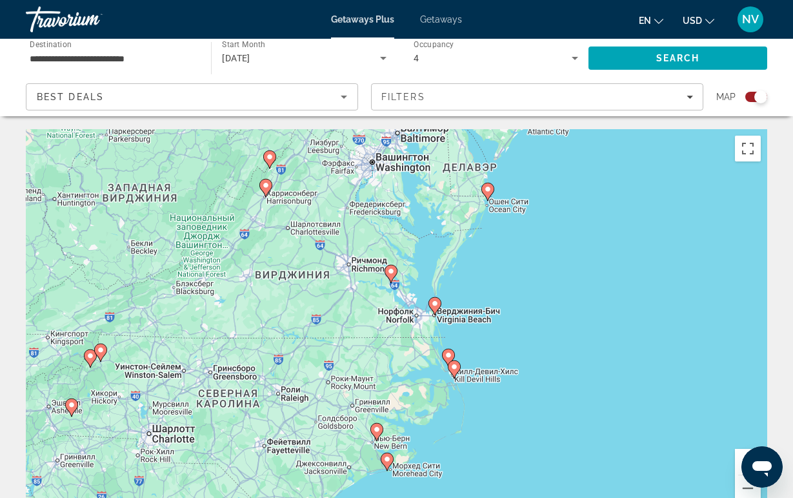
click at [391, 280] on icon "Main content" at bounding box center [391, 273] width 12 height 17
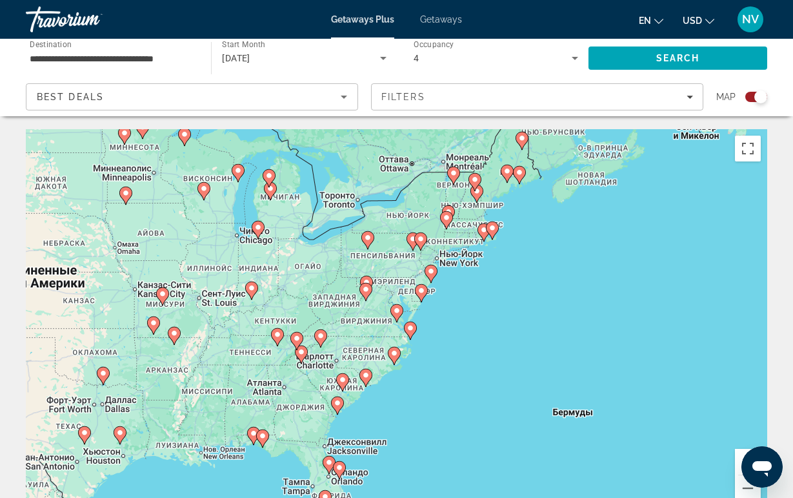
click at [400, 310] on image "Main content" at bounding box center [397, 311] width 8 height 8
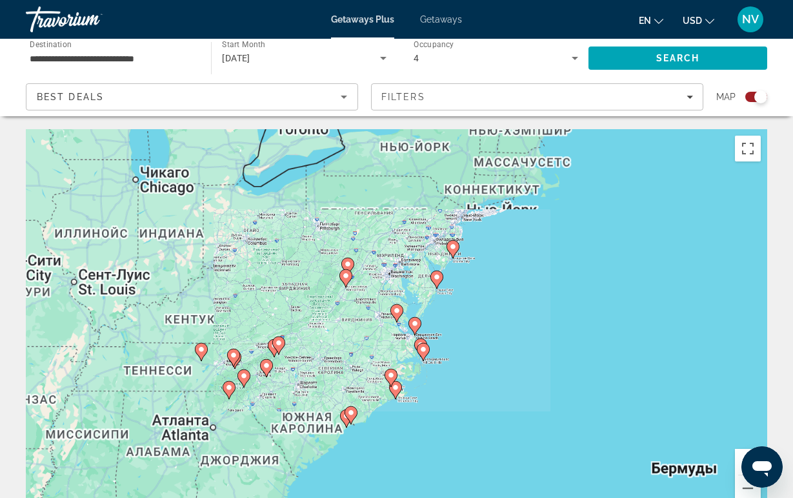
click at [400, 312] on image "Main content" at bounding box center [397, 311] width 8 height 8
type input "**********"
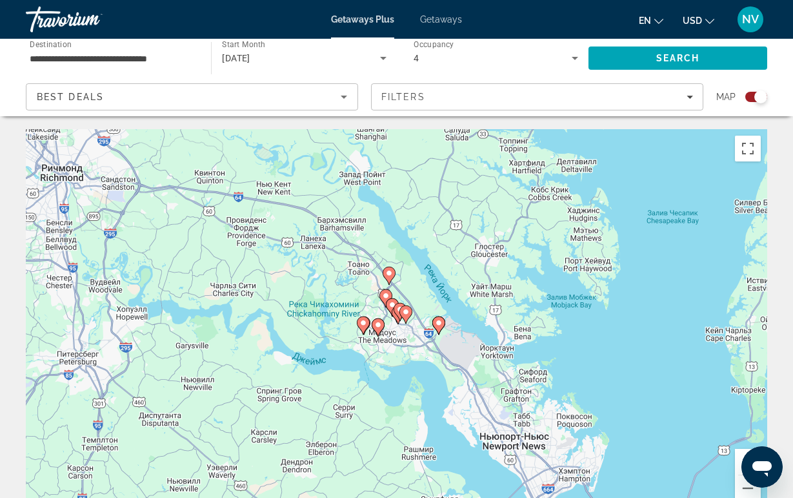
click at [363, 325] on image "Main content" at bounding box center [364, 323] width 8 height 8
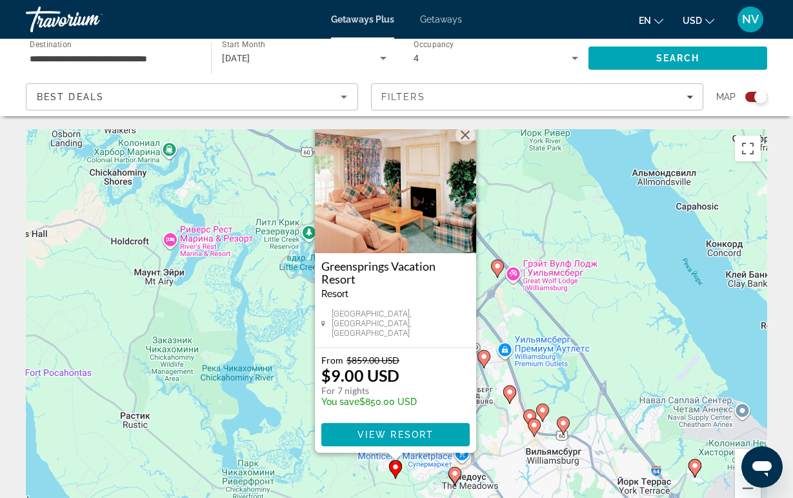
drag, startPoint x: 520, startPoint y: 296, endPoint x: 504, endPoint y: 232, distance: 66.5
click at [504, 232] on div "Чтобы активировать перетаскивание с помощью клавиатуры, нажмите Alt + Ввод. Пос…" at bounding box center [397, 322] width 742 height 387
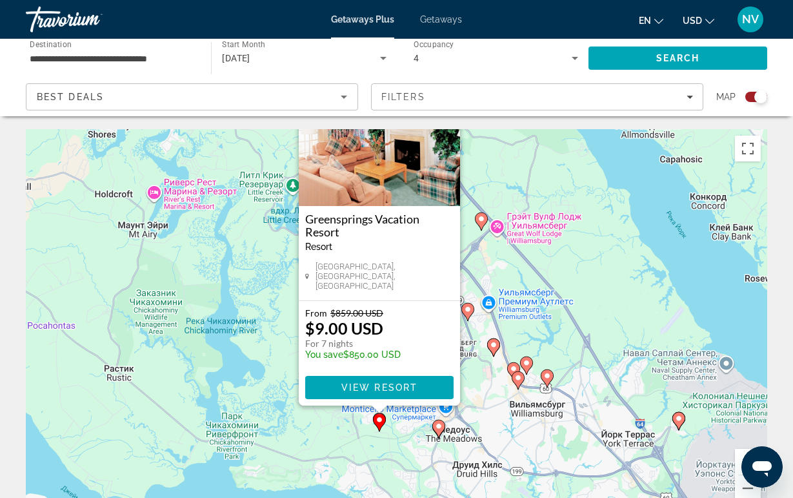
click at [438, 432] on icon "Main content" at bounding box center [439, 428] width 12 height 17
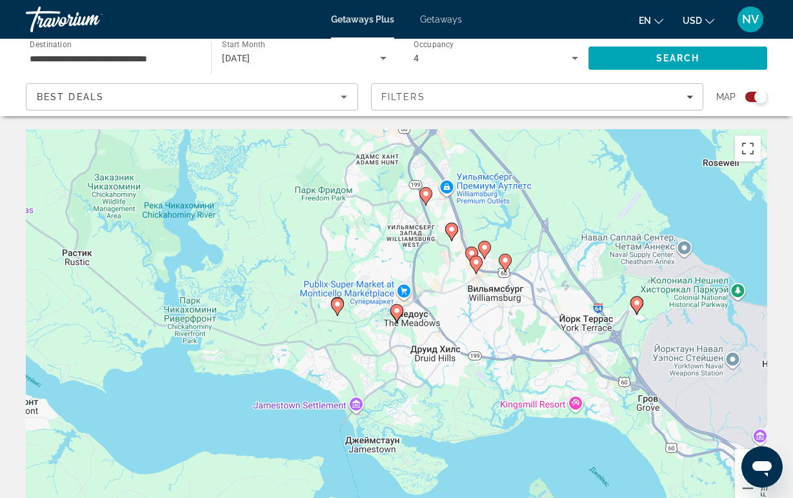
click at [396, 302] on div "Для навигации используйте клавиши со стрелками. Чтобы активировать перетаскиван…" at bounding box center [397, 322] width 742 height 387
click at [396, 317] on icon "Main content" at bounding box center [397, 313] width 12 height 17
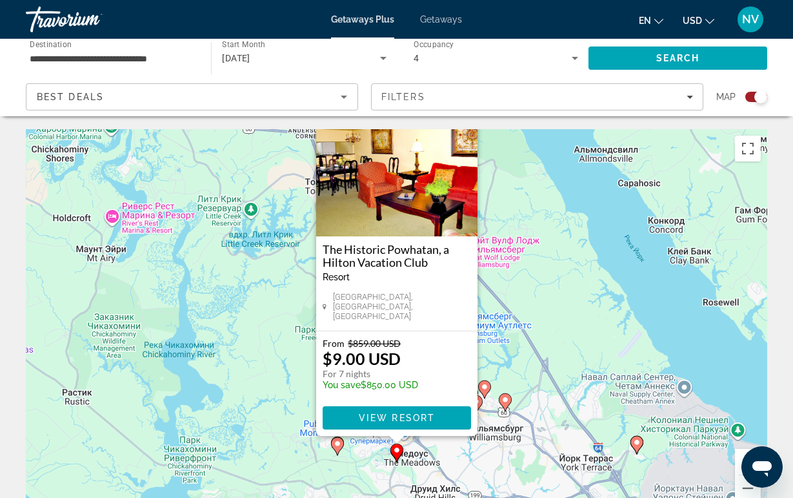
drag, startPoint x: 534, startPoint y: 371, endPoint x: 534, endPoint y: 329, distance: 41.3
click at [534, 329] on div "Чтобы активировать перетаскивание с помощью клавиатуры, нажмите Alt + Ввод. Пос…" at bounding box center [397, 322] width 742 height 387
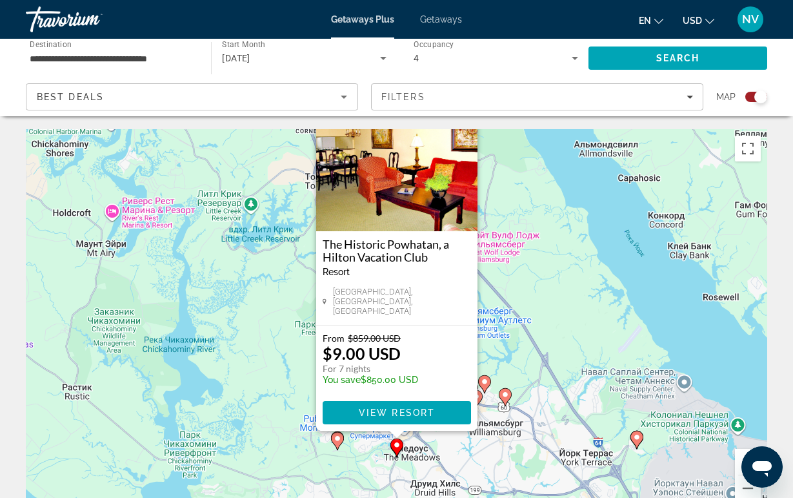
click at [502, 402] on gmp-advanced-marker "Main content" at bounding box center [505, 396] width 13 height 19
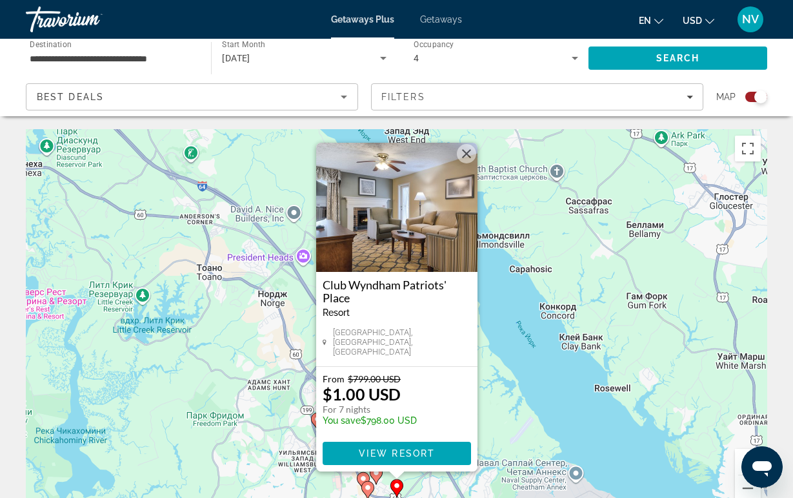
click at [489, 412] on div "Для навигации используйте клавиши со стрелками. Чтобы активировать перетаскиван…" at bounding box center [397, 322] width 742 height 387
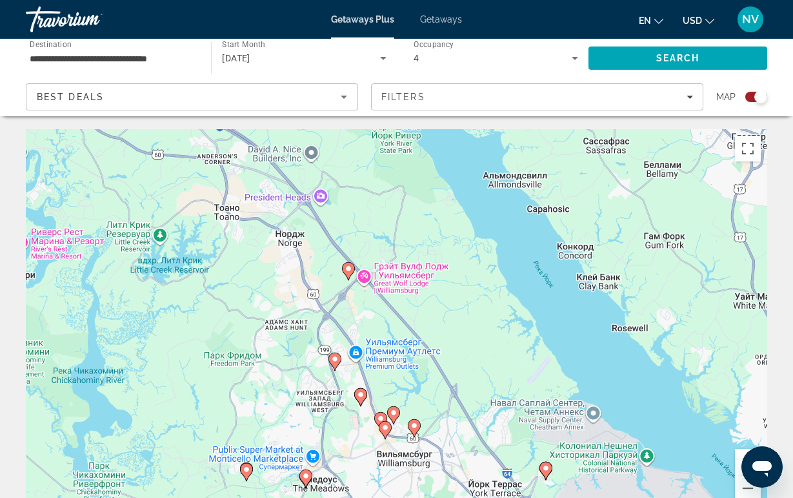
drag, startPoint x: 410, startPoint y: 442, endPoint x: 427, endPoint y: 382, distance: 62.5
click at [427, 382] on div "Чтобы активировать перетаскивание с помощью клавиатуры, нажмите Alt + Ввод. Пос…" at bounding box center [397, 322] width 742 height 387
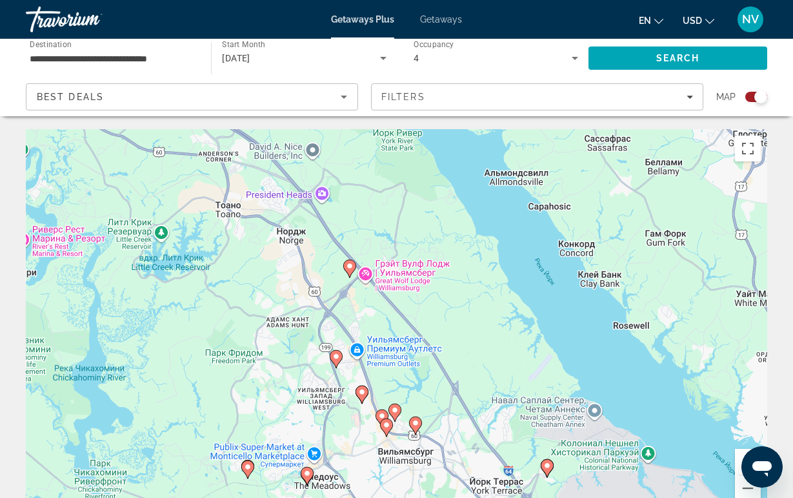
click at [385, 425] on image "Main content" at bounding box center [387, 425] width 8 height 8
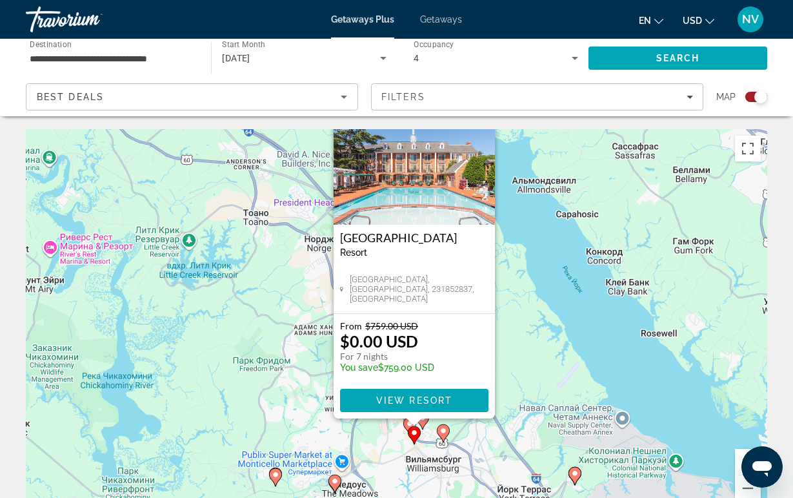
drag, startPoint x: 502, startPoint y: 390, endPoint x: 520, endPoint y: 335, distance: 57.8
click at [520, 335] on div "Чтобы активировать перетаскивание с помощью клавиатуры, нажмите Alt + Ввод. Пос…" at bounding box center [397, 322] width 742 height 387
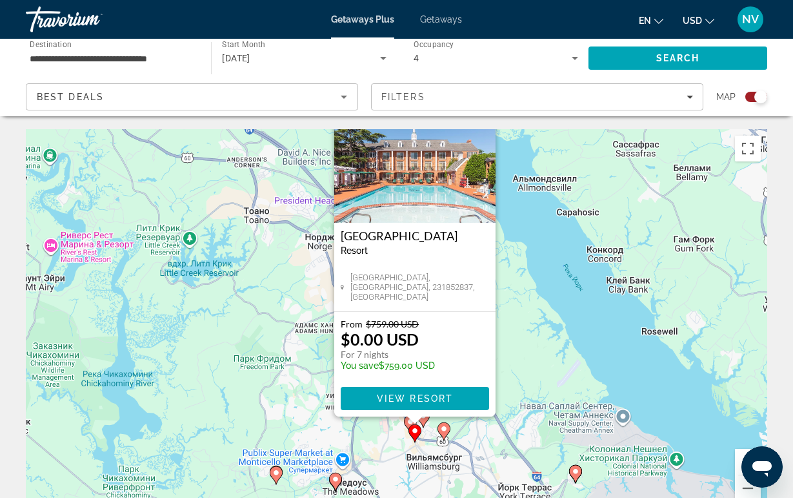
click at [528, 372] on div "Чтобы активировать перетаскивание с помощью клавиатуры, нажмите Alt + Ввод. Пос…" at bounding box center [397, 322] width 742 height 387
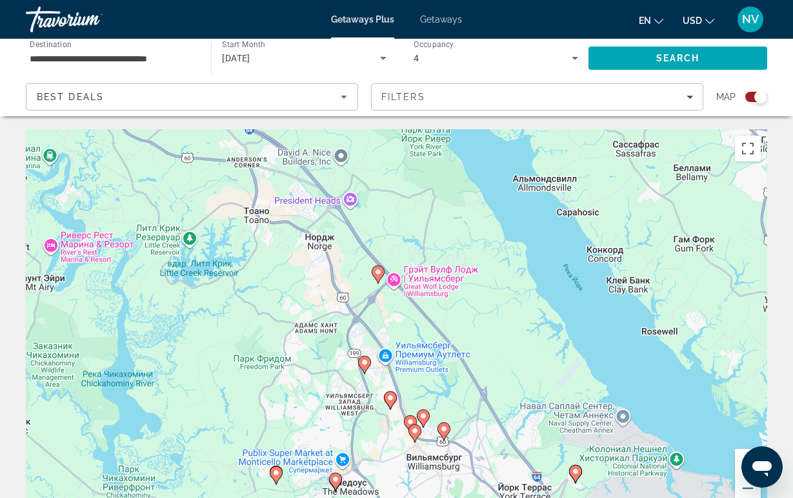
click at [412, 418] on icon "Main content" at bounding box center [410, 424] width 12 height 17
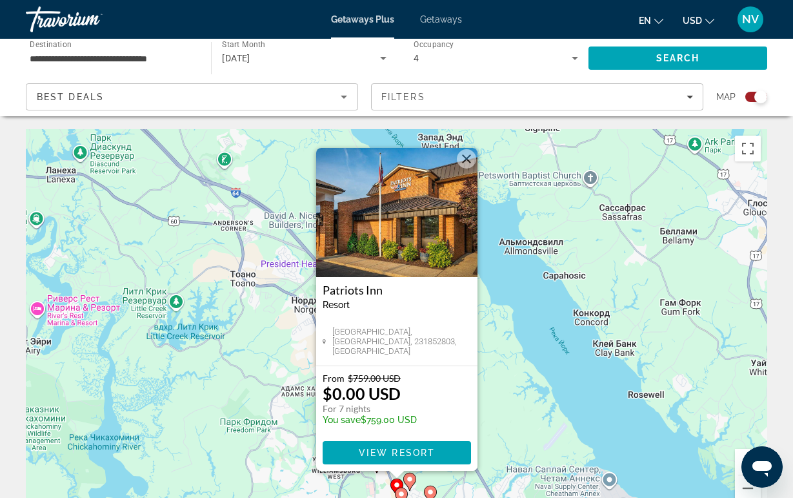
click at [502, 409] on div "Чтобы активировать перетаскивание с помощью клавиатуры, нажмите Alt + Ввод. Пос…" at bounding box center [397, 322] width 742 height 387
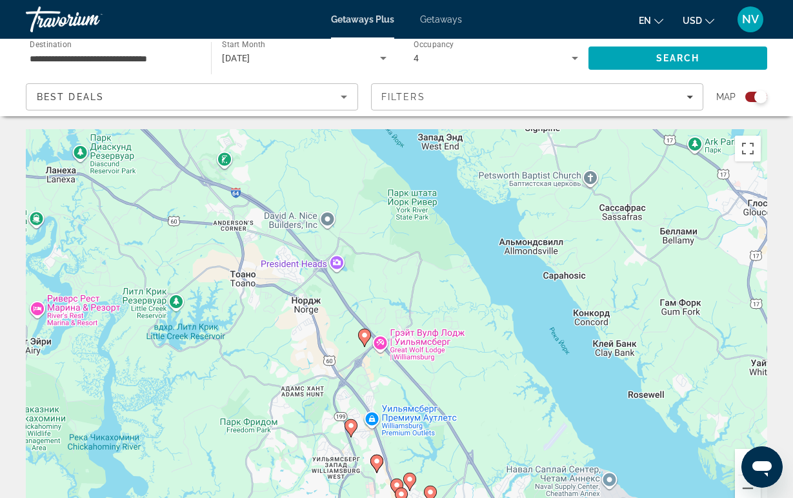
click at [412, 483] on icon "Main content" at bounding box center [409, 481] width 12 height 17
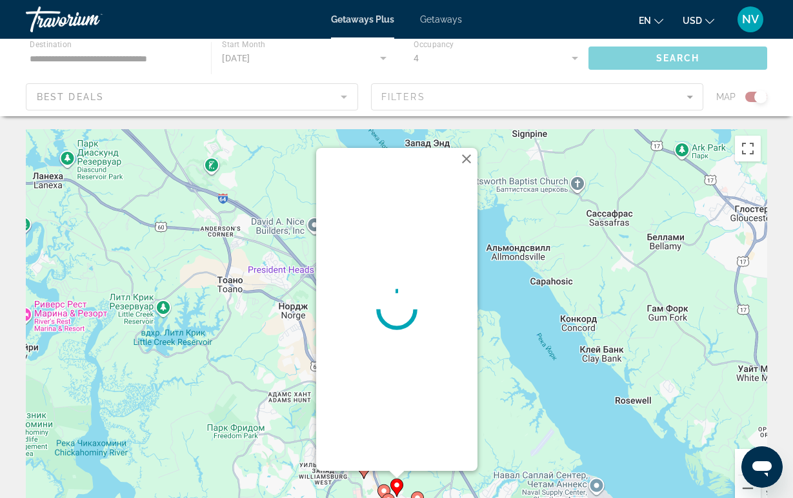
click at [508, 436] on div "Чтобы активировать перетаскивание с помощью клавиатуры, нажмите Alt + Ввод. Пос…" at bounding box center [397, 322] width 742 height 387
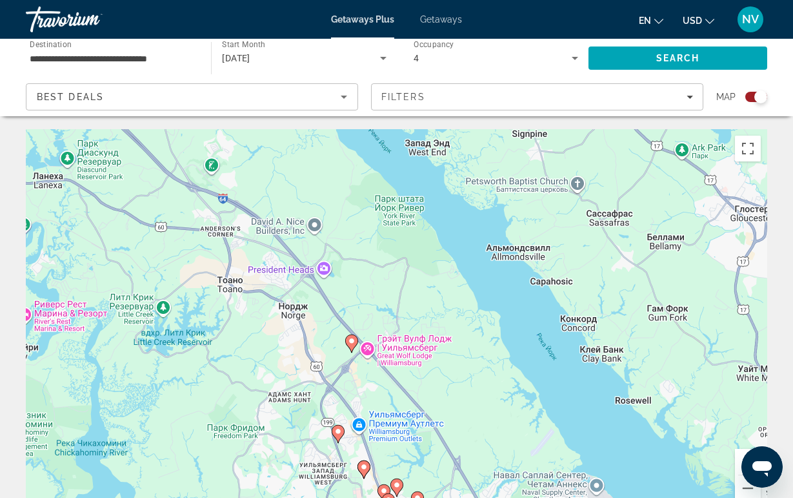
click at [367, 471] on icon "Main content" at bounding box center [364, 469] width 12 height 17
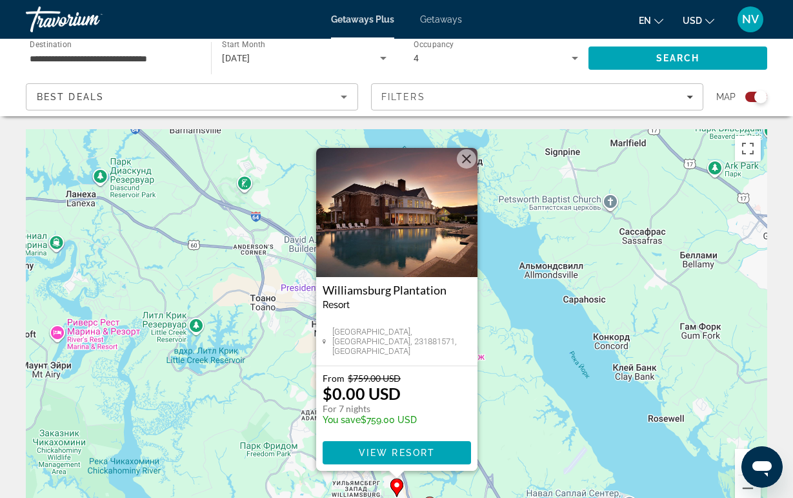
click at [504, 412] on div "Чтобы активировать перетаскивание с помощью клавиатуры, нажмите Alt + Ввод. Пос…" at bounding box center [397, 322] width 742 height 387
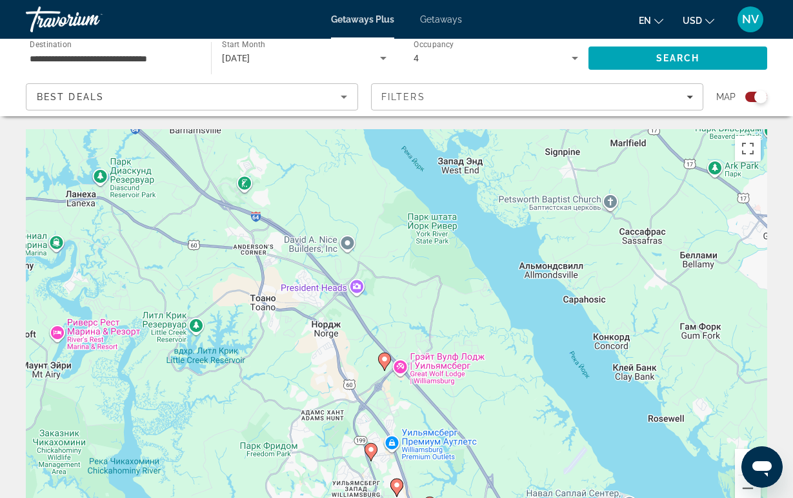
click at [372, 456] on icon "Main content" at bounding box center [371, 451] width 12 height 17
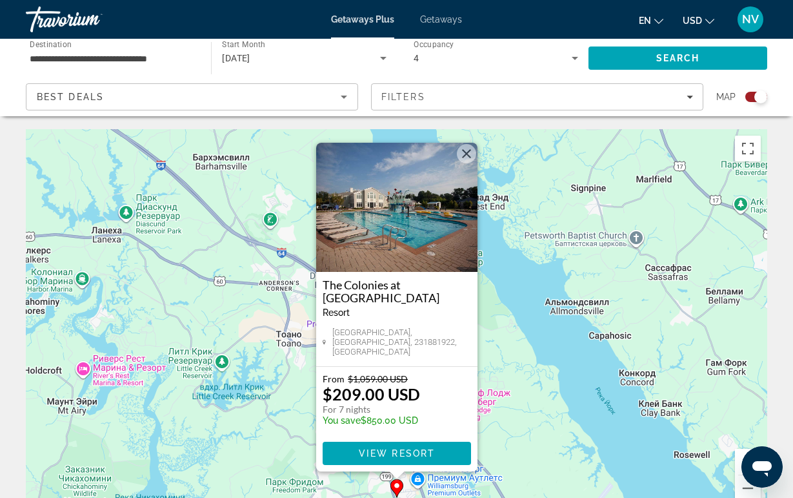
click at [527, 456] on div "Чтобы активировать перетаскивание с помощью клавиатуры, нажмите Alt + Ввод. Пос…" at bounding box center [397, 322] width 742 height 387
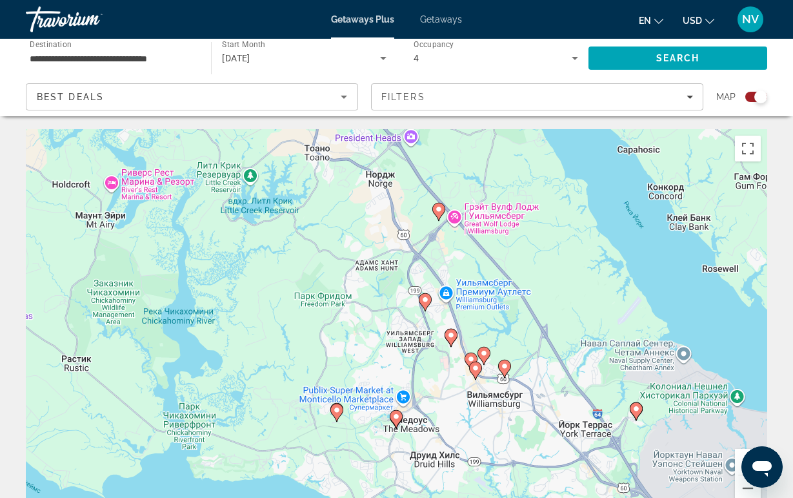
drag, startPoint x: 527, startPoint y: 456, endPoint x: 556, endPoint y: 261, distance: 197.1
click at [556, 261] on div "Чтобы активировать перетаскивание с помощью клавиатуры, нажмите Alt + Ввод. Пос…" at bounding box center [397, 322] width 742 height 387
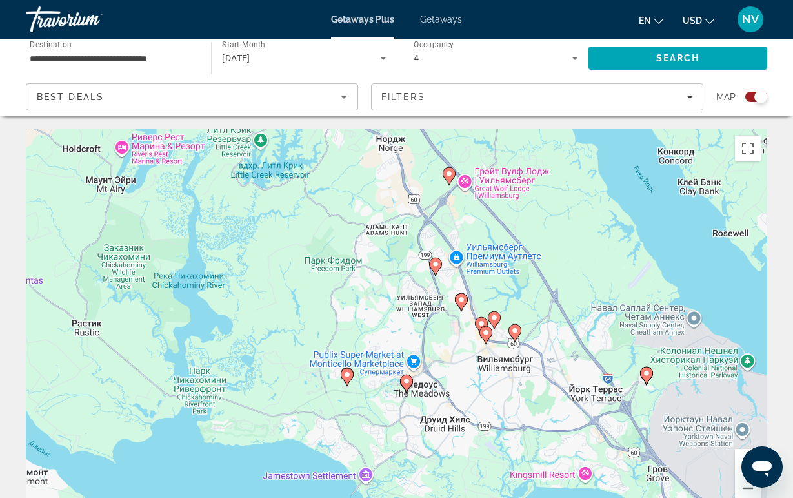
click at [407, 379] on image "Main content" at bounding box center [407, 381] width 8 height 8
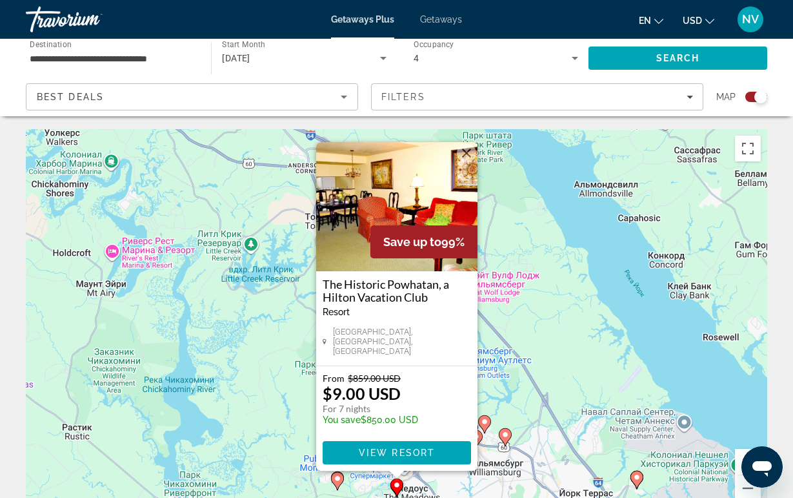
click at [547, 391] on div "Чтобы активировать перетаскивание с помощью клавиатуры, нажмите Alt + Ввод. Пос…" at bounding box center [397, 322] width 742 height 387
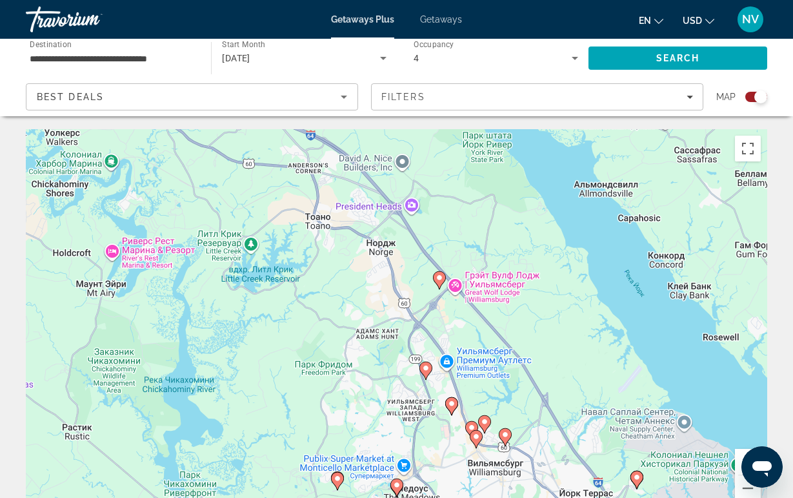
click at [477, 438] on image "Main content" at bounding box center [477, 437] width 8 height 8
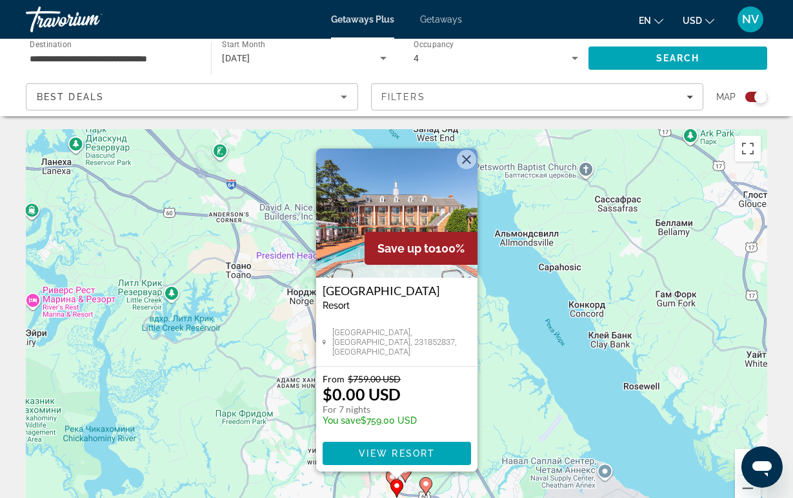
click at [424, 233] on div "Save up to 100%" at bounding box center [421, 248] width 113 height 33
click at [407, 218] on img "Main content" at bounding box center [396, 212] width 161 height 129
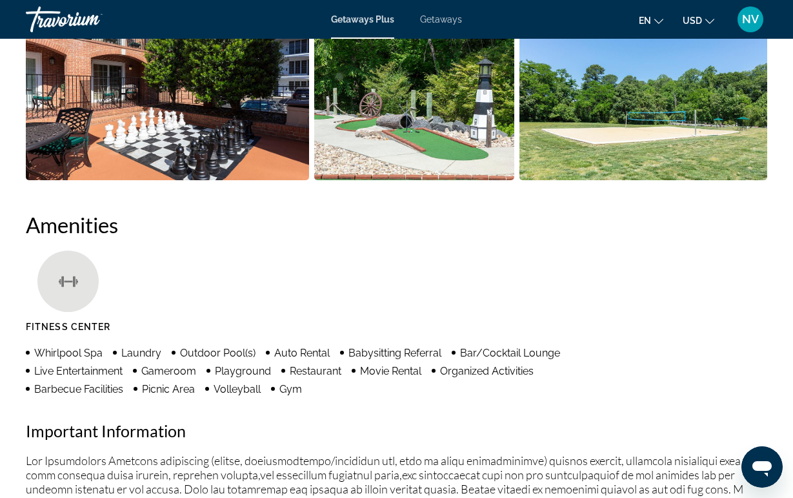
scroll to position [1074, 0]
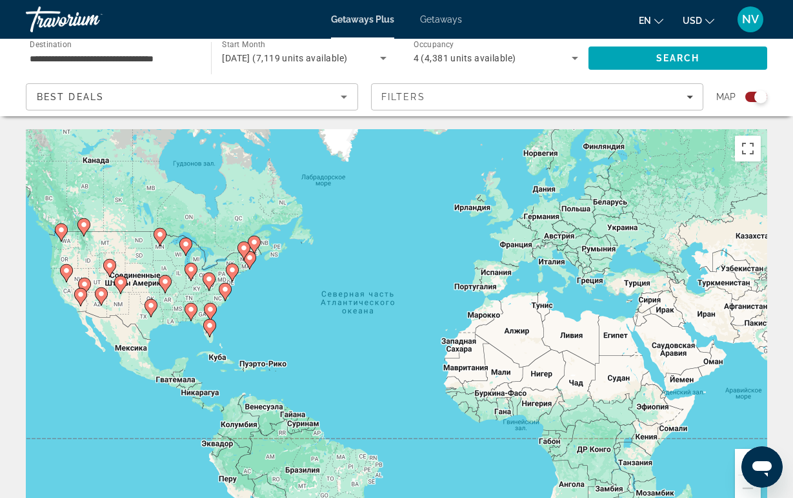
click at [209, 284] on icon "Main content" at bounding box center [209, 281] width 12 height 17
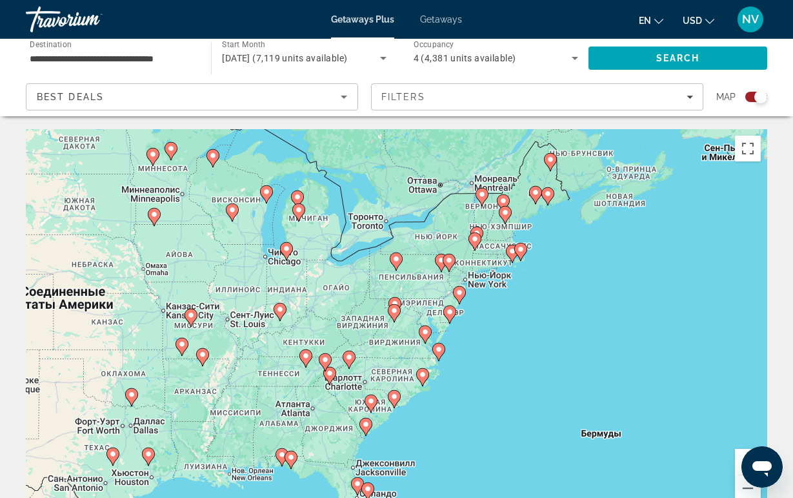
drag, startPoint x: 360, startPoint y: 359, endPoint x: 355, endPoint y: 345, distance: 14.5
click at [355, 345] on div "Для навигации используйте клавиши со стрелками. Чтобы активировать перетаскиван…" at bounding box center [397, 322] width 742 height 387
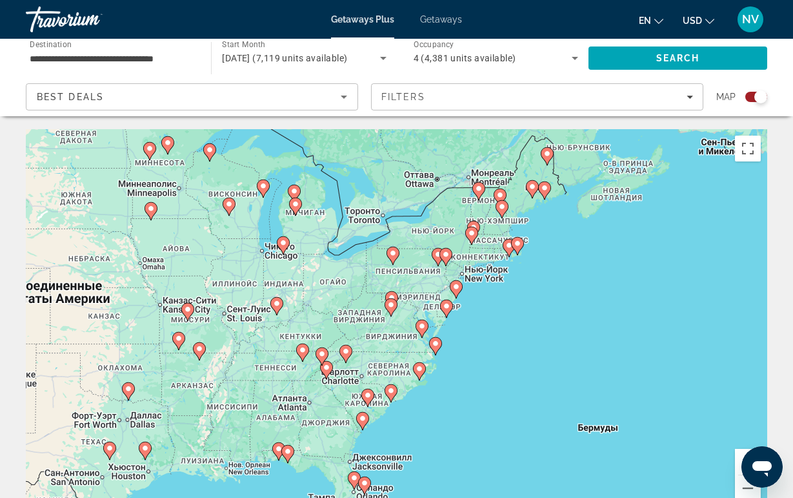
click at [346, 353] on image "Main content" at bounding box center [346, 351] width 8 height 8
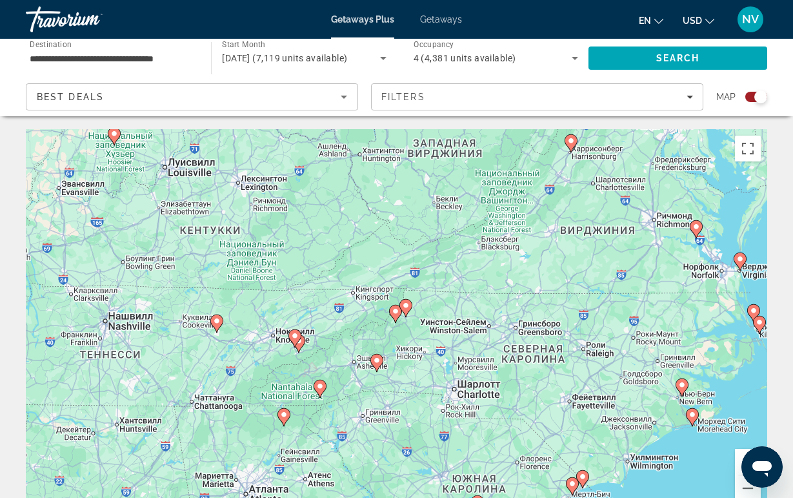
click at [395, 317] on icon "Main content" at bounding box center [395, 313] width 12 height 17
type input "**********"
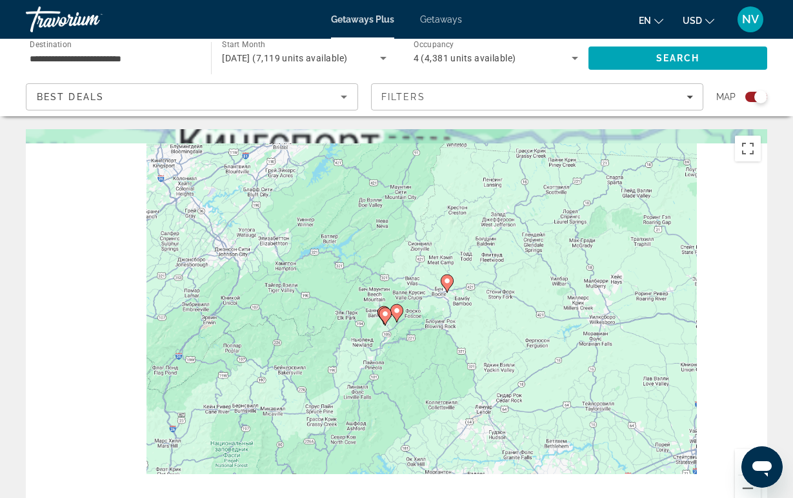
drag, startPoint x: 341, startPoint y: 387, endPoint x: 350, endPoint y: 376, distance: 13.3
click at [350, 376] on div "Для навигации используйте клавиши со стрелками. Чтобы активировать перетаскиван…" at bounding box center [397, 322] width 742 height 387
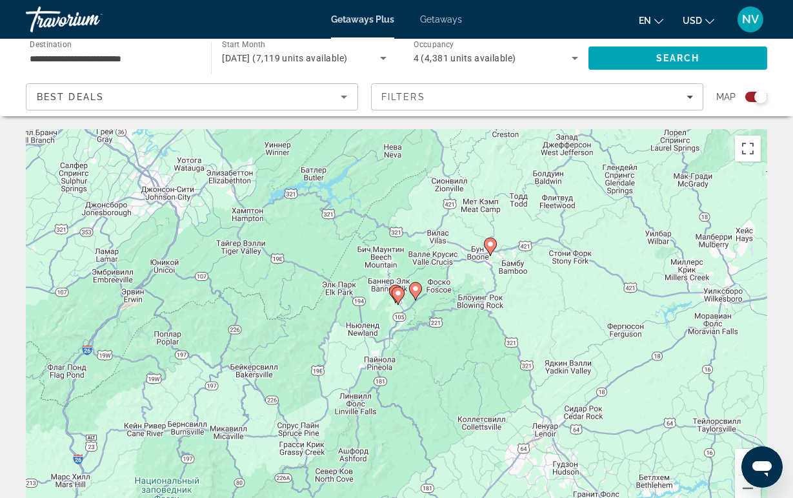
click at [400, 299] on icon "Main content" at bounding box center [398, 295] width 12 height 17
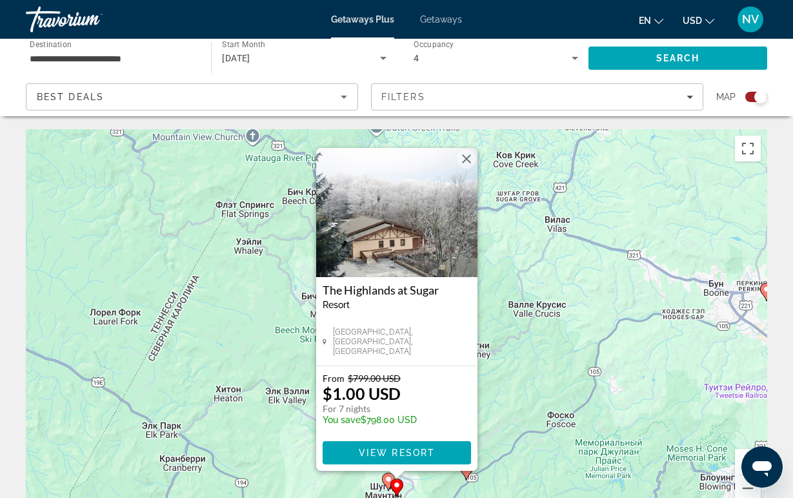
click at [467, 159] on button "Закрыть" at bounding box center [466, 158] width 19 height 19
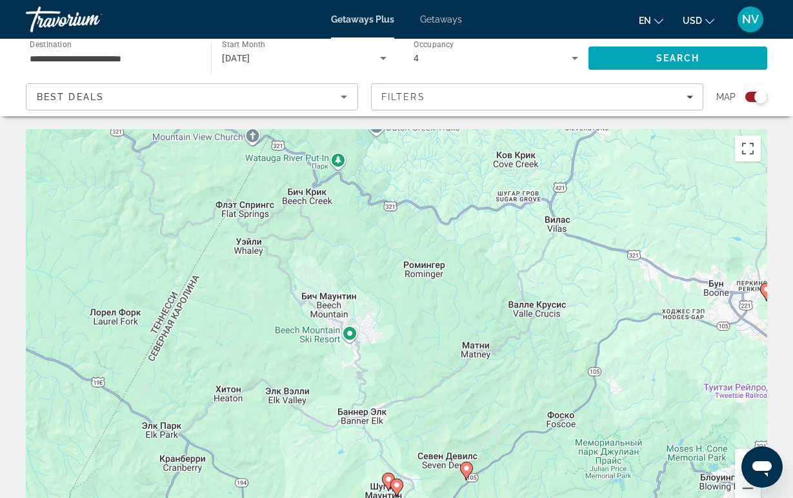
click at [385, 479] on image "Main content" at bounding box center [389, 479] width 8 height 8
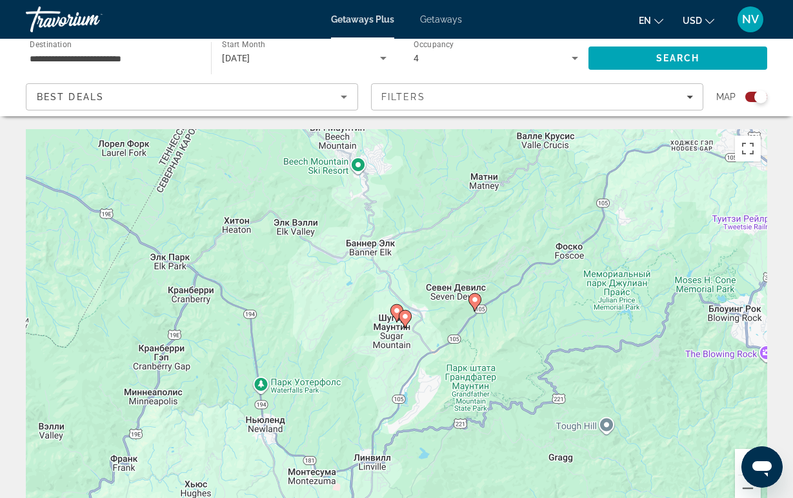
click at [394, 306] on icon "Main content" at bounding box center [397, 313] width 12 height 17
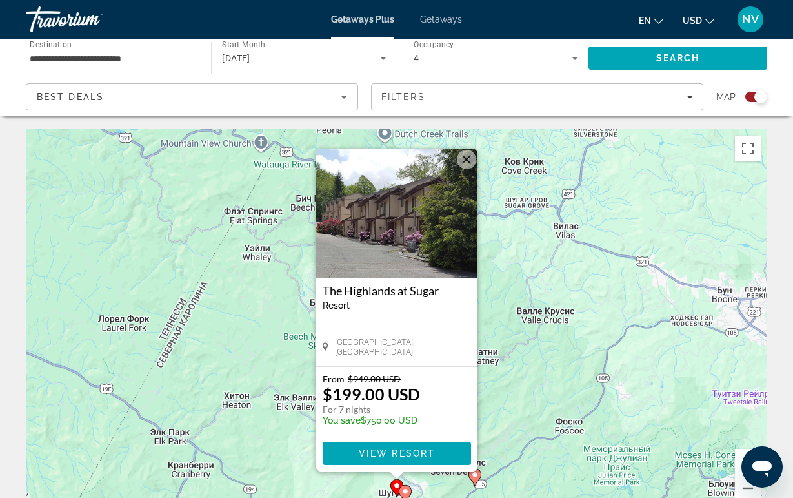
click at [405, 243] on img "Main content" at bounding box center [396, 212] width 161 height 129
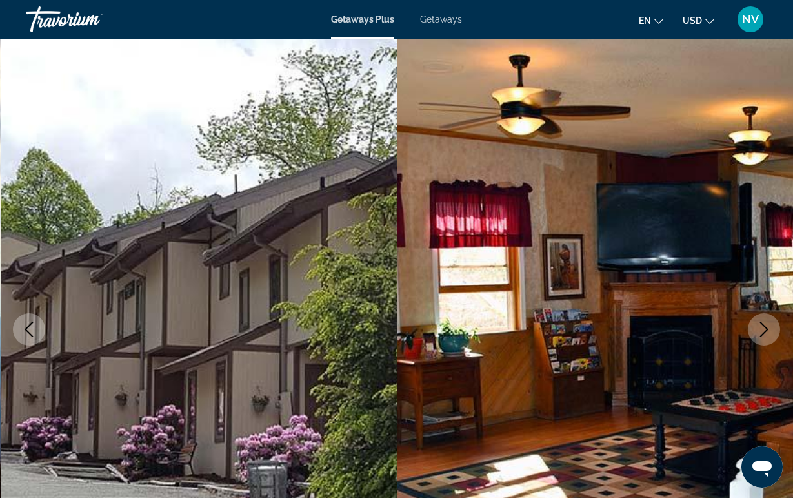
scroll to position [17, 0]
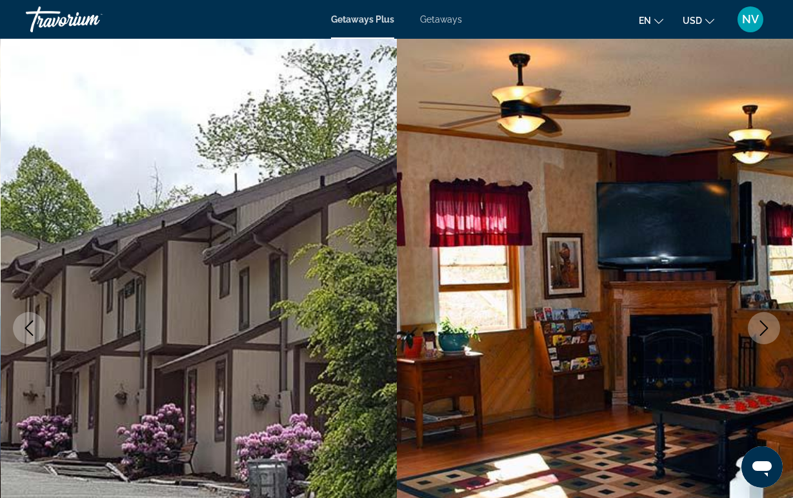
click at [757, 318] on button "Next image" at bounding box center [764, 328] width 32 height 32
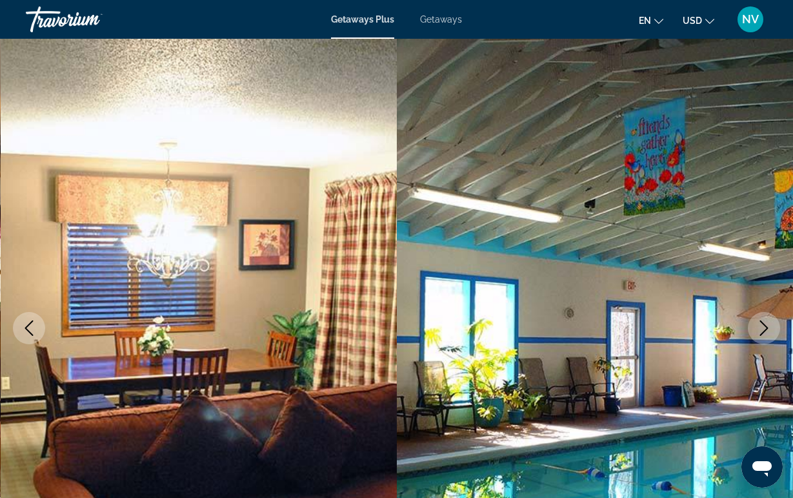
click at [757, 318] on button "Next image" at bounding box center [764, 328] width 32 height 32
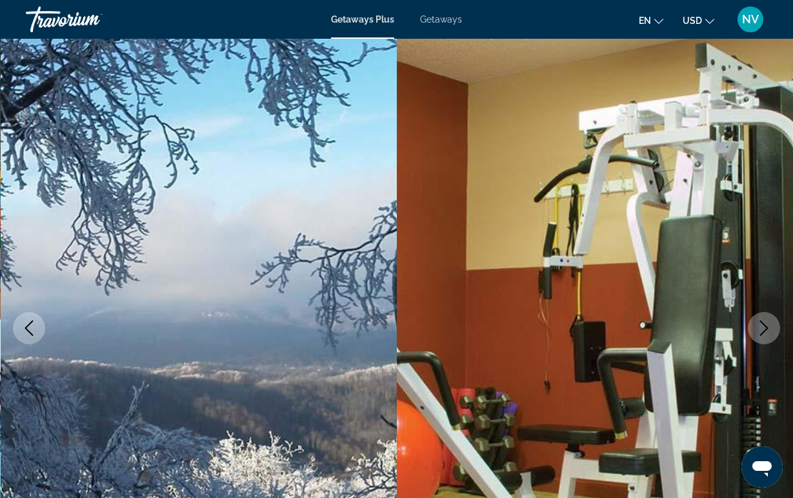
click at [757, 318] on button "Next image" at bounding box center [764, 328] width 32 height 32
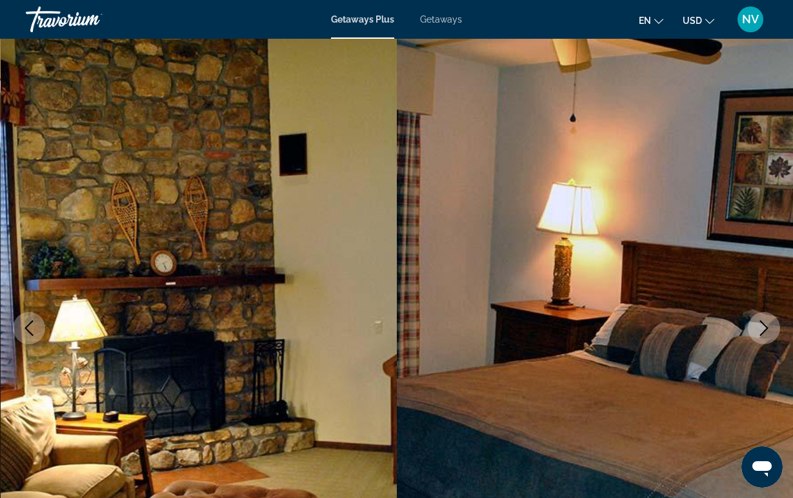
click at [30, 323] on icon "Previous image" at bounding box center [29, 327] width 8 height 15
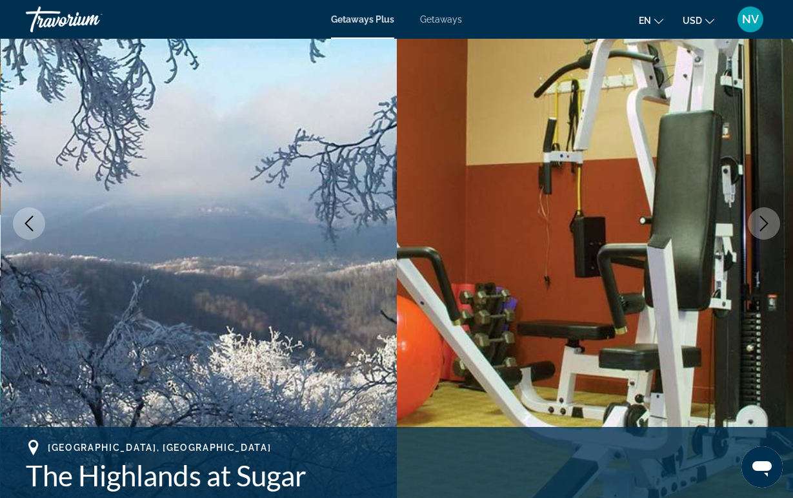
scroll to position [125, 0]
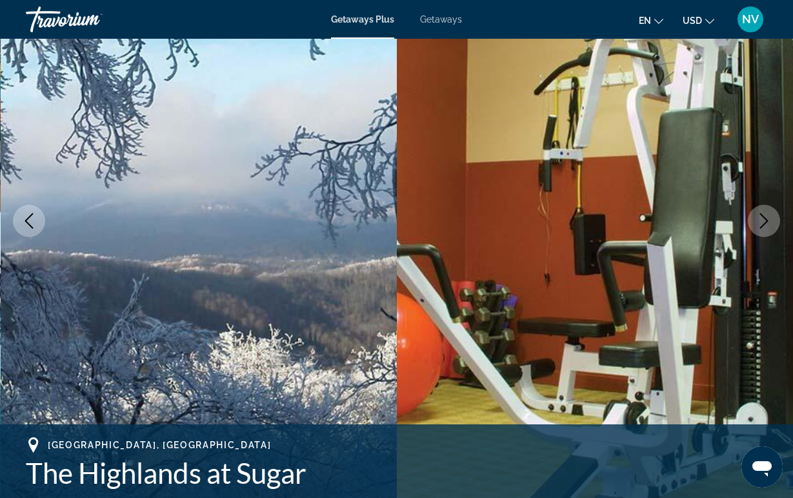
click at [751, 228] on button "Next image" at bounding box center [764, 221] width 32 height 32
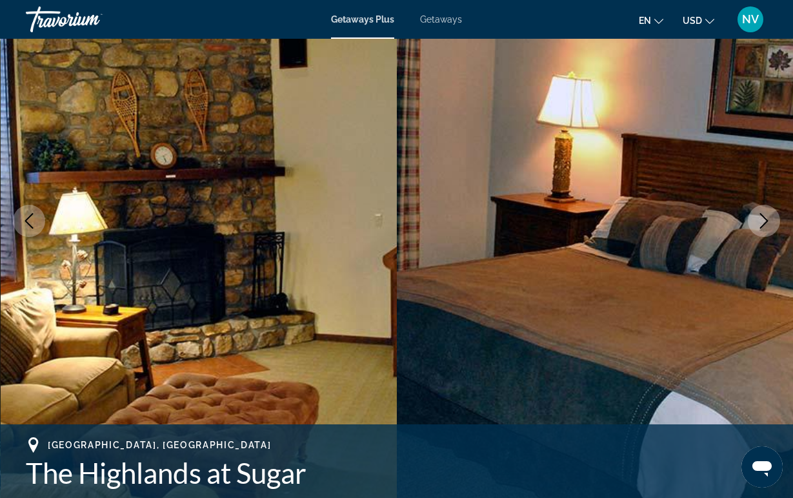
click at [751, 228] on button "Next image" at bounding box center [764, 221] width 32 height 32
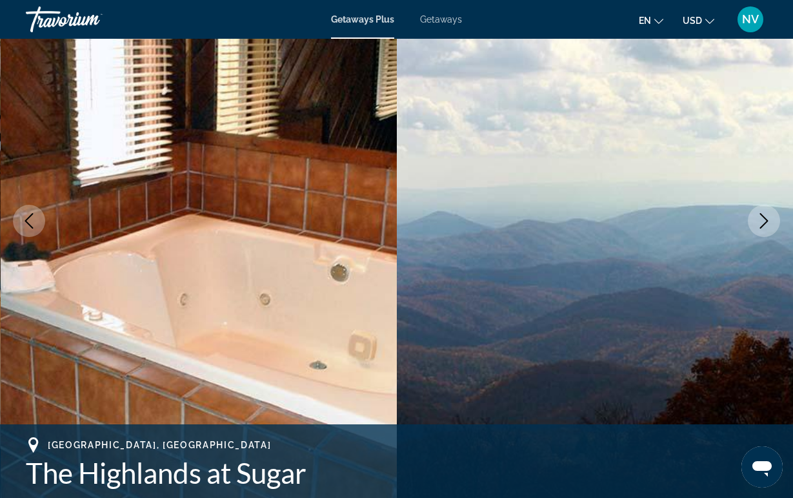
click at [749, 227] on img "Main content" at bounding box center [595, 220] width 397 height 613
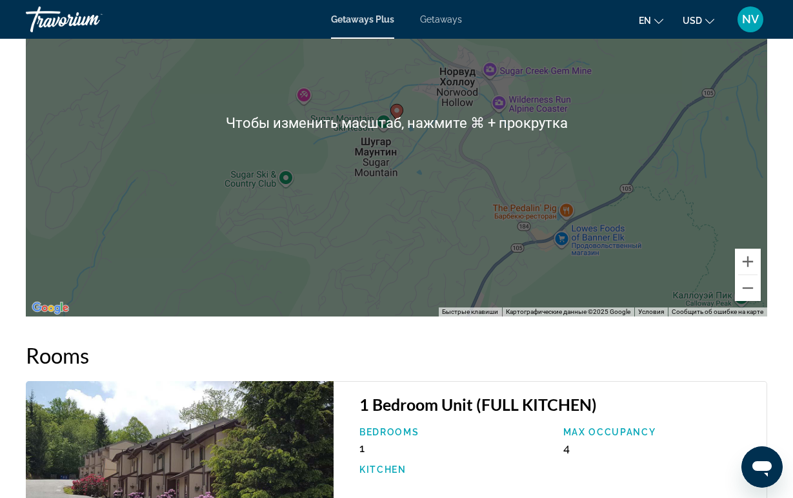
scroll to position [2055, 0]
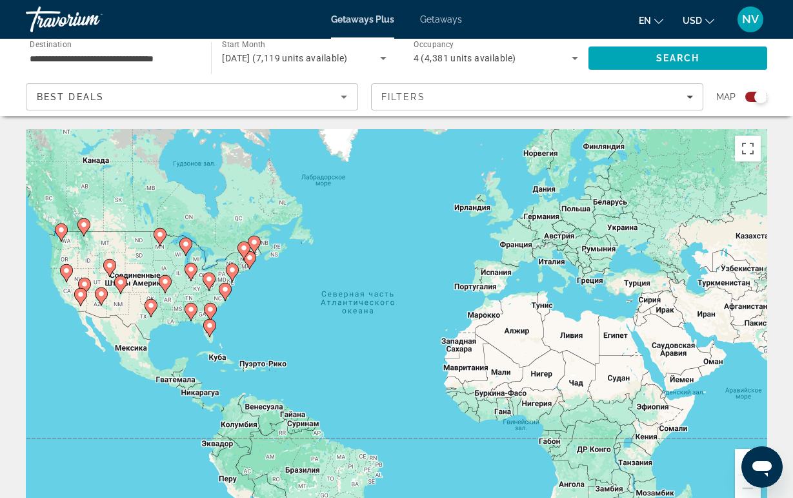
click at [213, 298] on div "Чтобы активировать перетаскивание с помощью клавиатуры, нажмите Alt + Ввод. Пос…" at bounding box center [397, 322] width 742 height 387
click at [227, 299] on gmp-advanced-marker "Main content" at bounding box center [225, 291] width 13 height 19
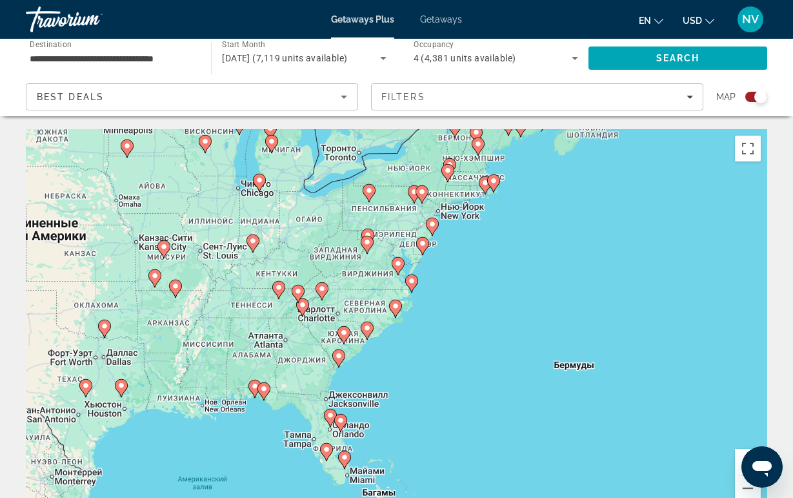
click at [329, 286] on div "Чтобы активировать перетаскивание с помощью клавиатуры, нажмите Alt + Ввод. Пос…" at bounding box center [397, 322] width 742 height 387
click at [327, 289] on icon "Main content" at bounding box center [322, 291] width 12 height 17
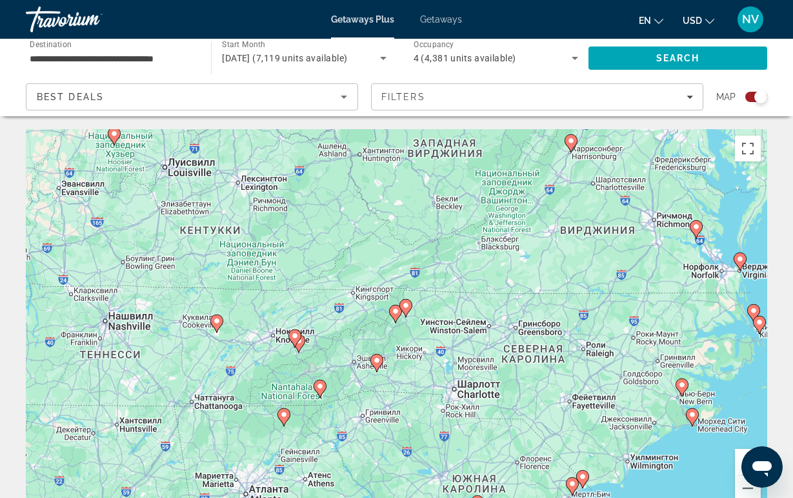
click at [378, 367] on icon "Main content" at bounding box center [377, 362] width 12 height 17
type input "**********"
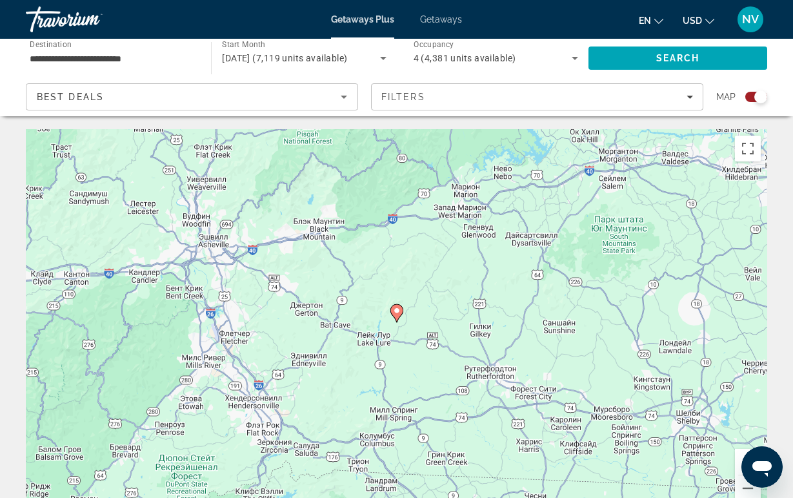
click at [396, 316] on icon "Main content" at bounding box center [397, 313] width 12 height 17
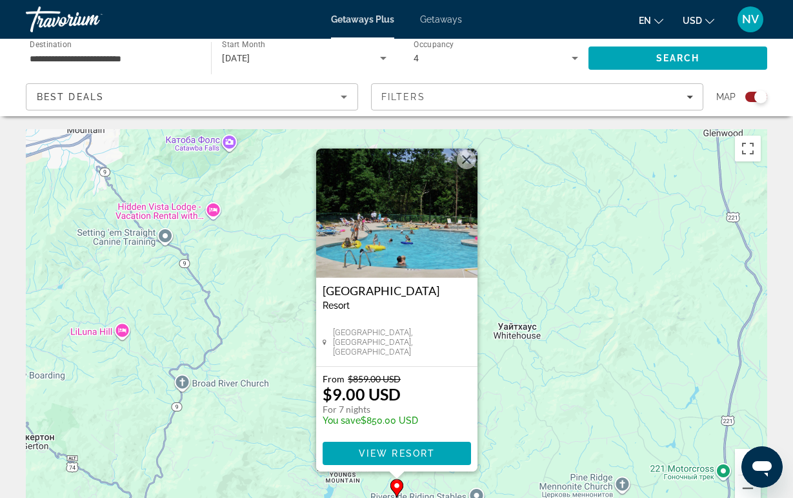
click at [413, 234] on img "Main content" at bounding box center [396, 212] width 161 height 129
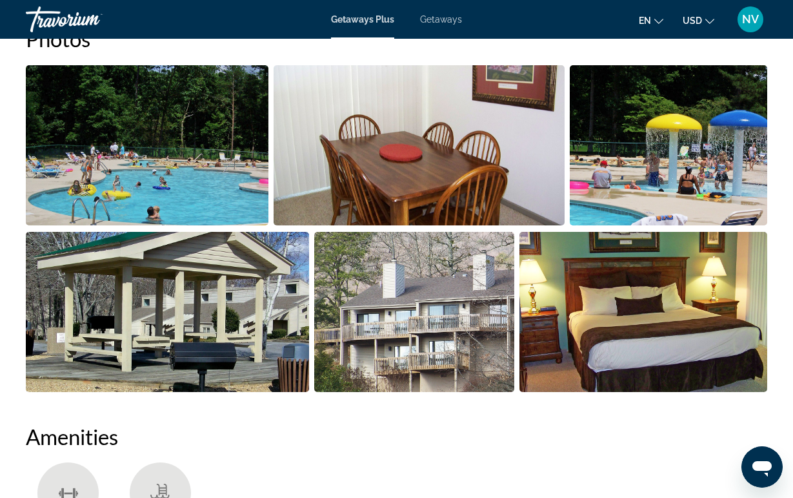
scroll to position [863, 0]
click at [587, 267] on img "Open full-screen image slider" at bounding box center [644, 312] width 248 height 160
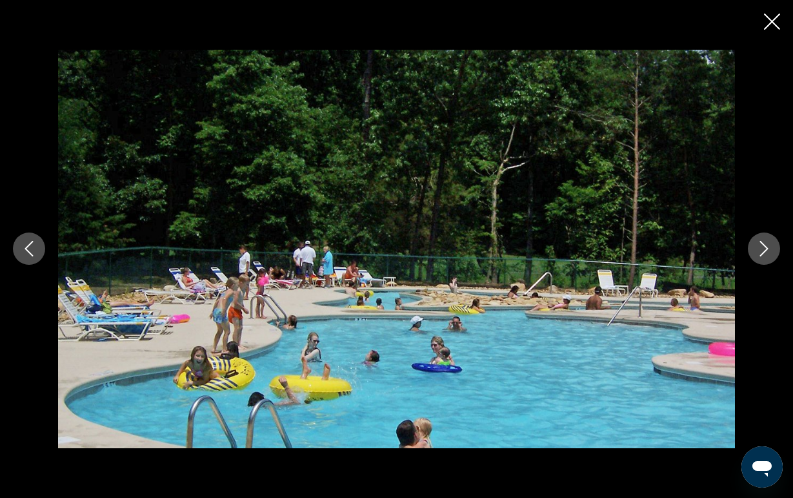
click at [767, 246] on icon "Next image" at bounding box center [764, 248] width 15 height 15
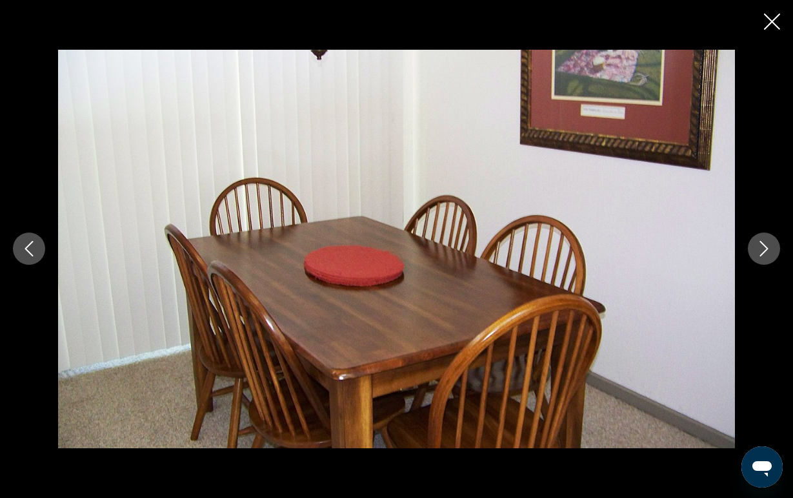
click at [767, 246] on icon "Next image" at bounding box center [764, 248] width 15 height 15
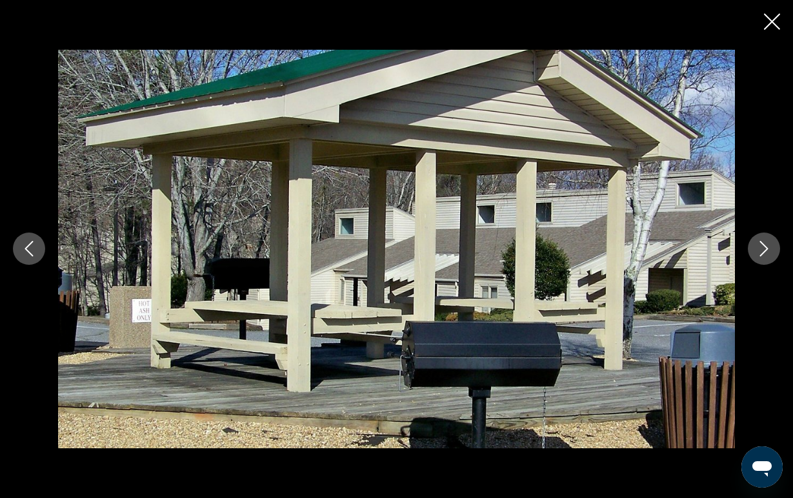
click at [767, 246] on icon "Next image" at bounding box center [764, 248] width 15 height 15
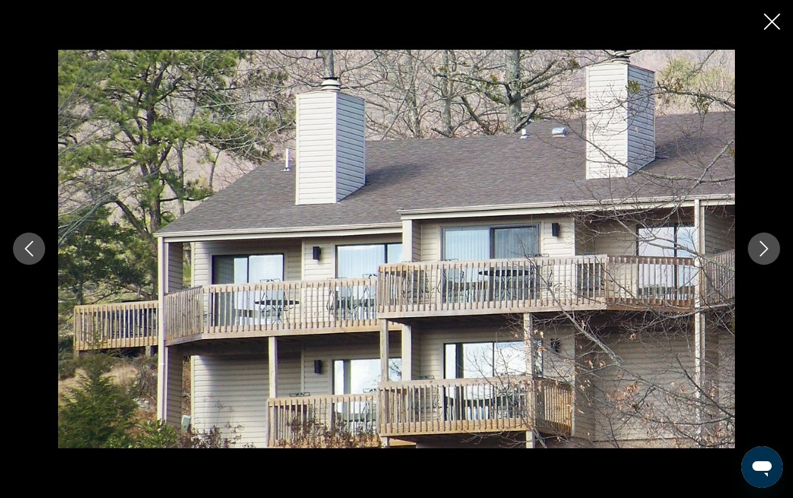
click at [777, 28] on icon "Close slideshow" at bounding box center [772, 22] width 16 height 16
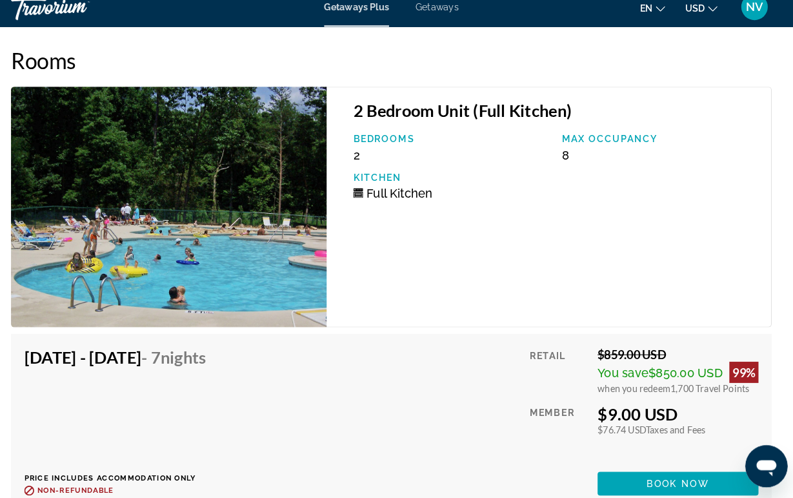
scroll to position [2536, 0]
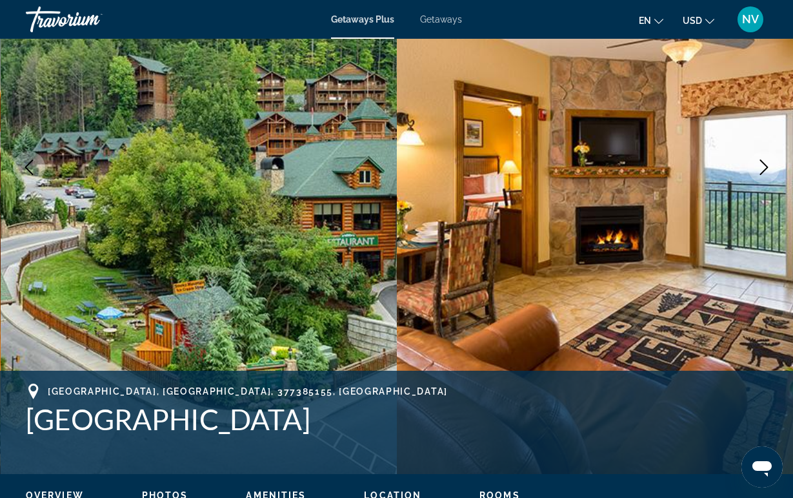
scroll to position [174, 0]
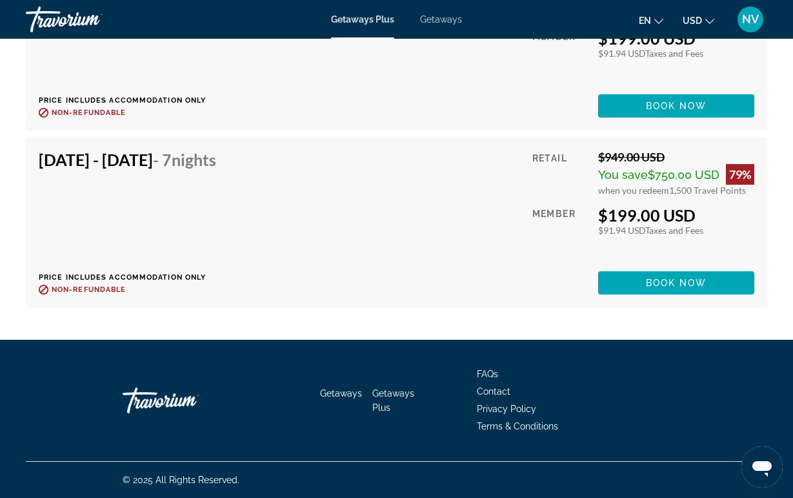
scroll to position [3687, 0]
click at [187, 196] on div "Dec 12, 2025 - Dec 19, 2025 - 7 Nights Price includes accommodation only Refund…" at bounding box center [132, 222] width 187 height 145
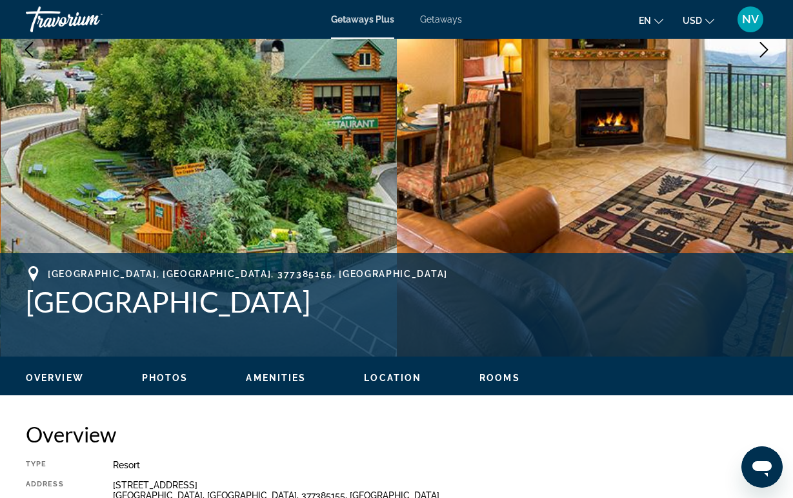
scroll to position [289, 0]
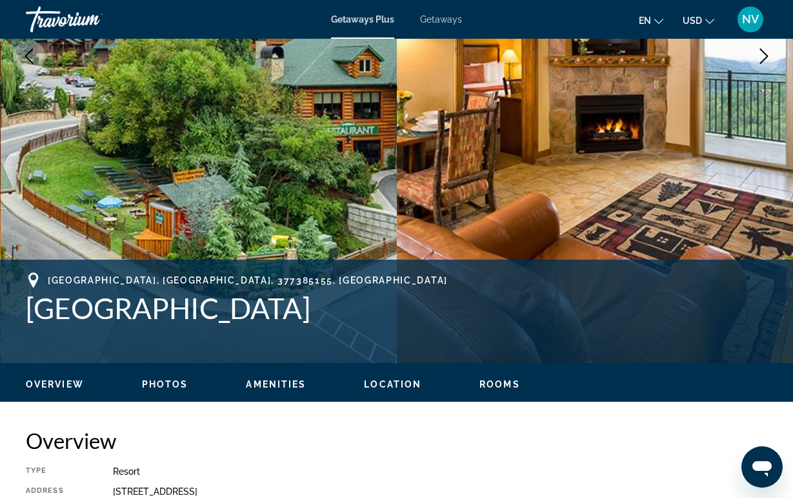
drag, startPoint x: 29, startPoint y: 315, endPoint x: 766, endPoint y: 334, distance: 736.8
click at [766, 334] on div "Gatlinburg, TN, 377385155, USA Westgate Smoky Mountain Resort & Water Park" at bounding box center [397, 310] width 742 height 77
copy h1 "Westgate Smoky Mountain Resort & Water Park"
